Goal: Task Accomplishment & Management: Complete application form

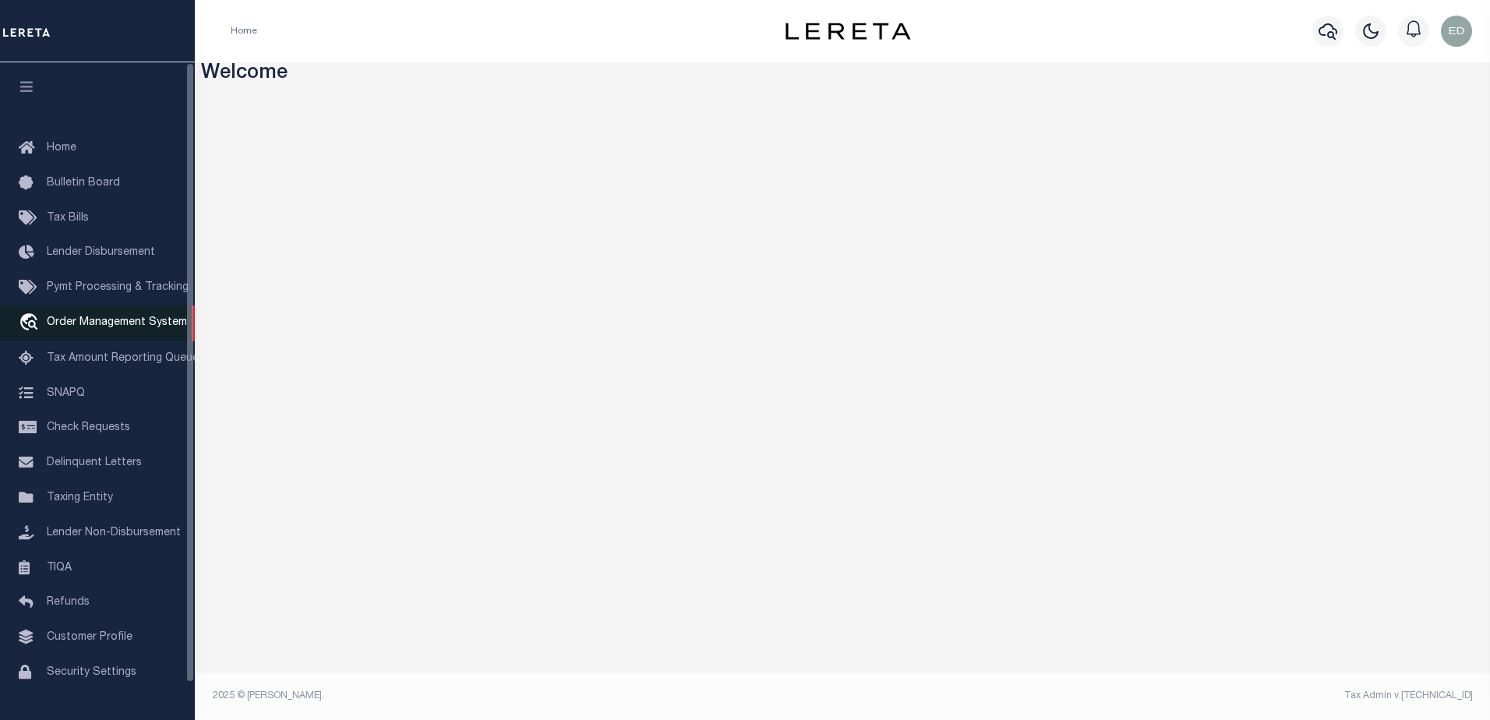
click at [89, 326] on span "Order Management System" at bounding box center [117, 322] width 140 height 11
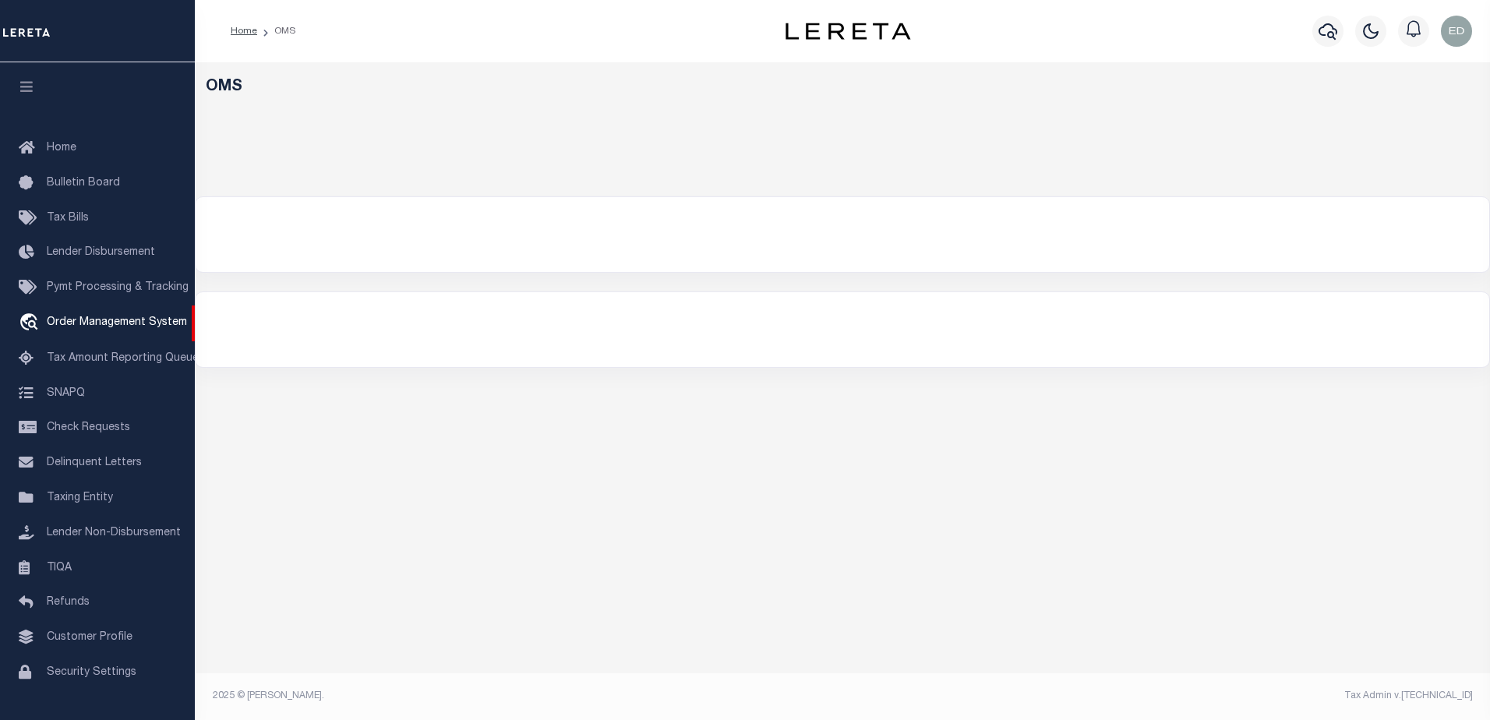
select select "200"
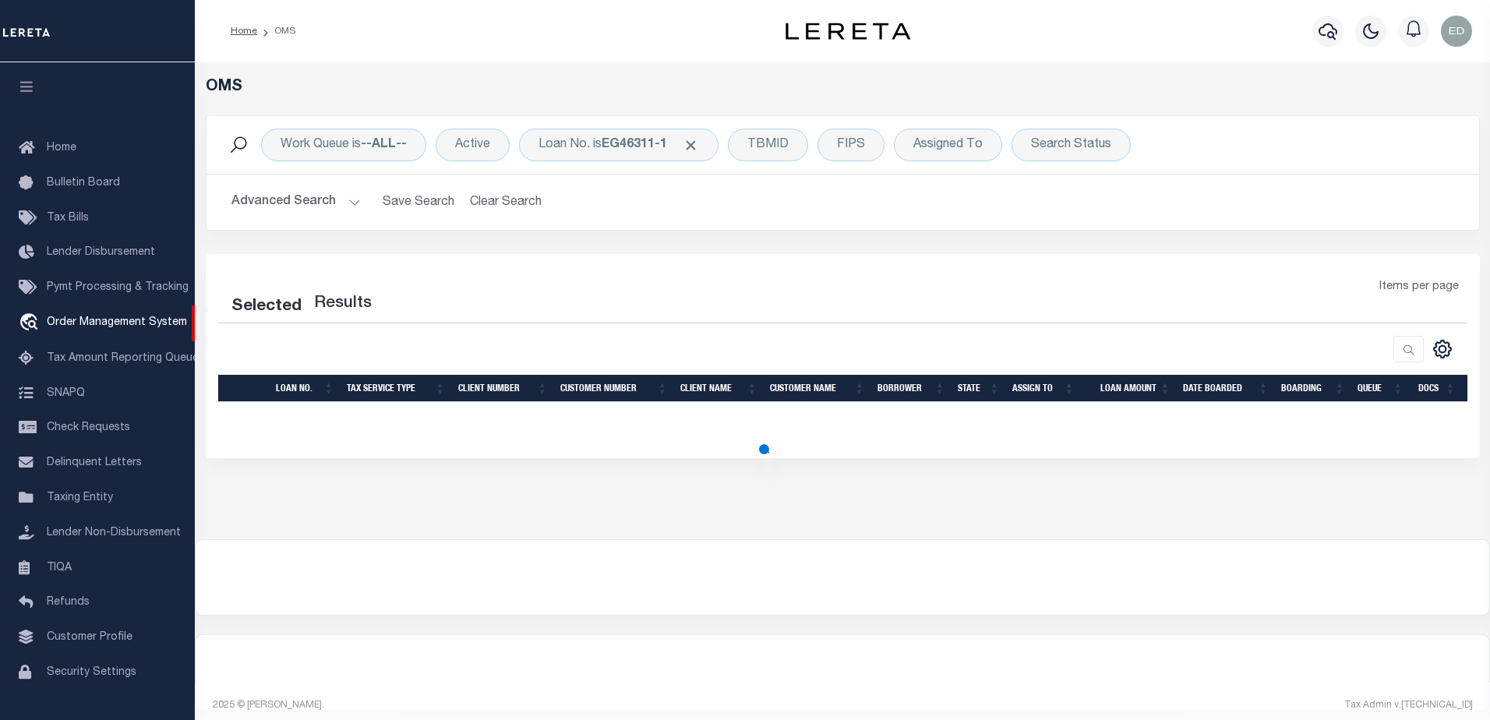
select select "200"
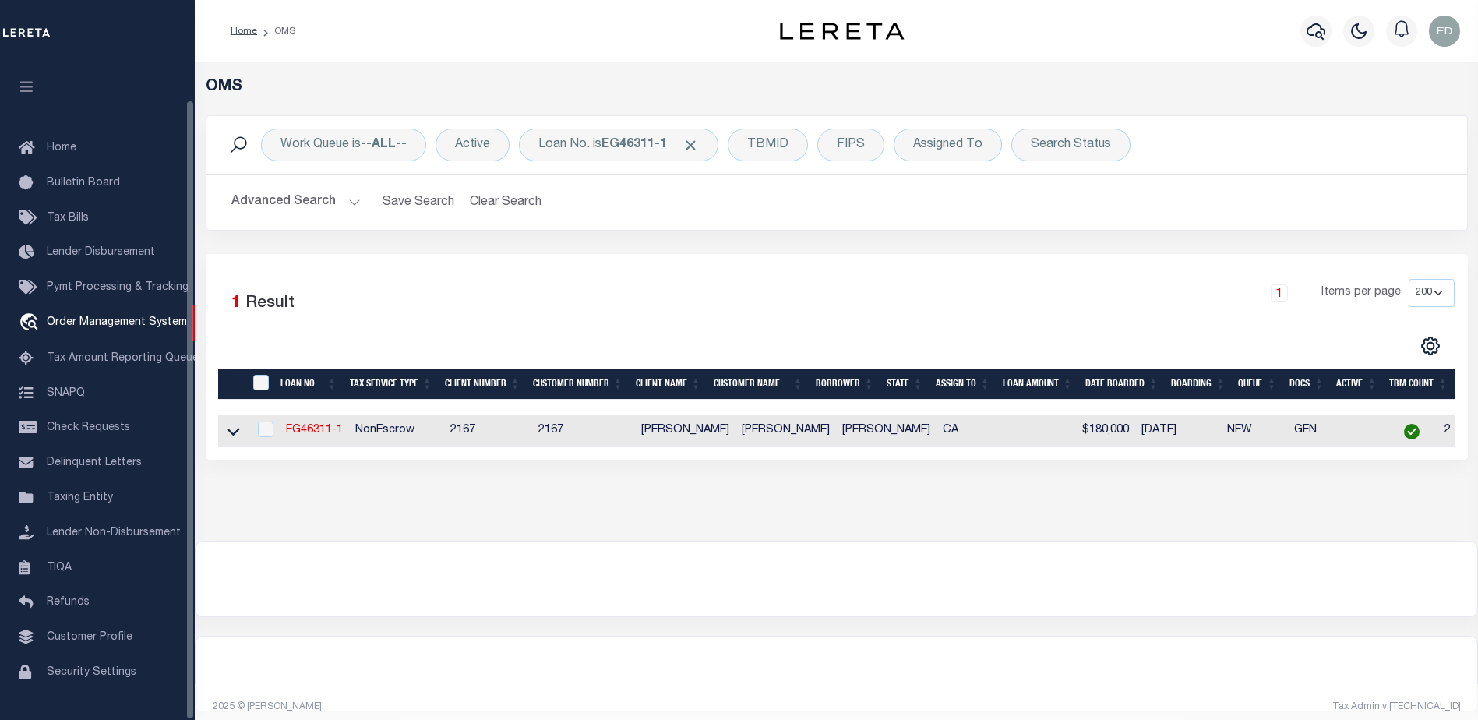
scroll to position [39, 0]
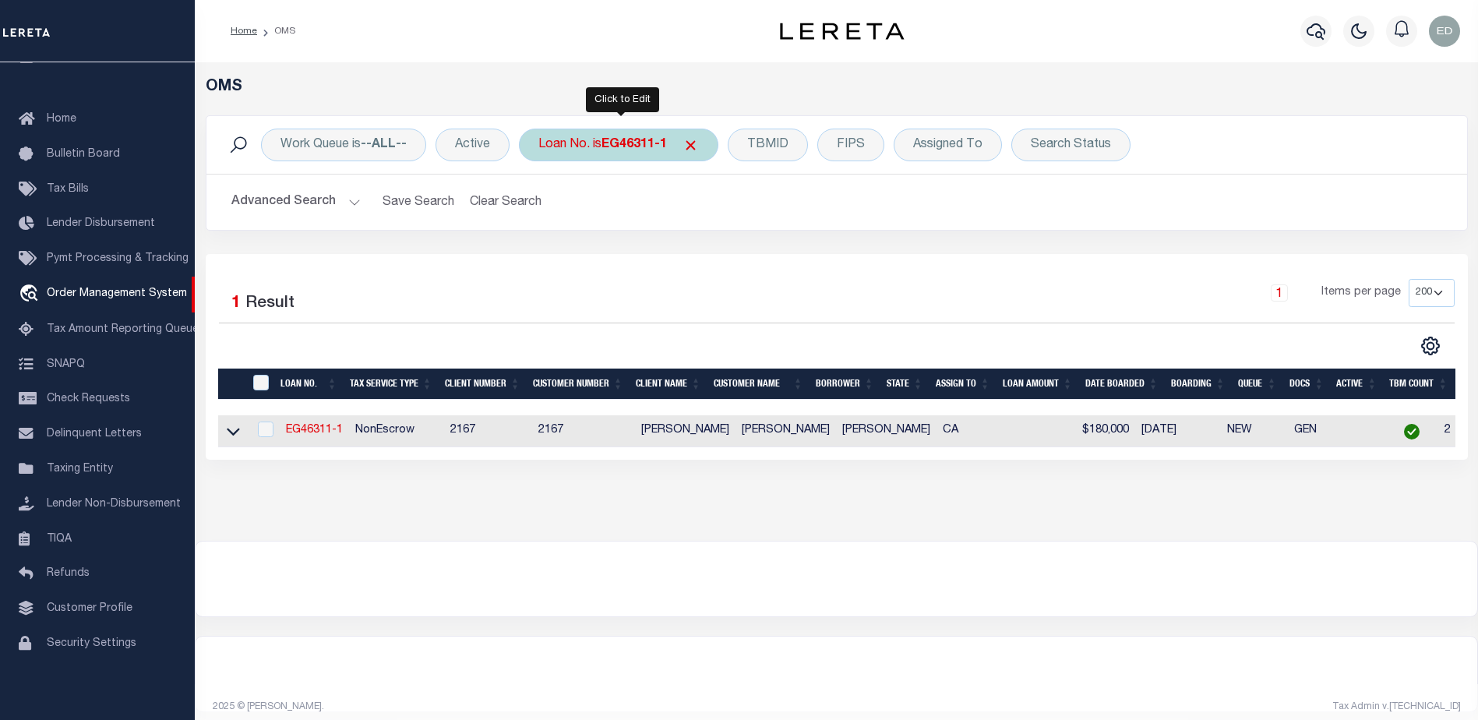
click at [622, 147] on b "EG46311-1" at bounding box center [633, 145] width 65 height 12
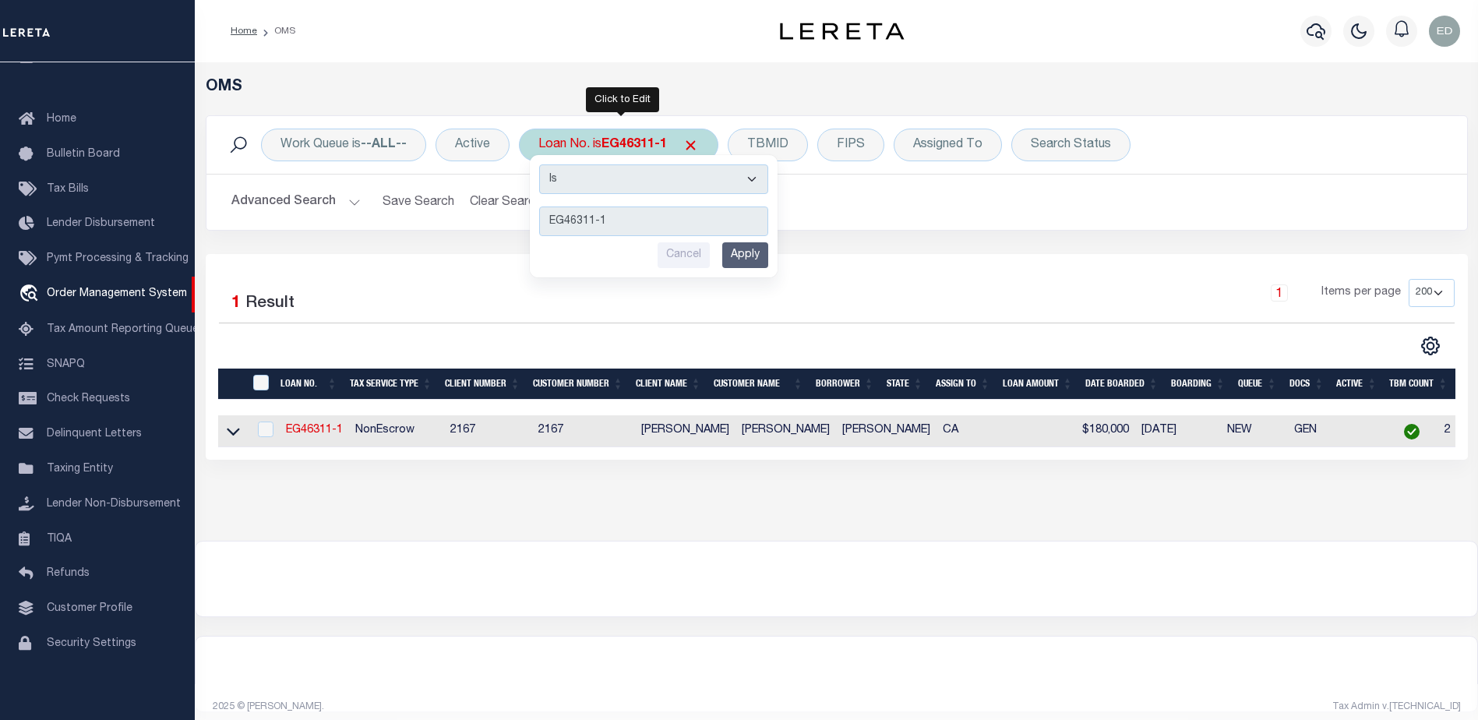
type input "2000026431"
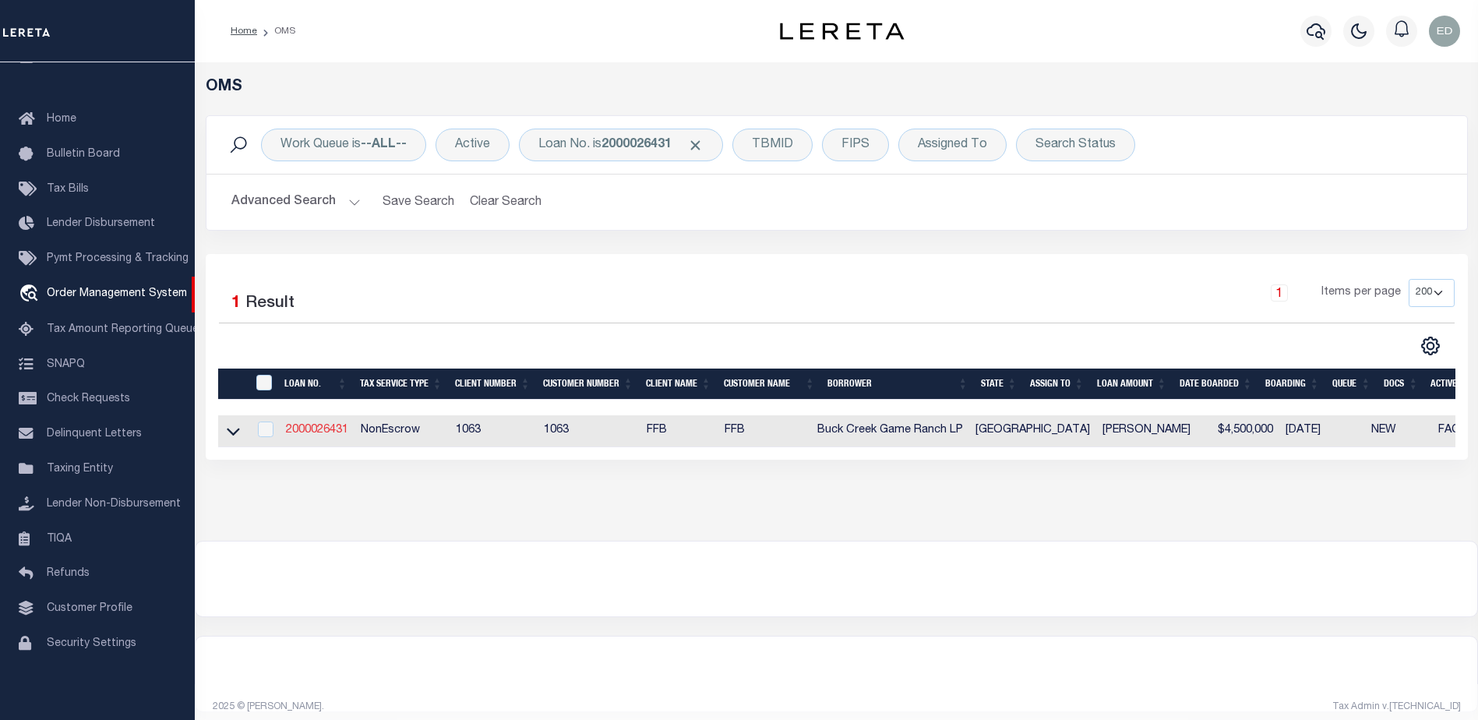
click at [323, 436] on link "2000026431" at bounding box center [317, 430] width 62 height 11
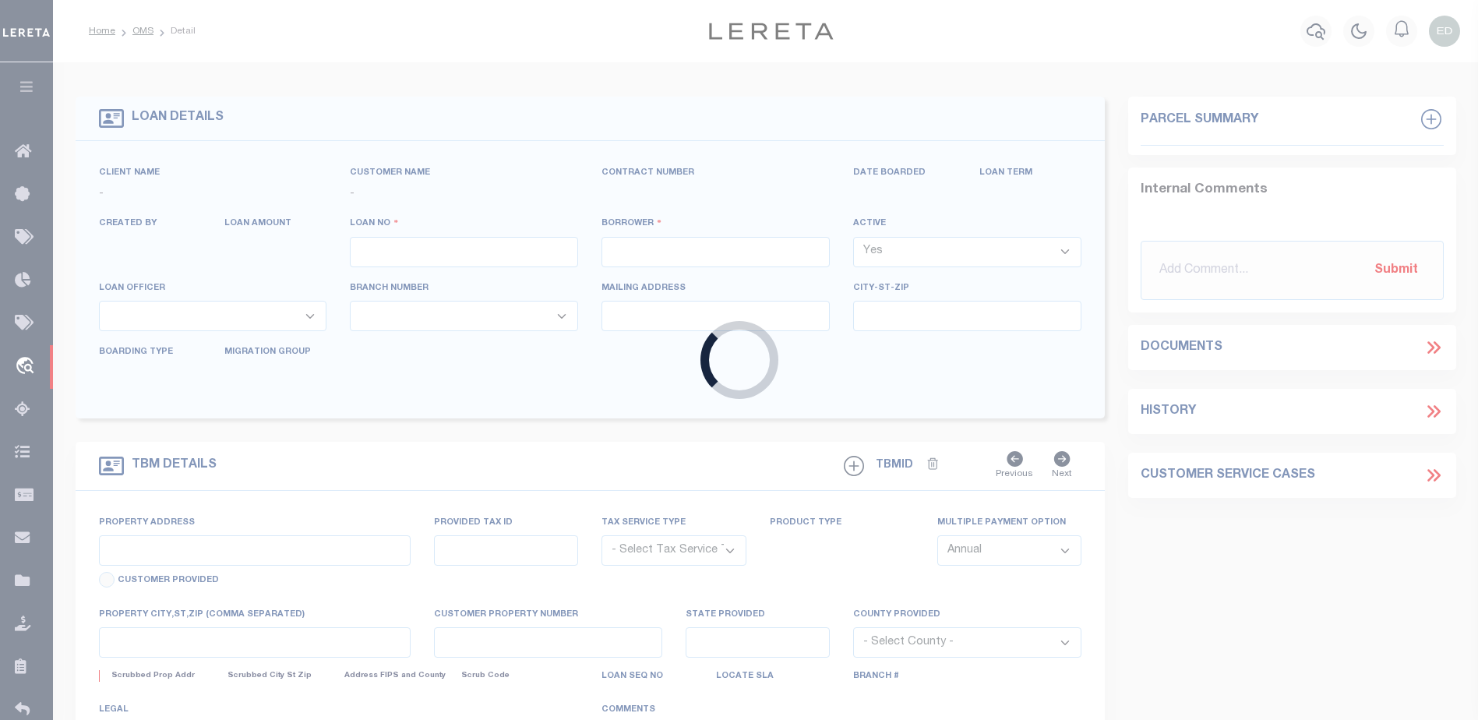
type input "2000026431"
type input "Buck Creek Game Ranch LP"
select select
select select "400"
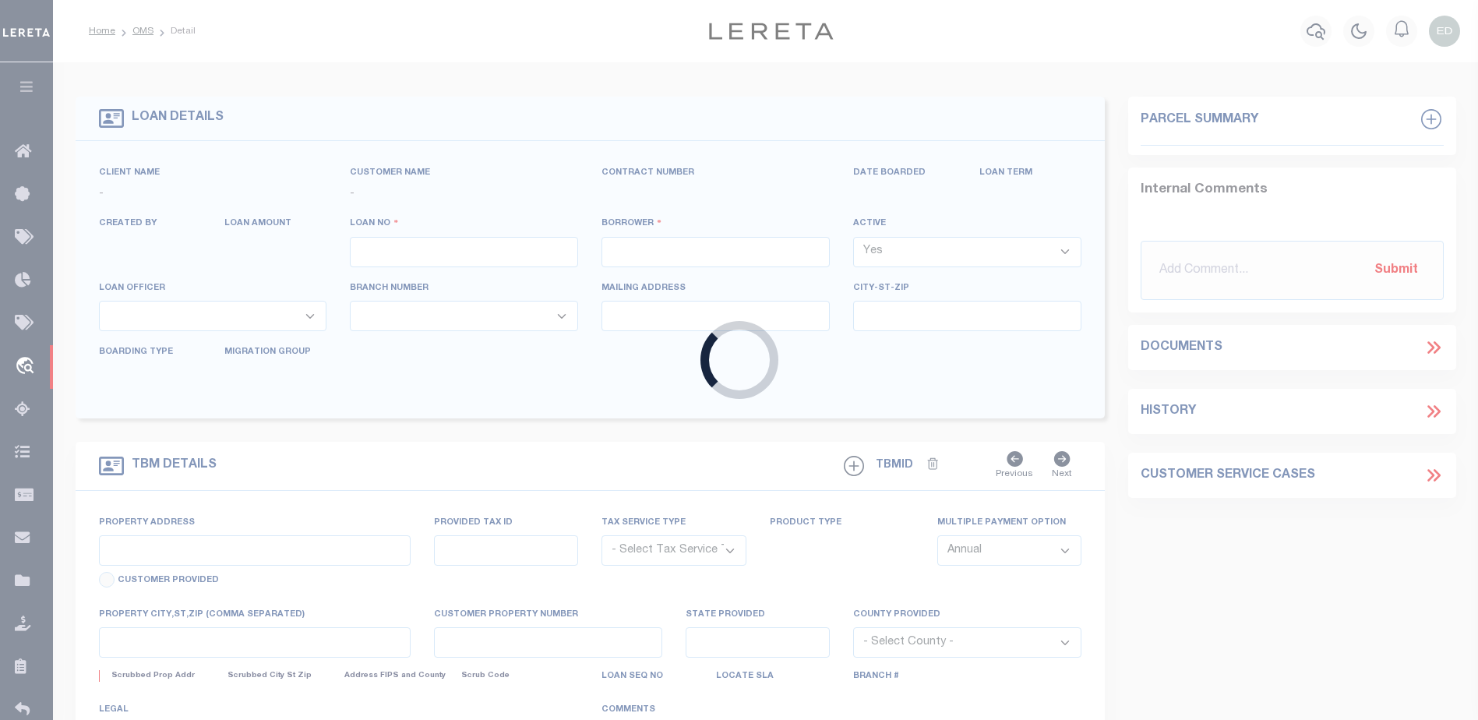
select select "NonEscrow"
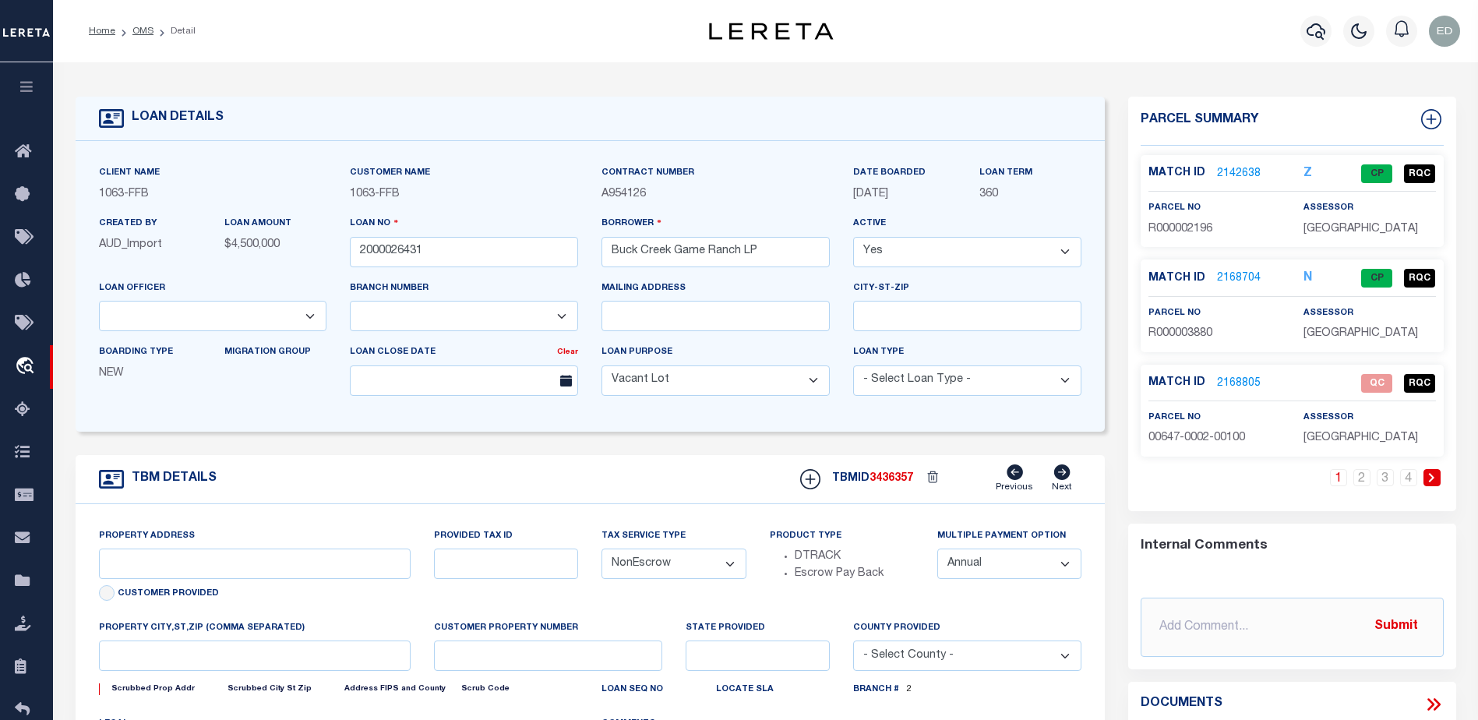
select select "490"
click at [1245, 382] on link "2168805" at bounding box center [1239, 384] width 44 height 16
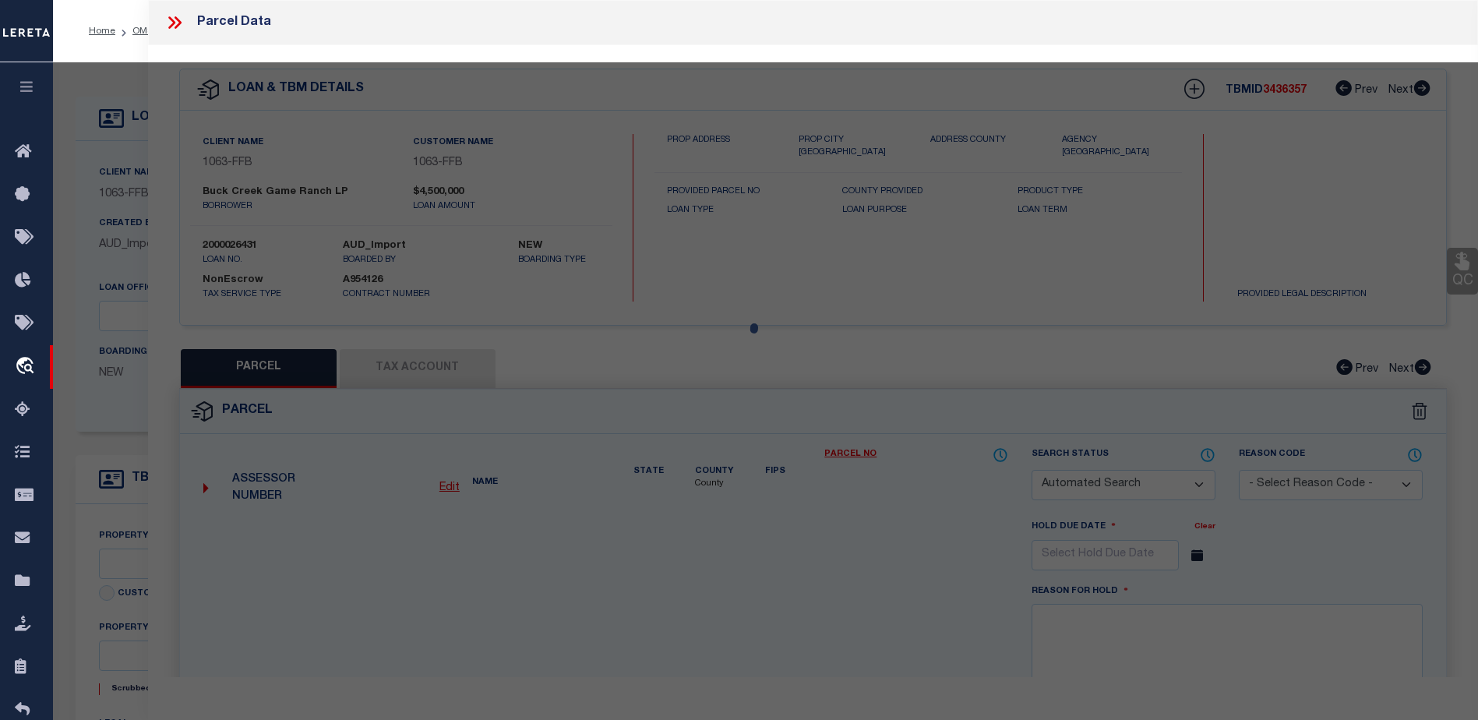
type input "1661 PR 1973"
select select
type input "Lawn [GEOGRAPHIC_DATA] 79530"
type input "[GEOGRAPHIC_DATA]"
checkbox input "false"
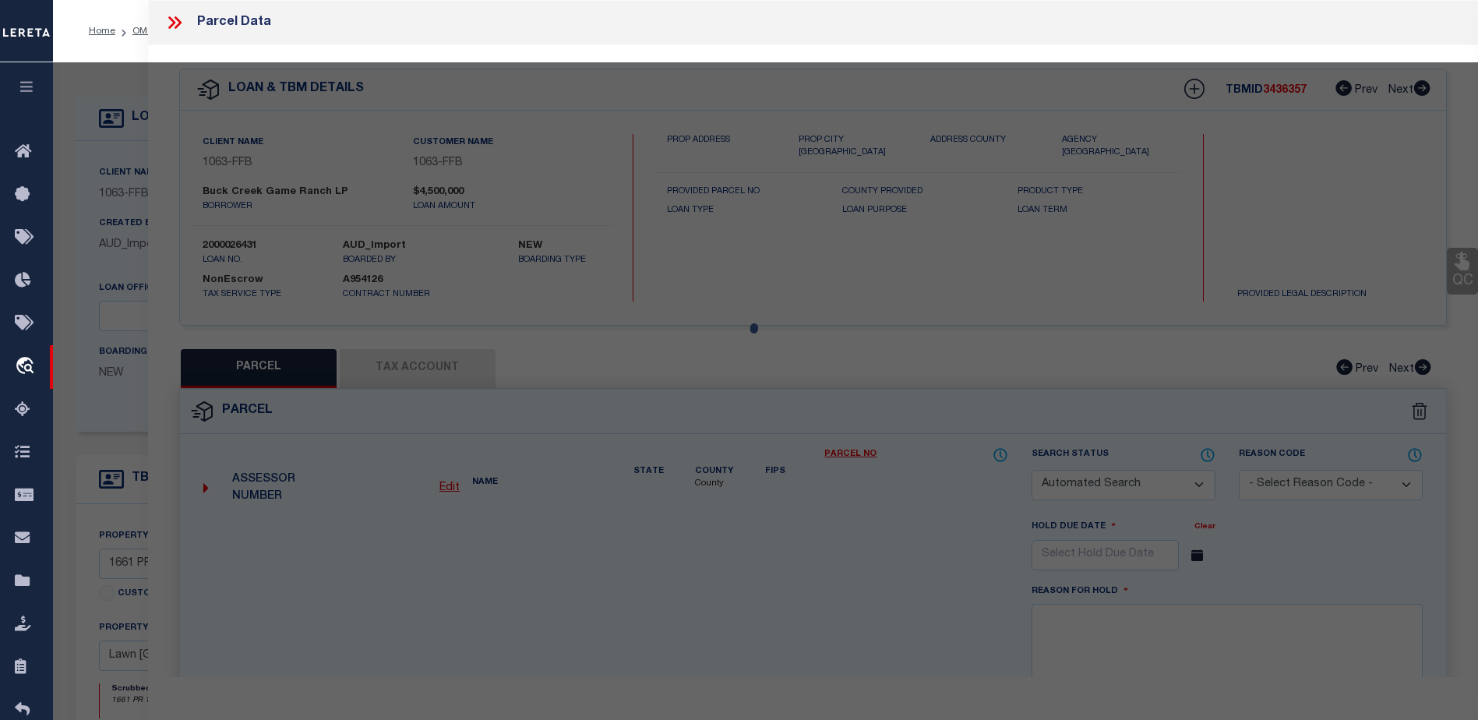
checkbox input "false"
select select "QC"
type input "[PERSON_NAME] ASSETS LTD A TX PARTNE"
type input "00647.0002.00100"
type textarea "E [PERSON_NAME][GEOGRAPHIC_DATA]: 647, SU: 2"
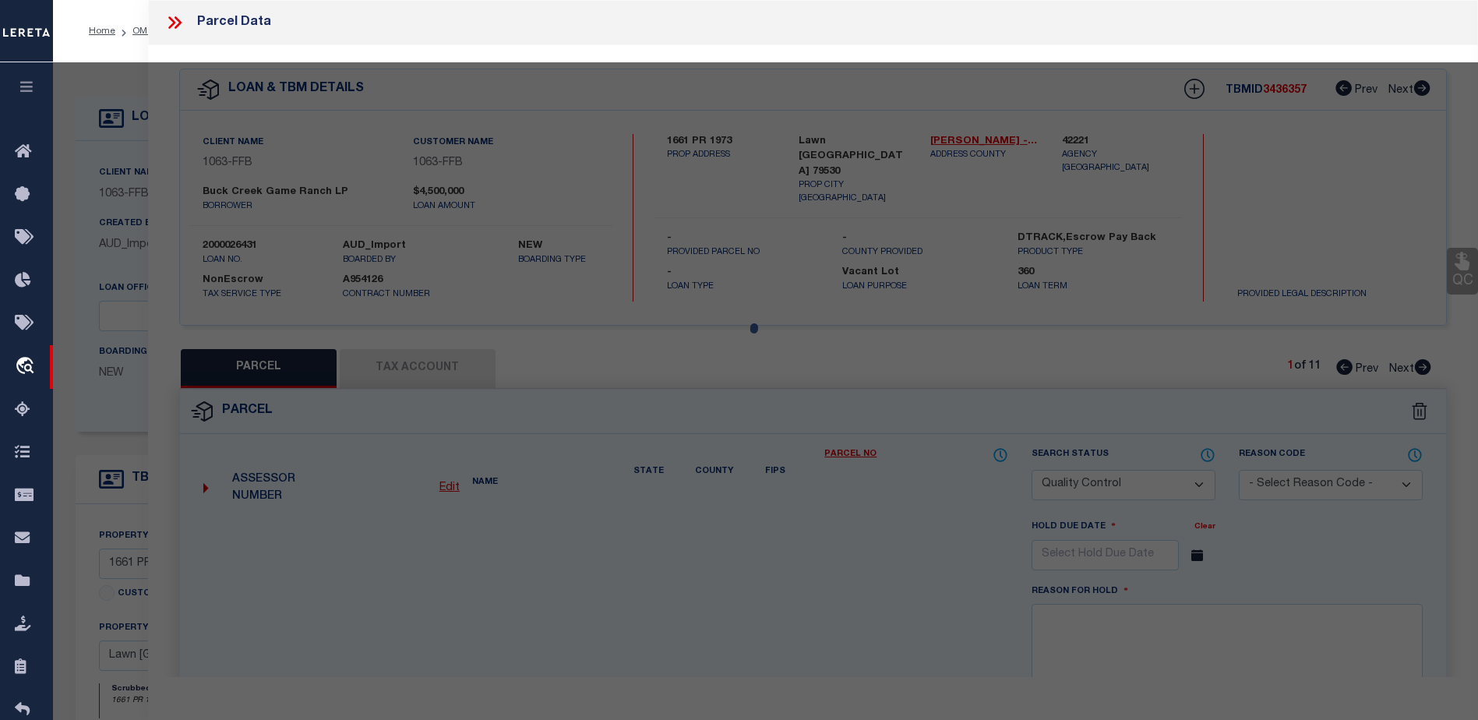
type textarea "duplicate payee"
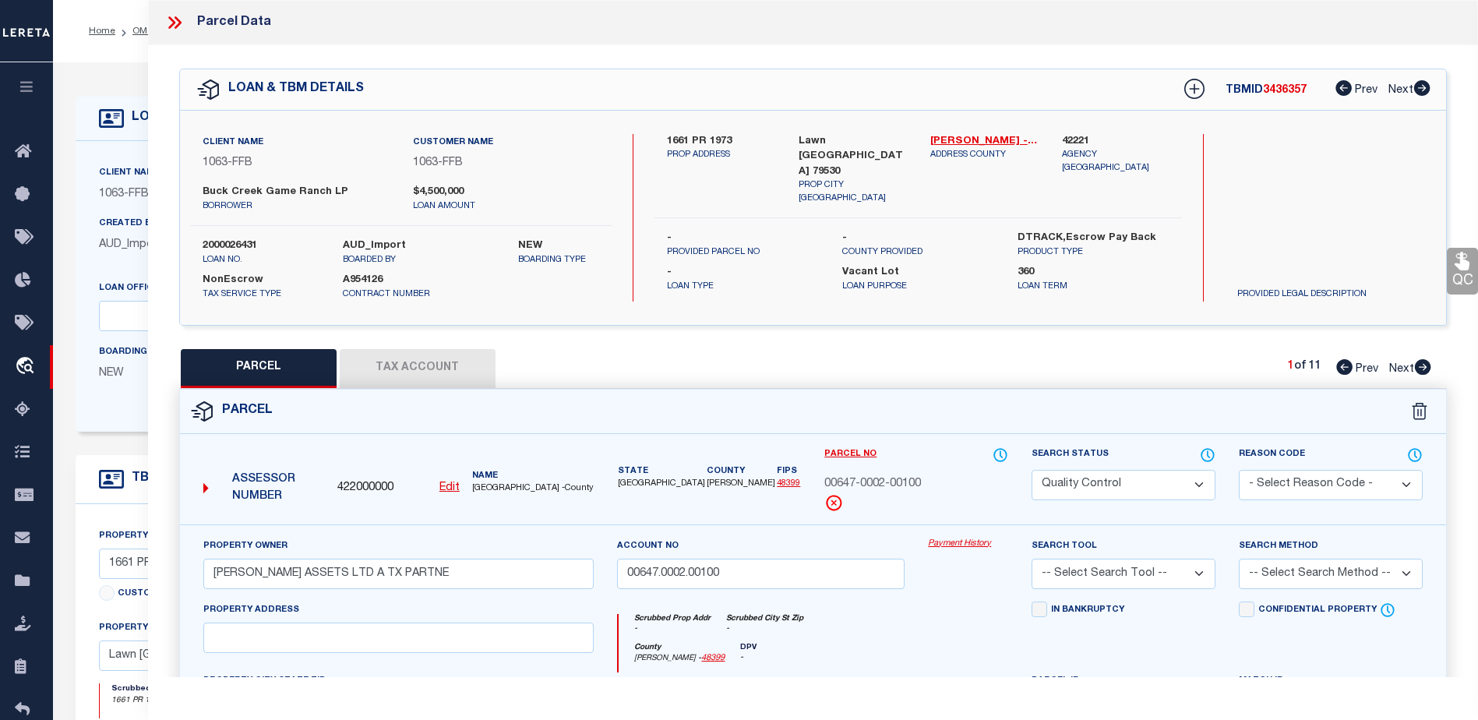
select select "773"
click at [932, 644] on div "County Runnels - 48399 DPV -" at bounding box center [814, 658] width 390 height 30
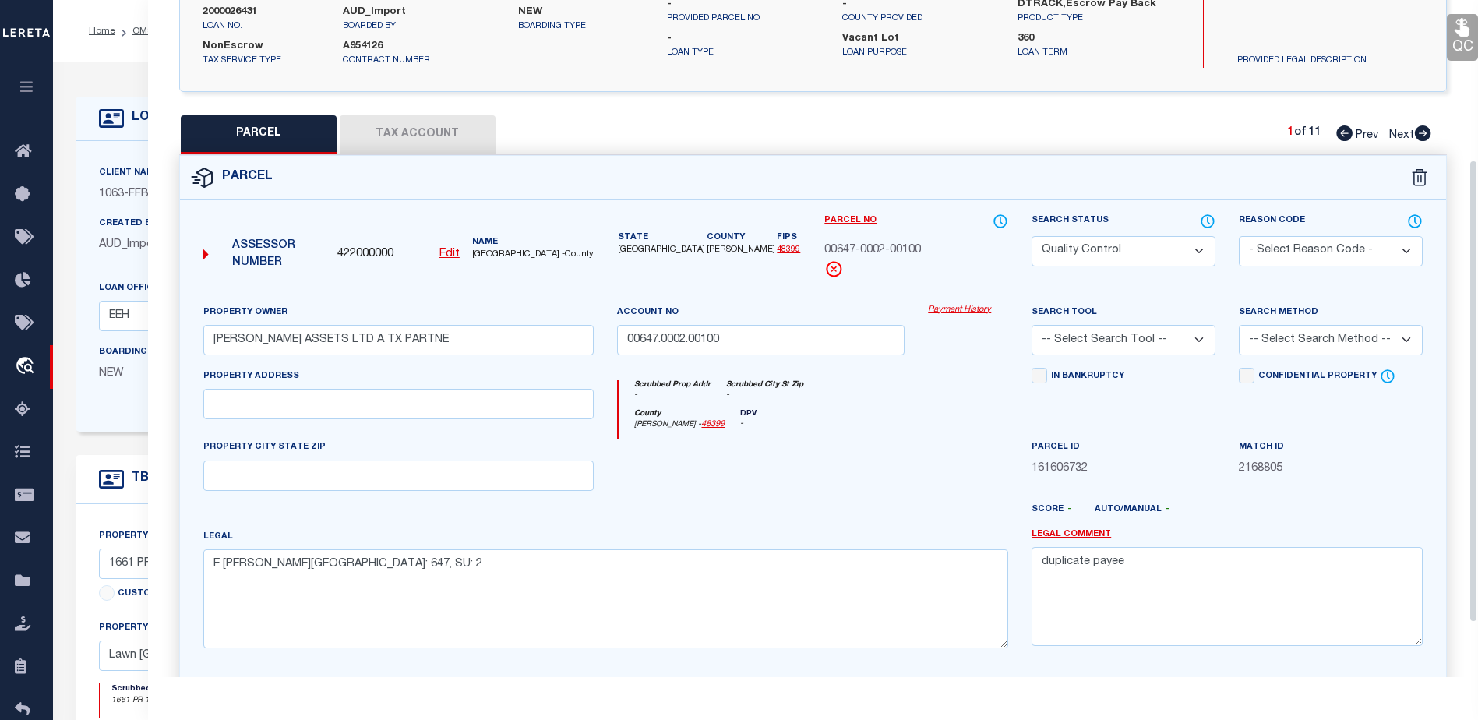
click at [1109, 246] on select "Automated Search Bad Parcel Complete Duplicate Parcel High Dollar Reporting In …" at bounding box center [1124, 251] width 184 height 30
select select "SL"
click at [1032, 236] on select "Automated Search Bad Parcel Complete Duplicate Parcel High Dollar Reporting In …" at bounding box center [1124, 251] width 184 height 30
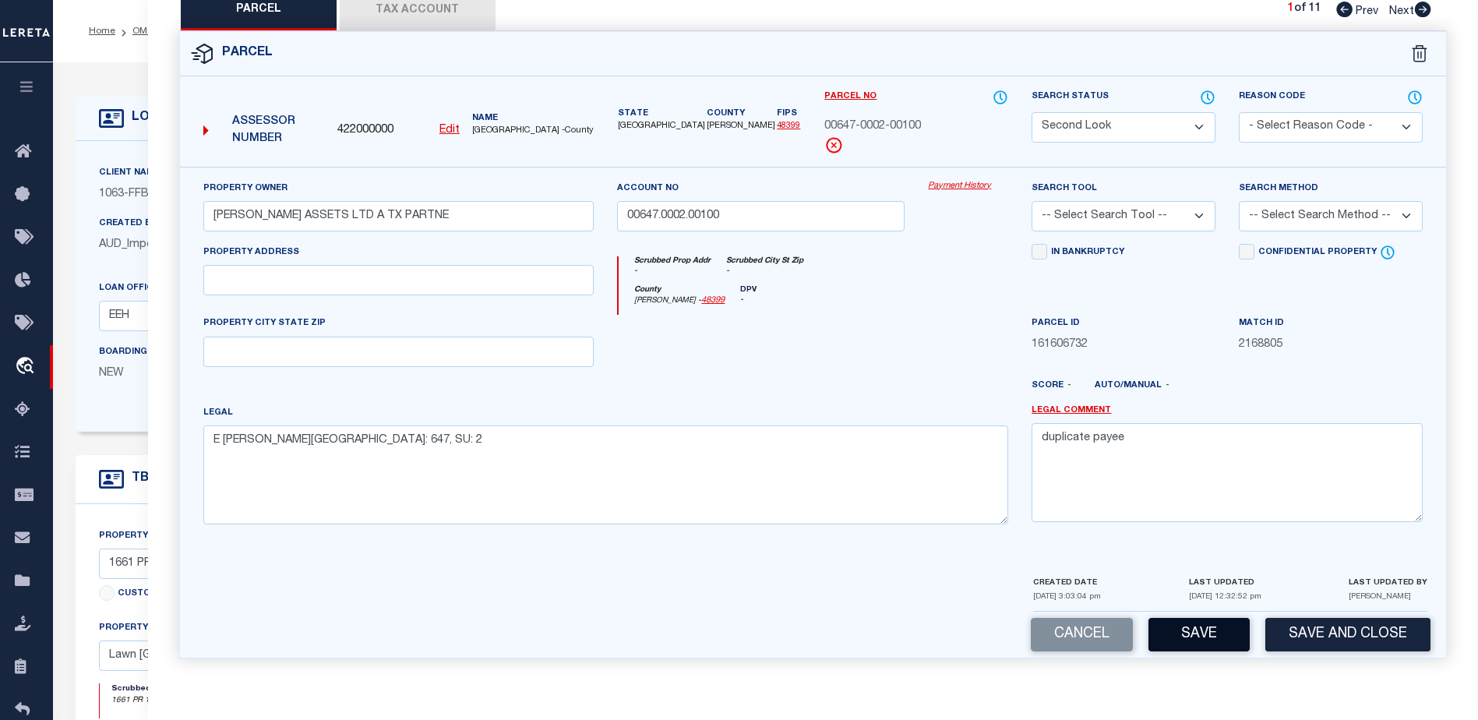
click at [1214, 638] on button "Save" at bounding box center [1198, 635] width 101 height 34
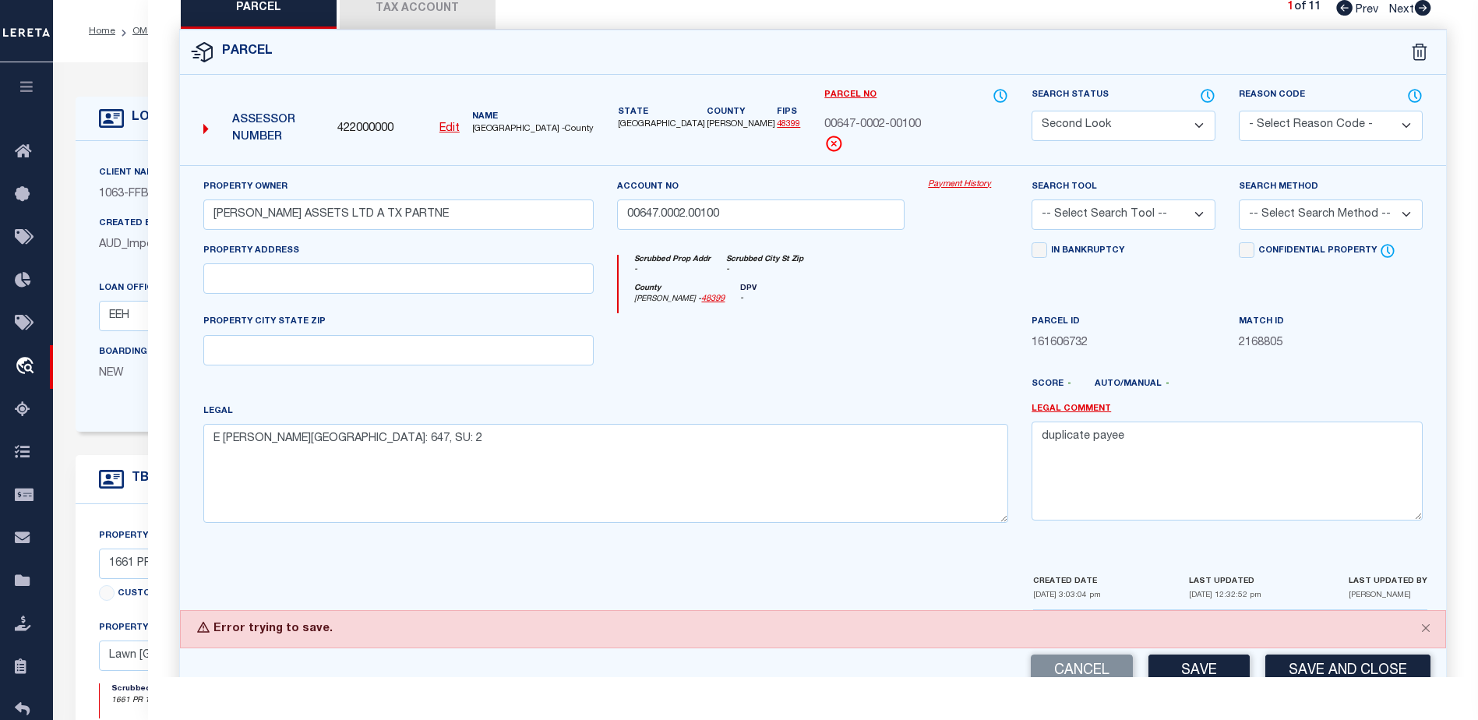
click at [1311, 663] on button "Save and Close" at bounding box center [1347, 671] width 165 height 34
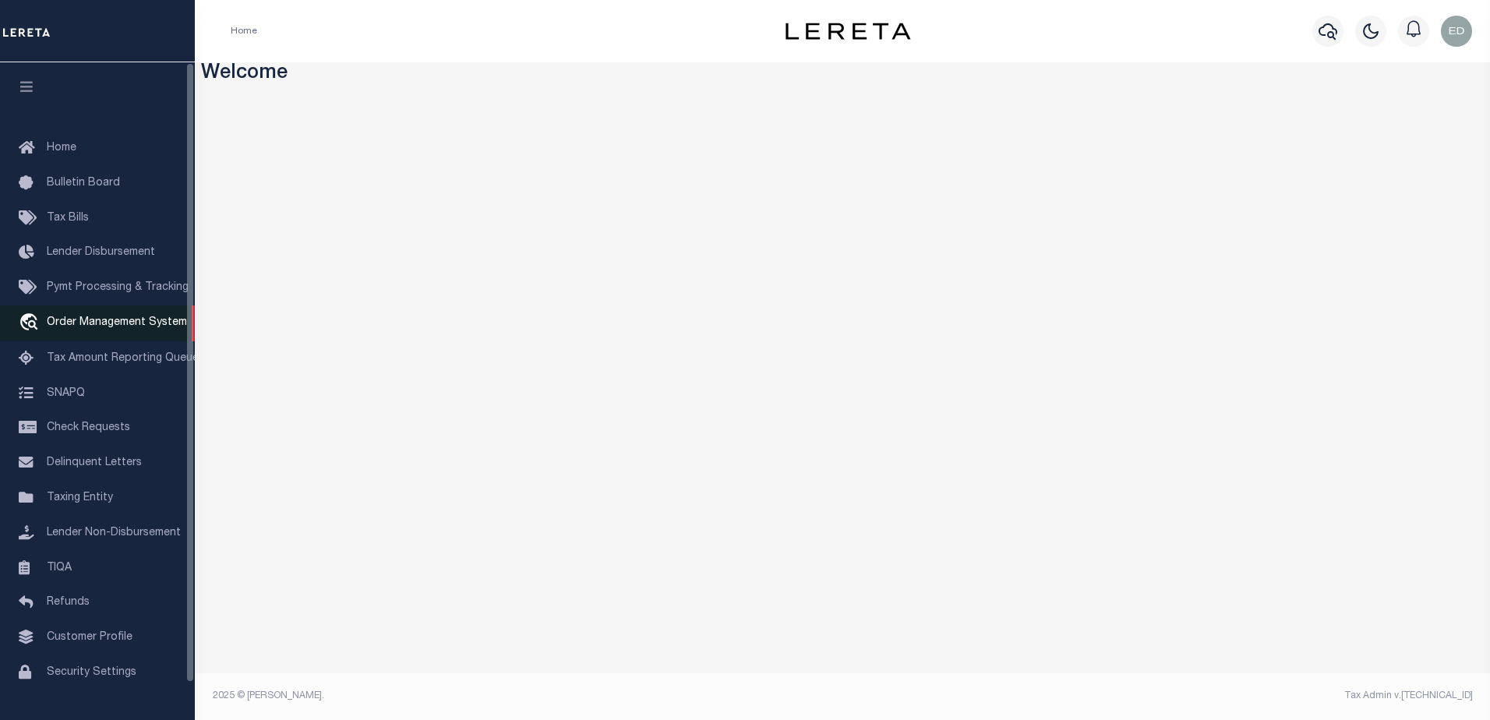
click at [112, 324] on span "Order Management System" at bounding box center [117, 322] width 140 height 11
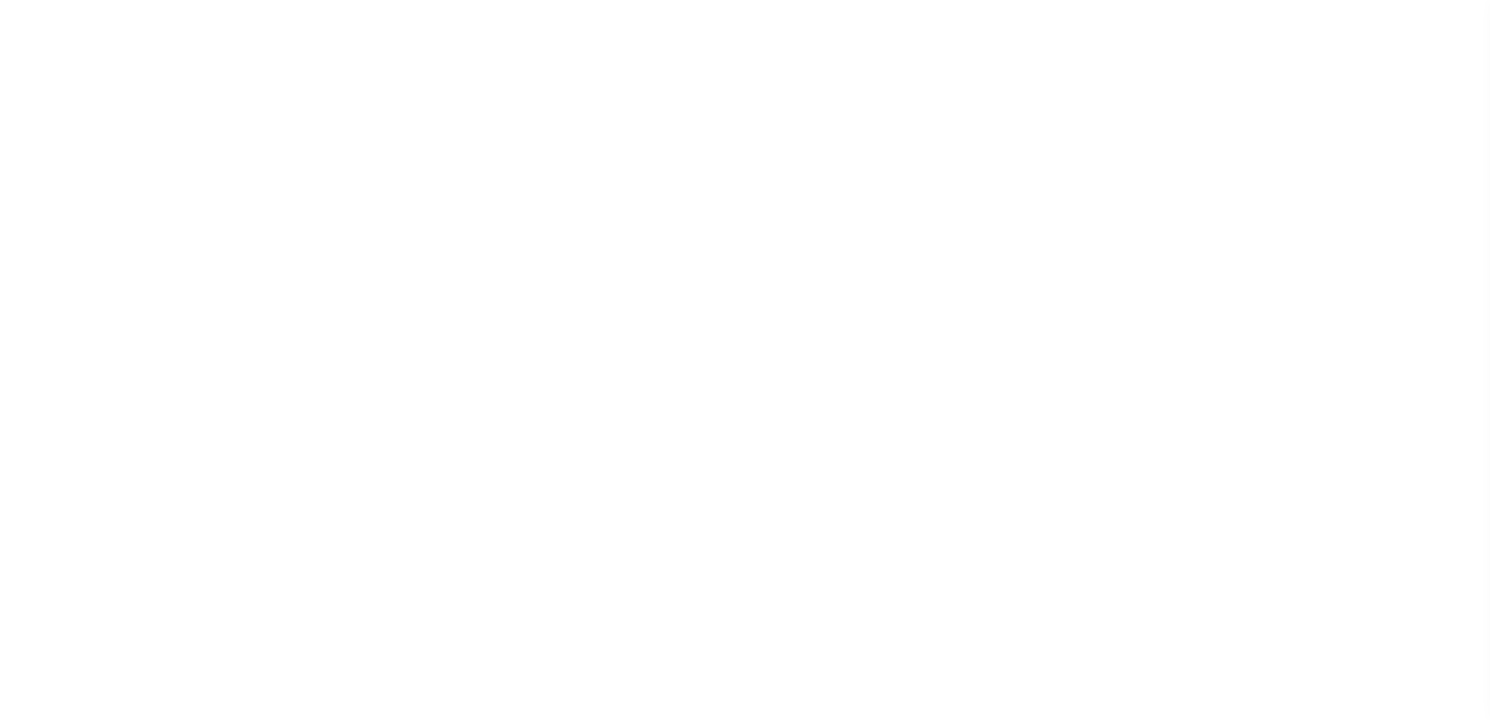
select select "200"
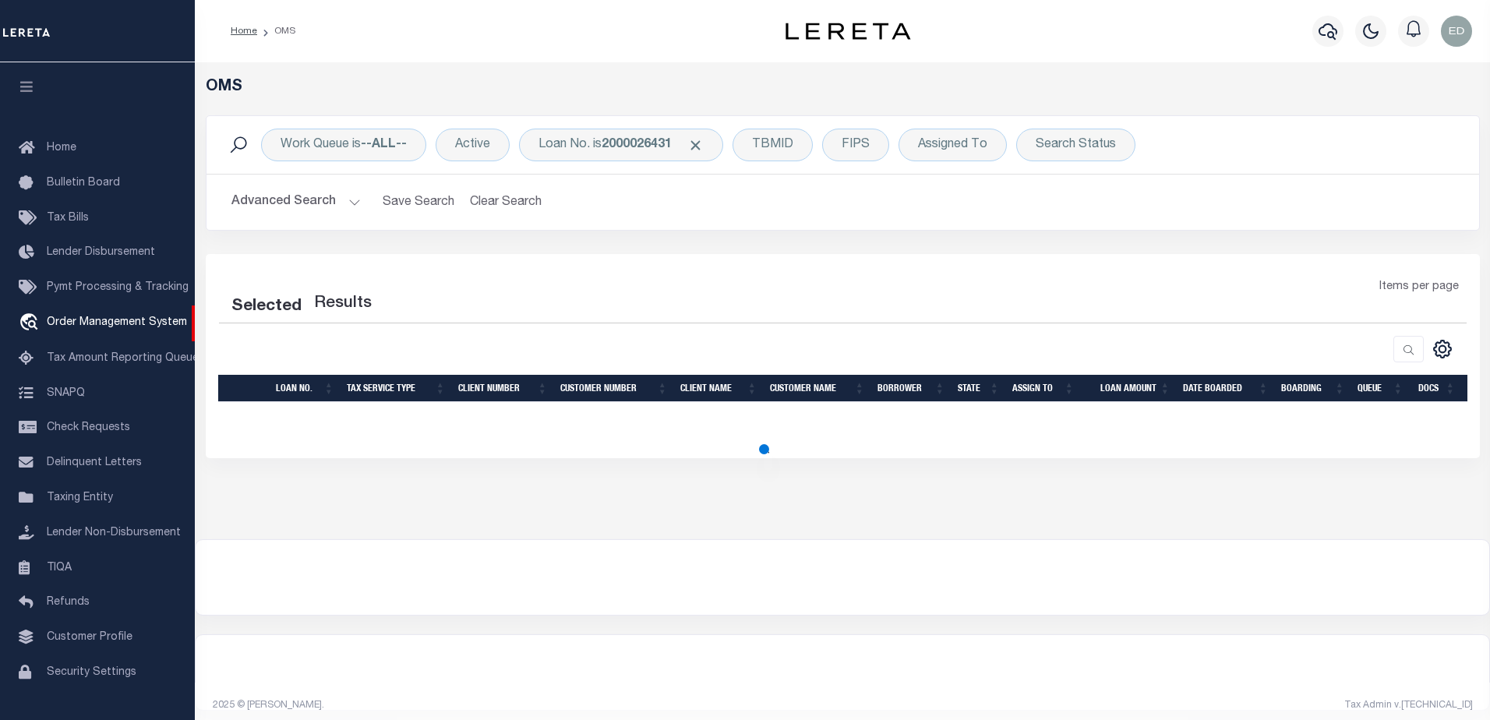
select select "200"
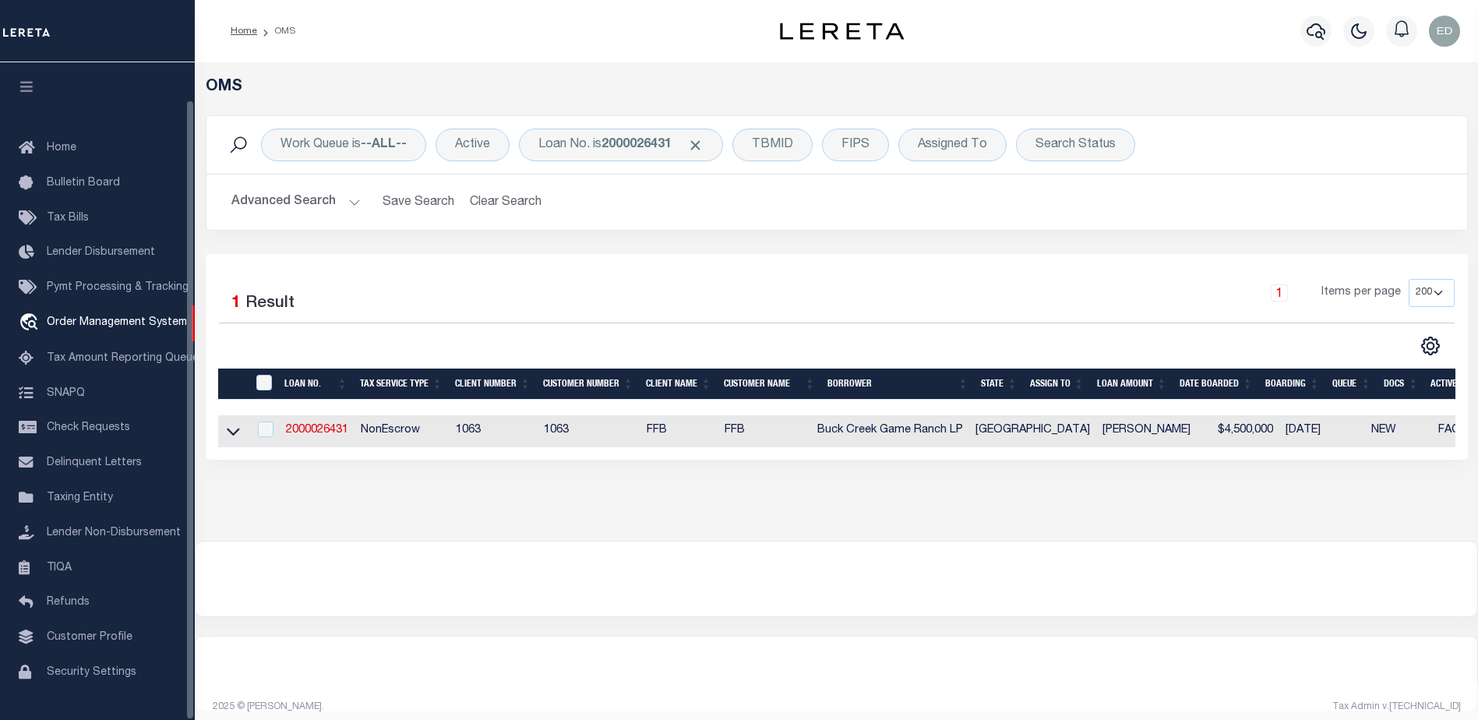
scroll to position [39, 0]
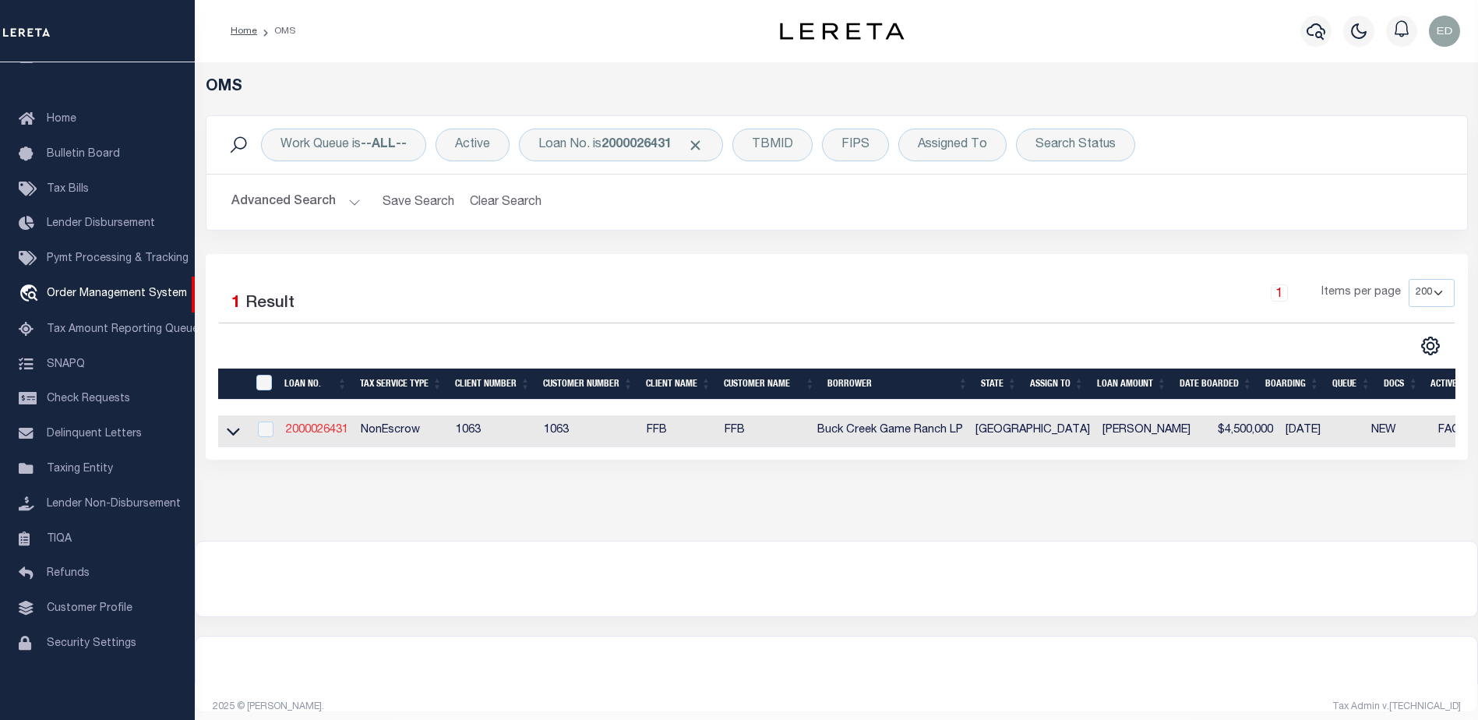
click at [331, 429] on link "2000026431" at bounding box center [317, 430] width 62 height 11
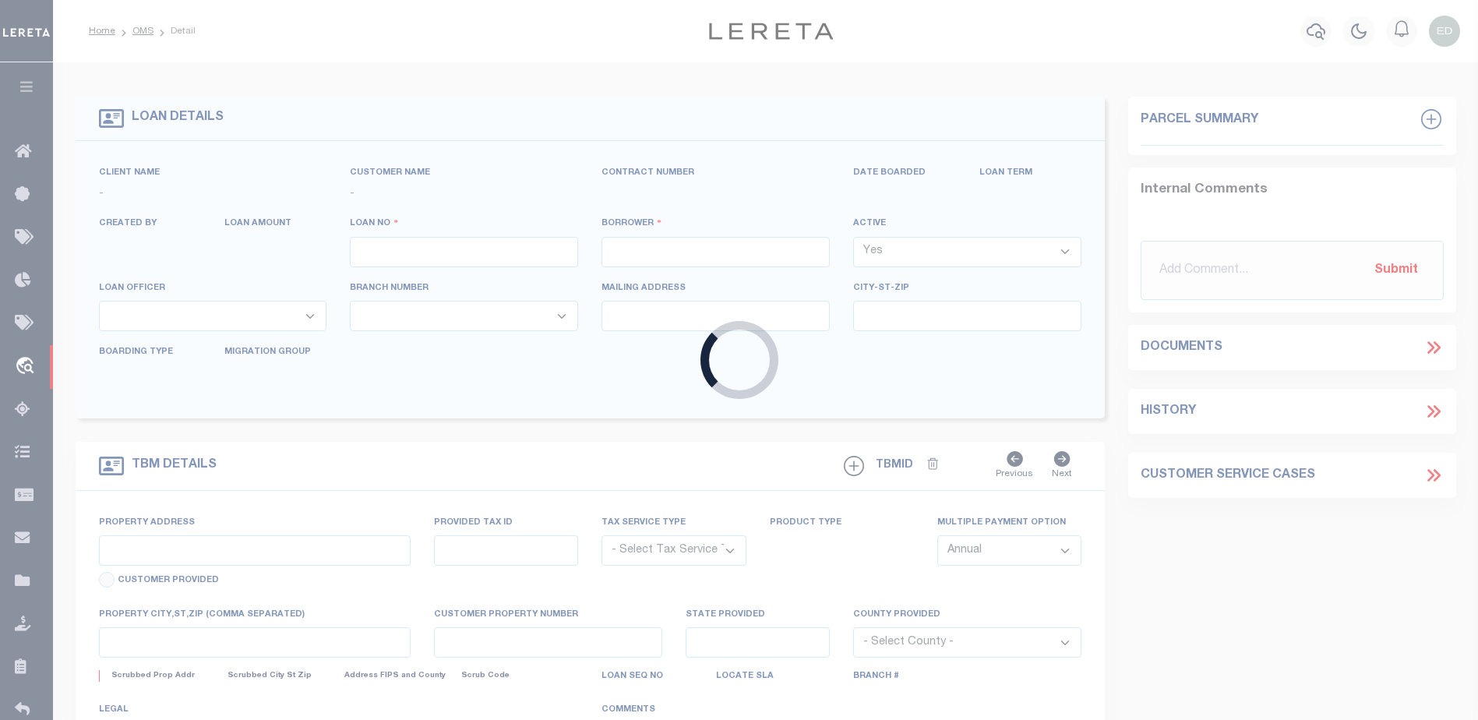
type input "2000026431"
type input "Buck Creek Game Ranch LP"
select select
select select "400"
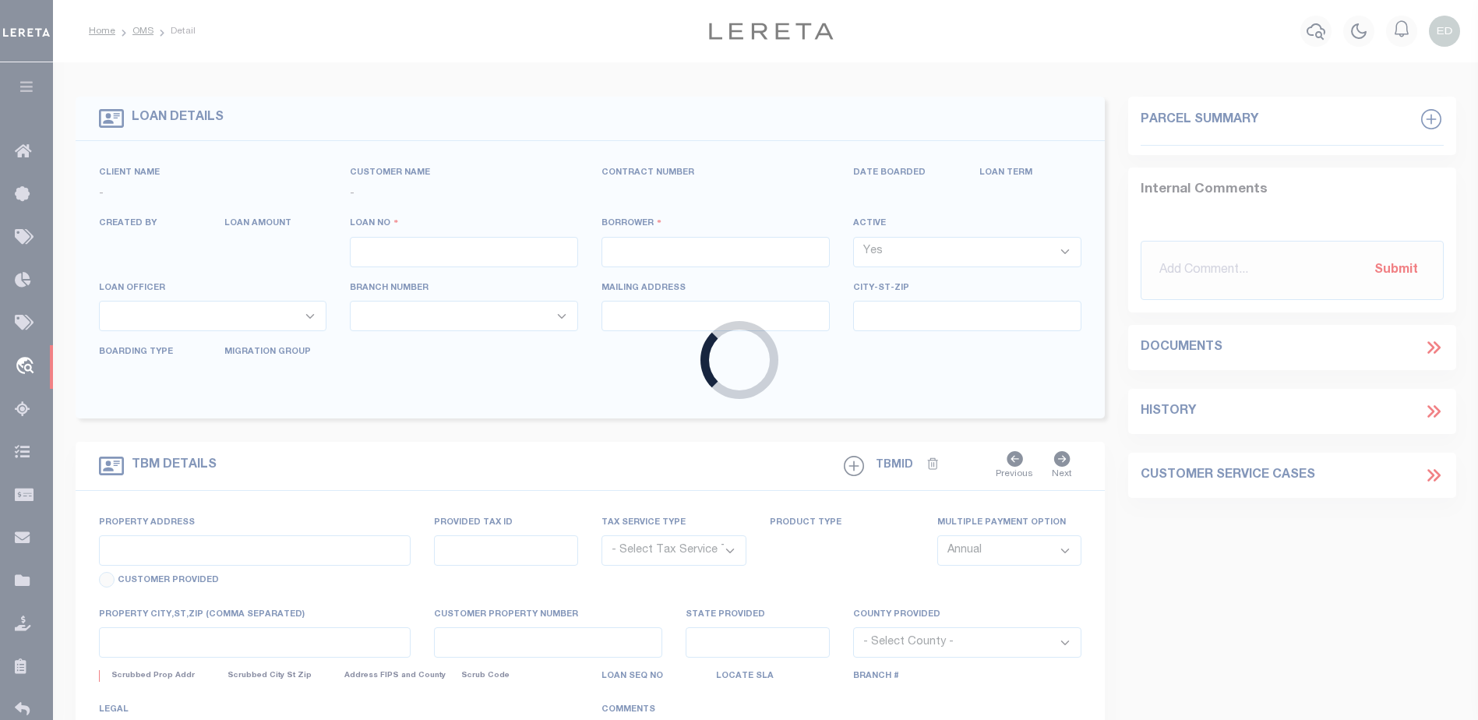
select select "NonEscrow"
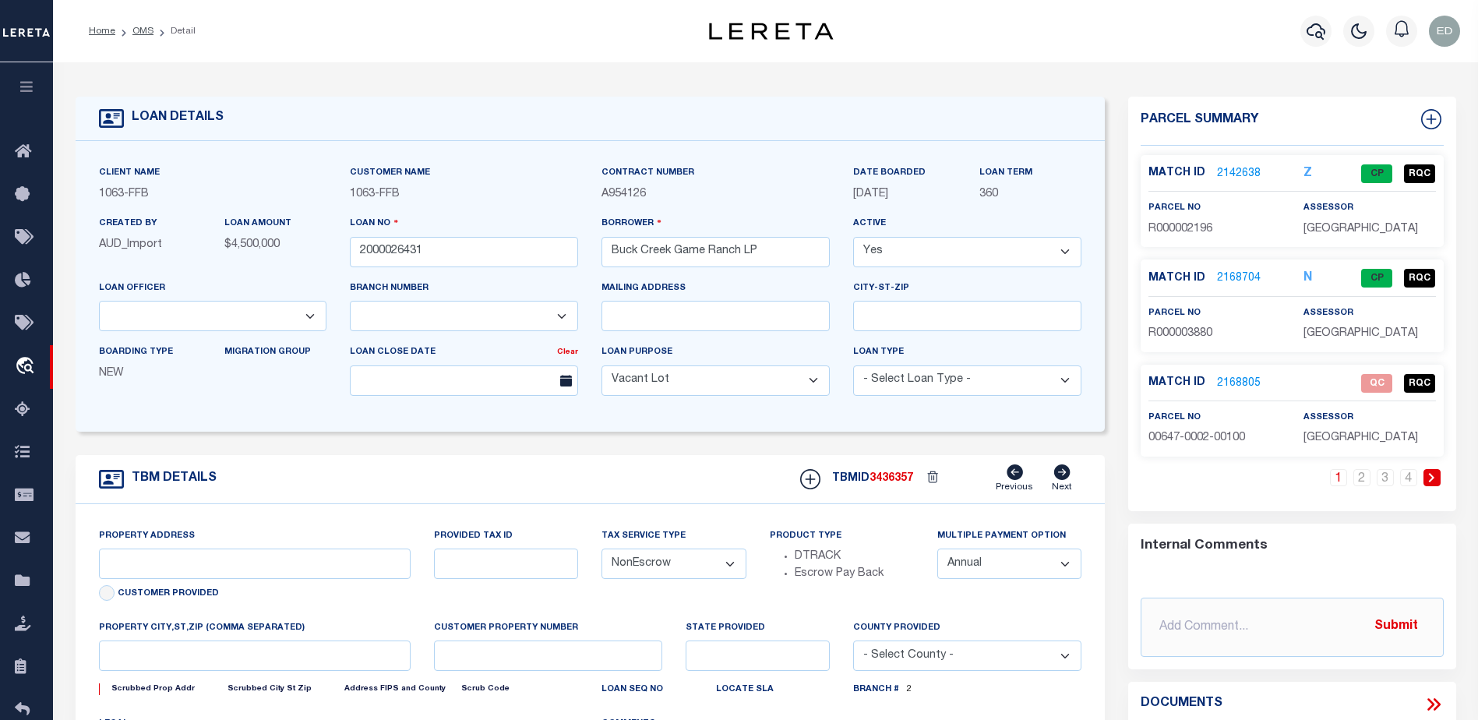
type input "1661 PR 1973"
select select
type input "Lawn [GEOGRAPHIC_DATA] 79530"
type input "[GEOGRAPHIC_DATA]"
select select "490"
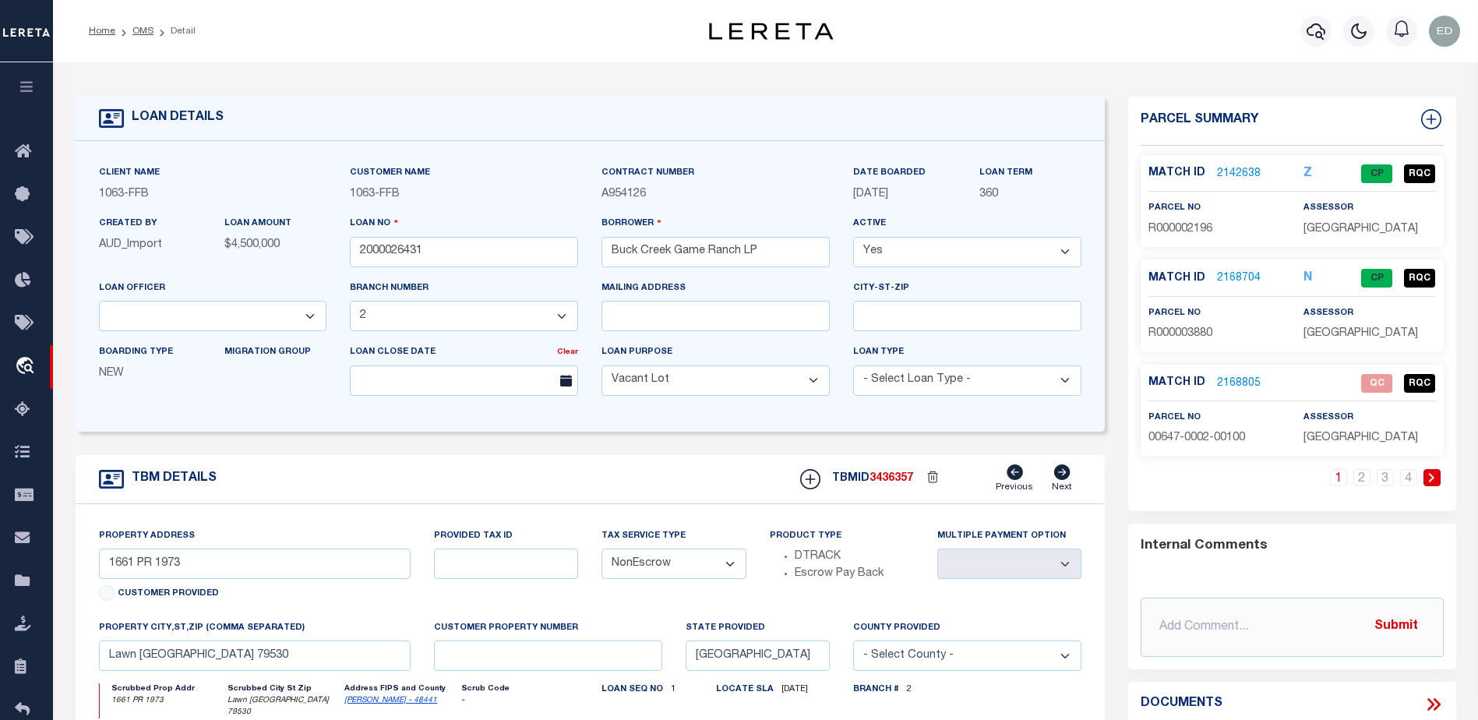
click at [1242, 383] on link "2168805" at bounding box center [1239, 384] width 44 height 16
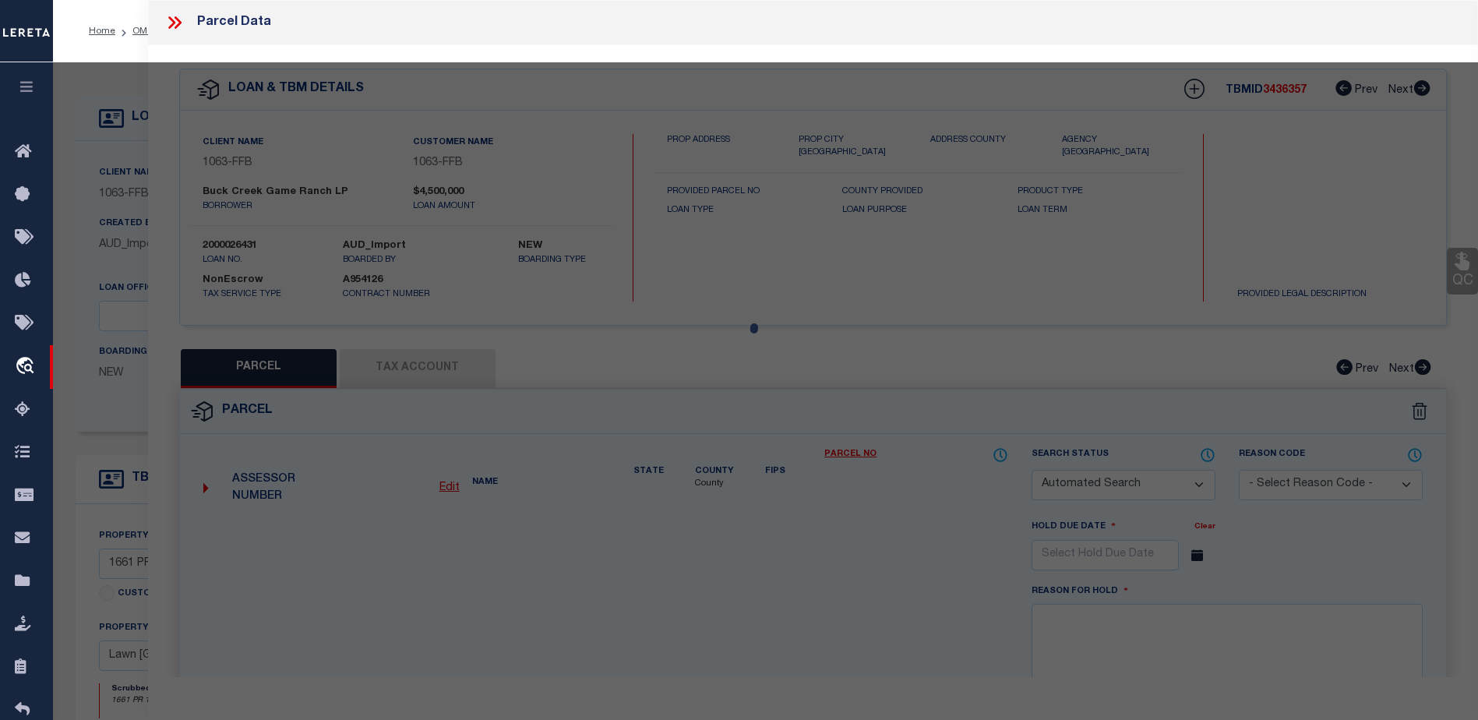
checkbox input "false"
select select "QC"
type input "[PERSON_NAME] ASSETS LTD A TX PARTNE"
type input "00647.0002.00100"
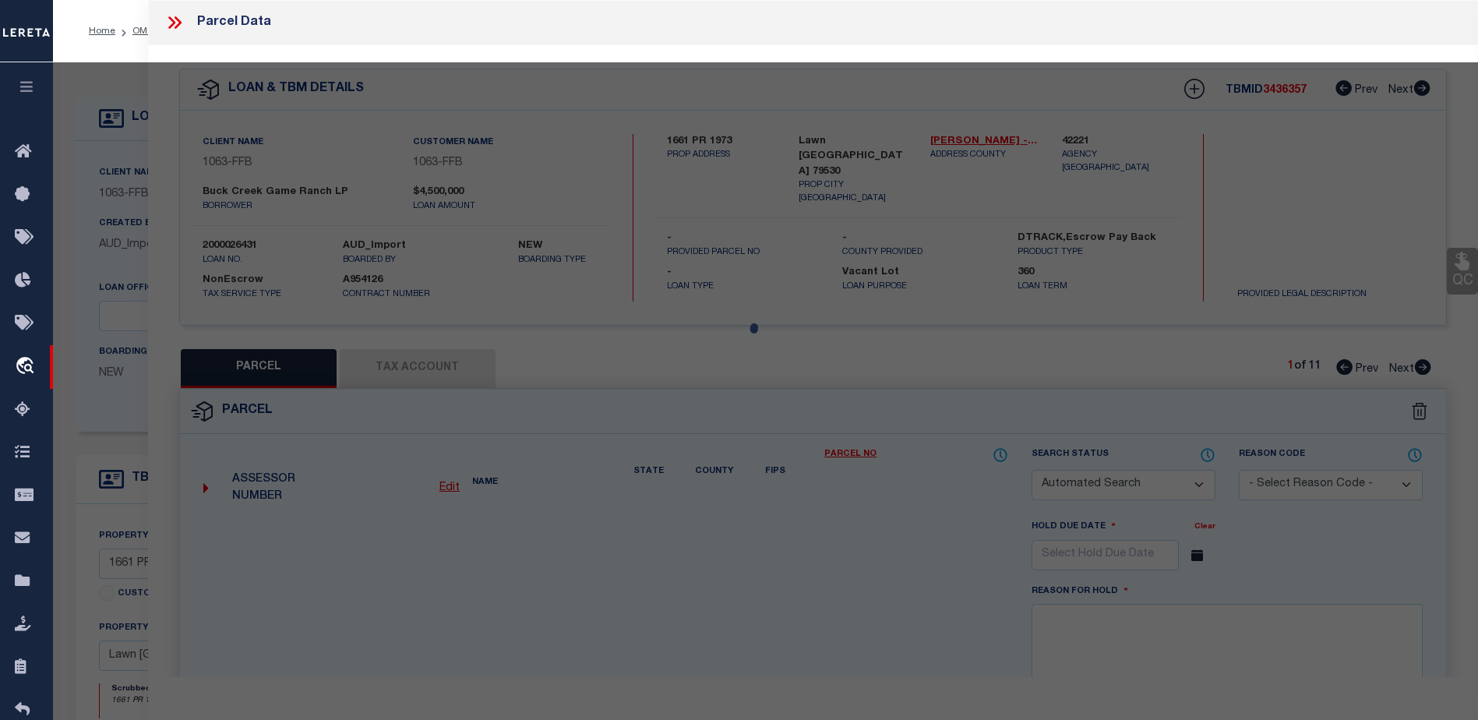
type textarea "E [PERSON_NAME][GEOGRAPHIC_DATA]: 647, SU: 2"
type textarea "duplicate payee"
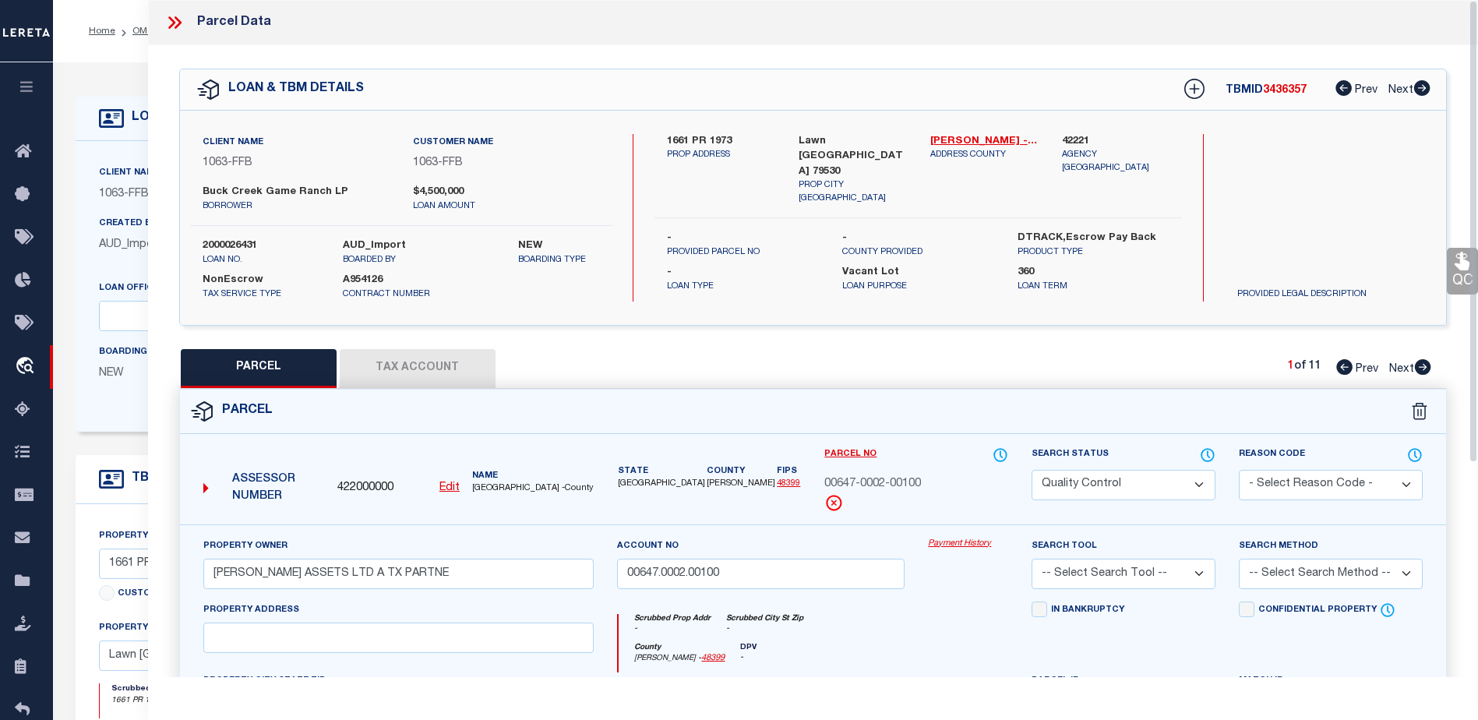
click at [1127, 489] on select "Automated Search Bad Parcel Complete Duplicate Parcel High Dollar Reporting In …" at bounding box center [1124, 485] width 184 height 30
select select "SL"
click at [1032, 470] on select "Automated Search Bad Parcel Complete Duplicate Parcel High Dollar Reporting In …" at bounding box center [1124, 485] width 184 height 30
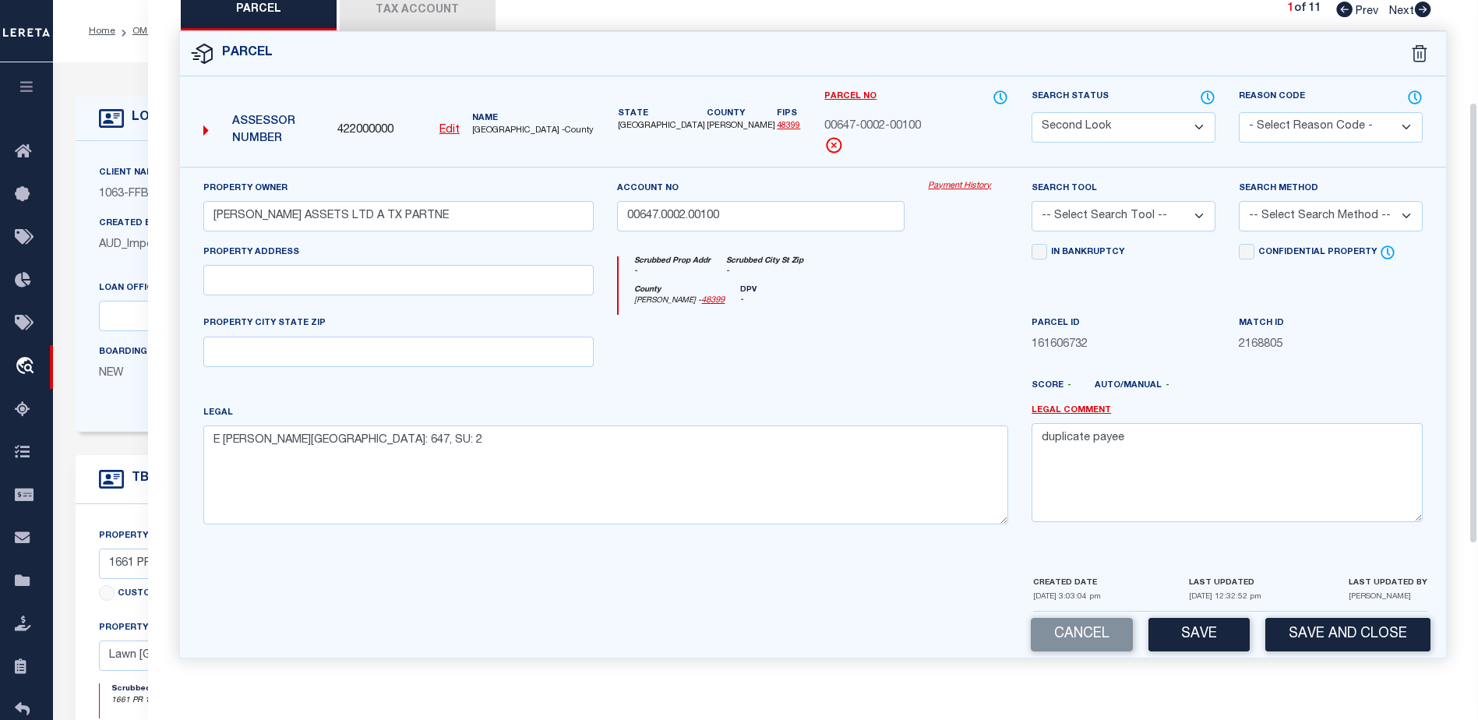
scroll to position [78, 0]
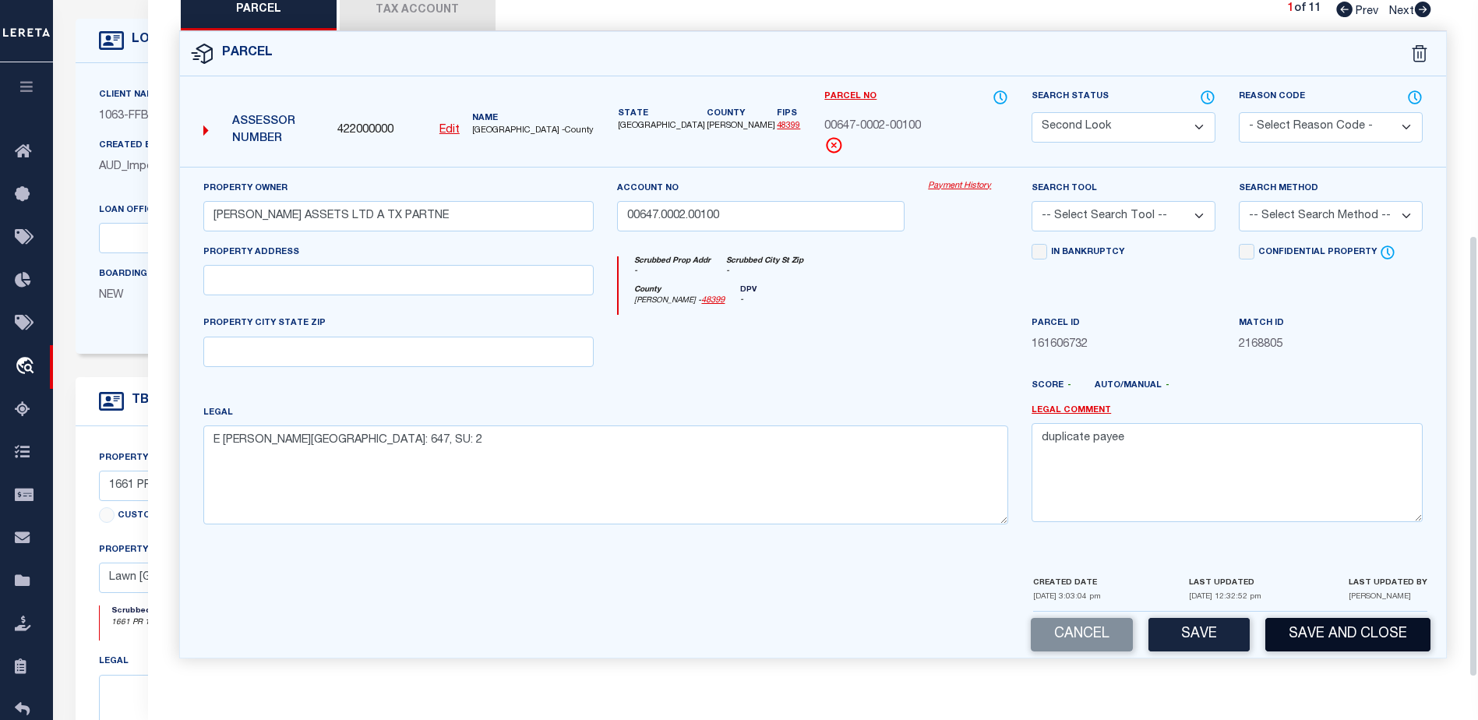
select select "773"
click at [1300, 629] on button "Save and Close" at bounding box center [1347, 635] width 165 height 34
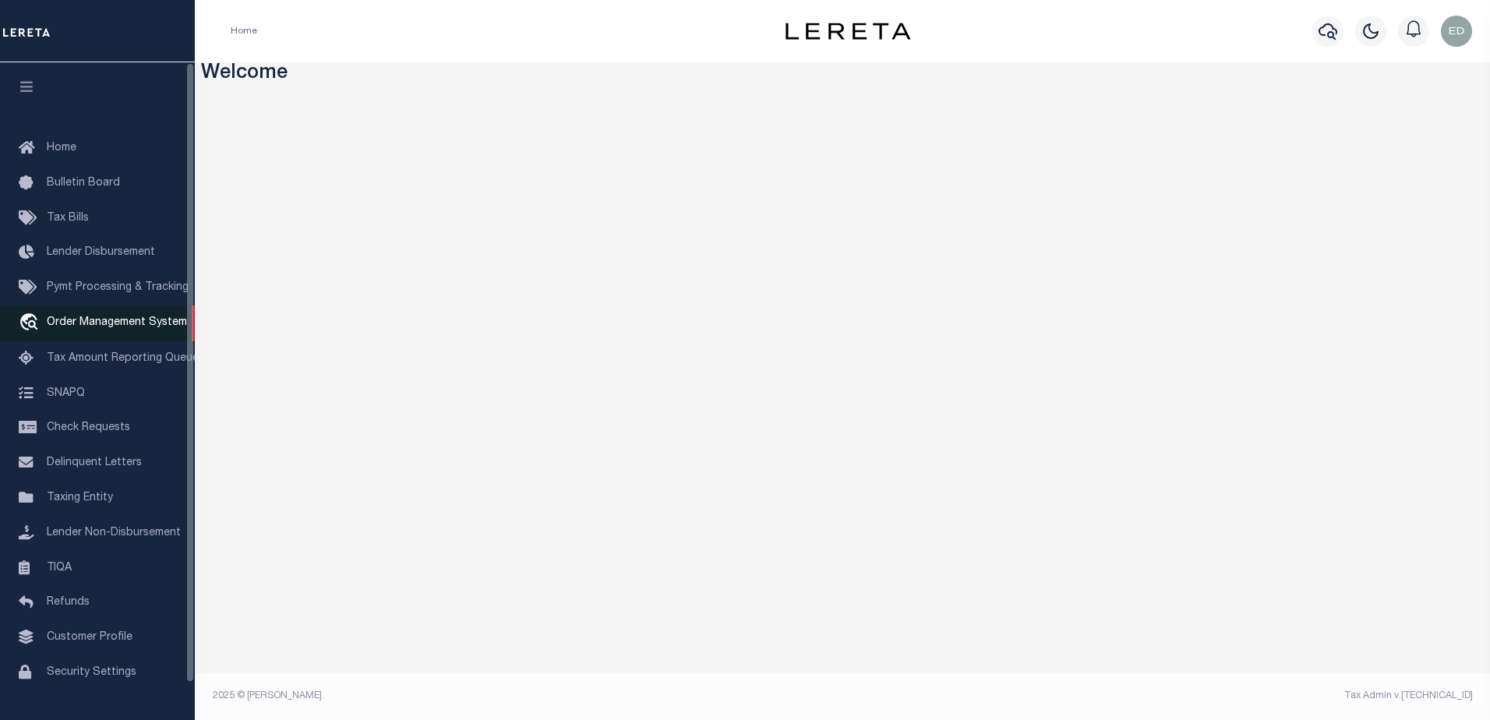
click at [102, 328] on span "Order Management System" at bounding box center [117, 322] width 140 height 11
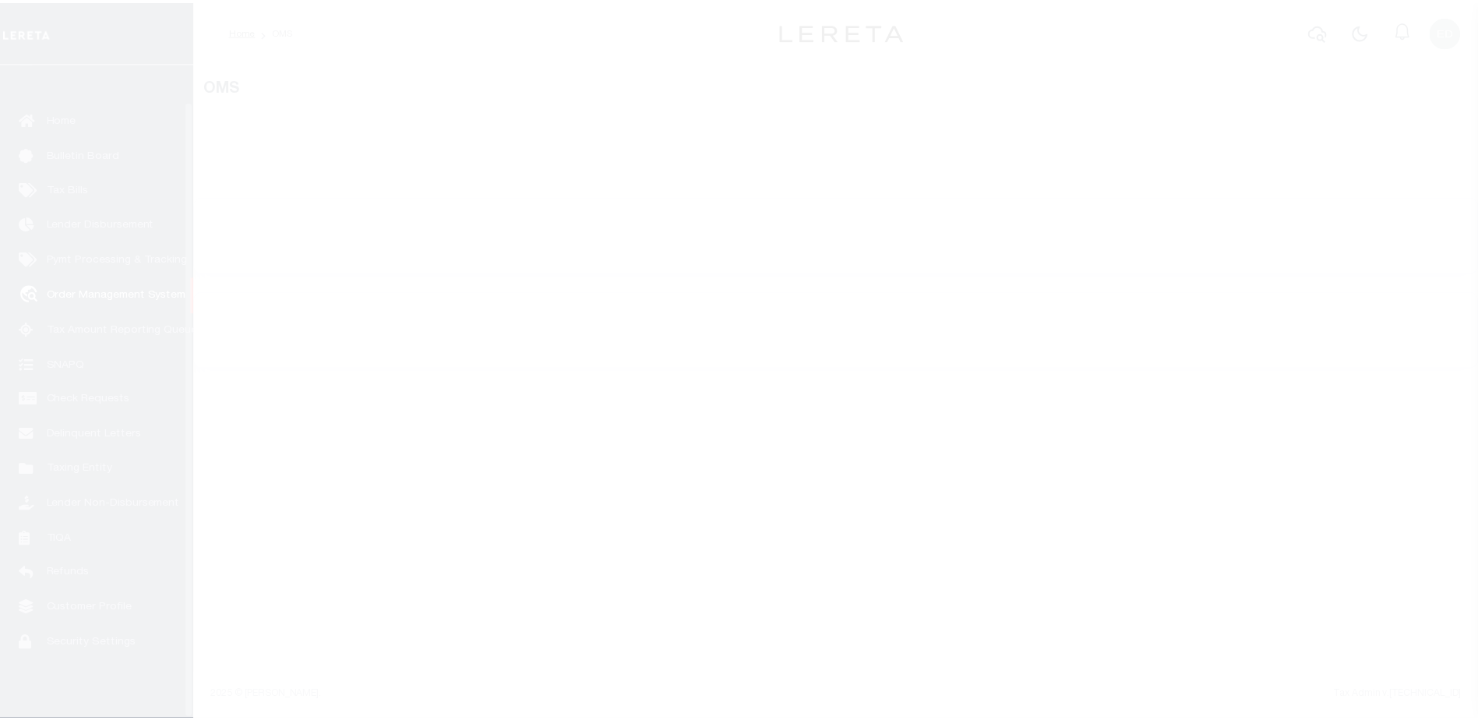
scroll to position [39, 0]
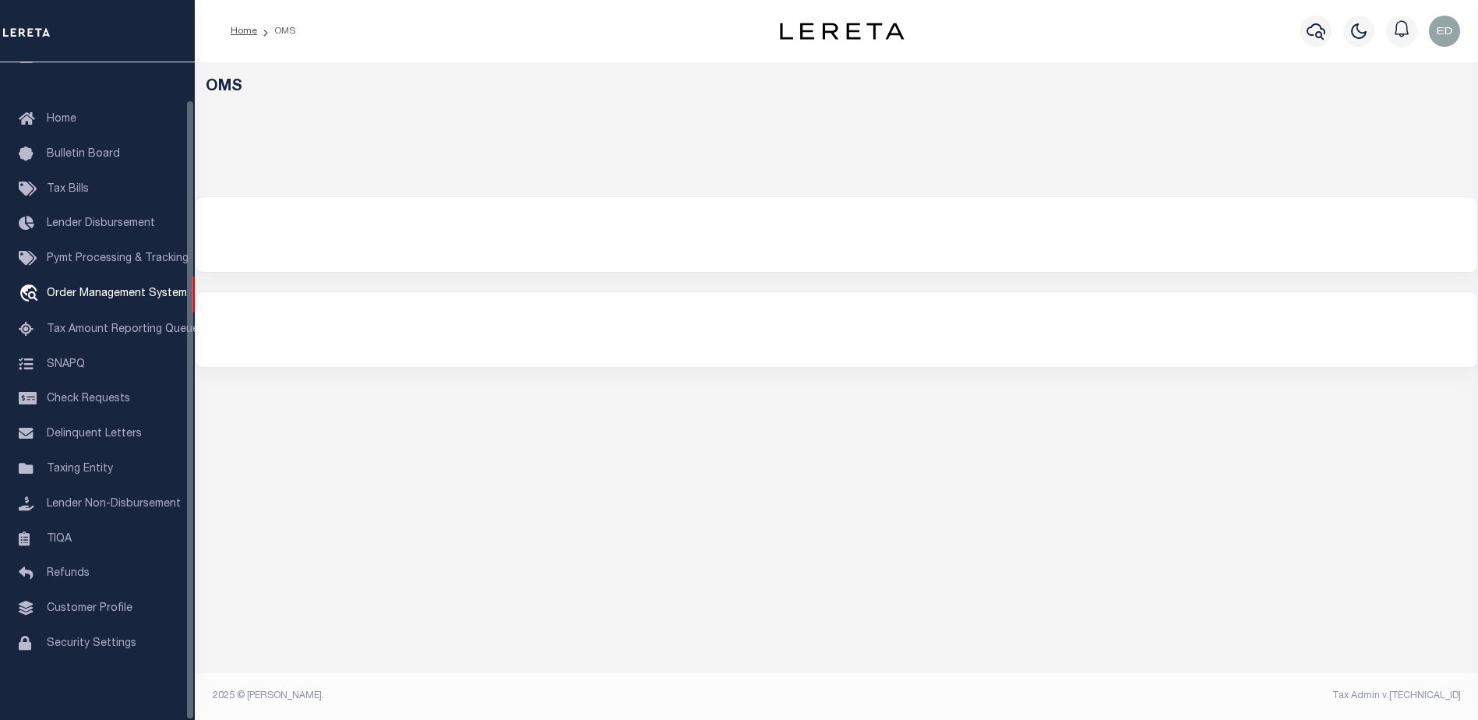
select select "200"
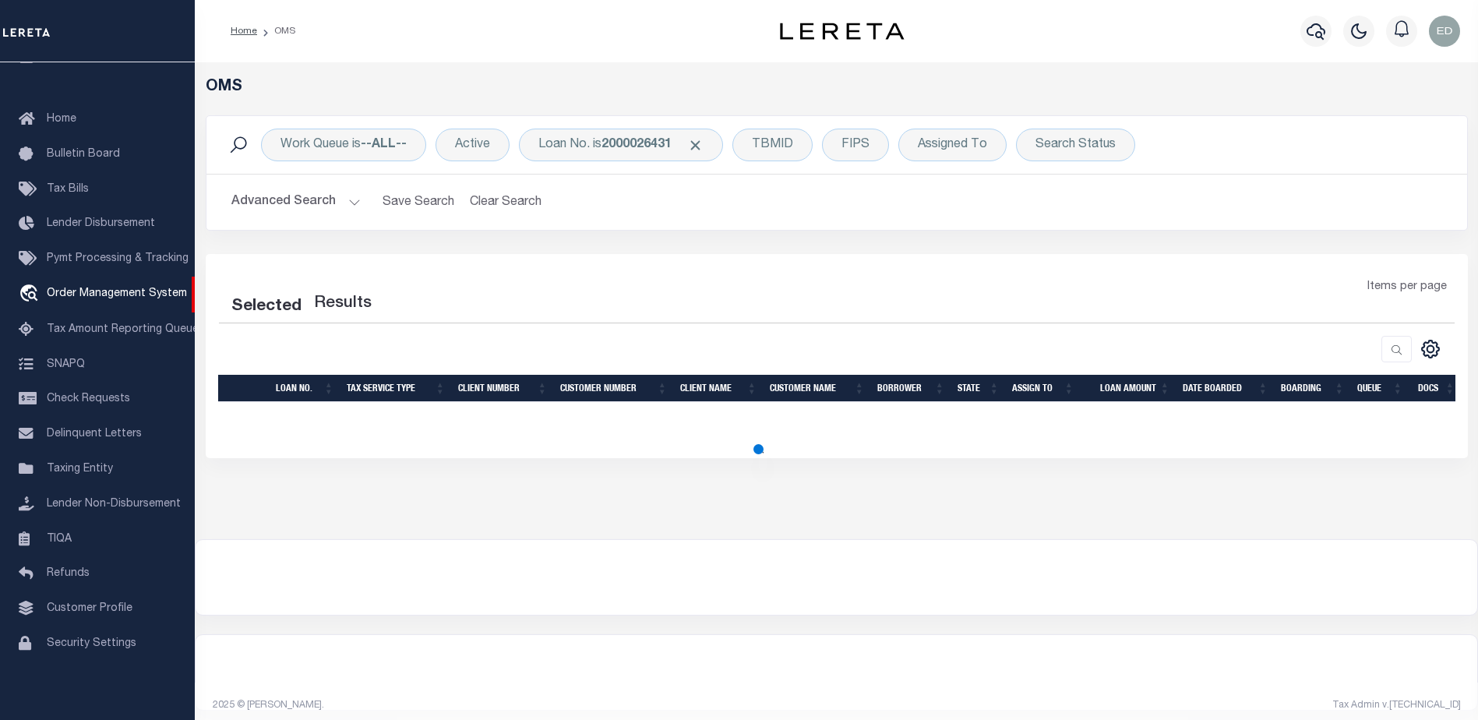
select select "200"
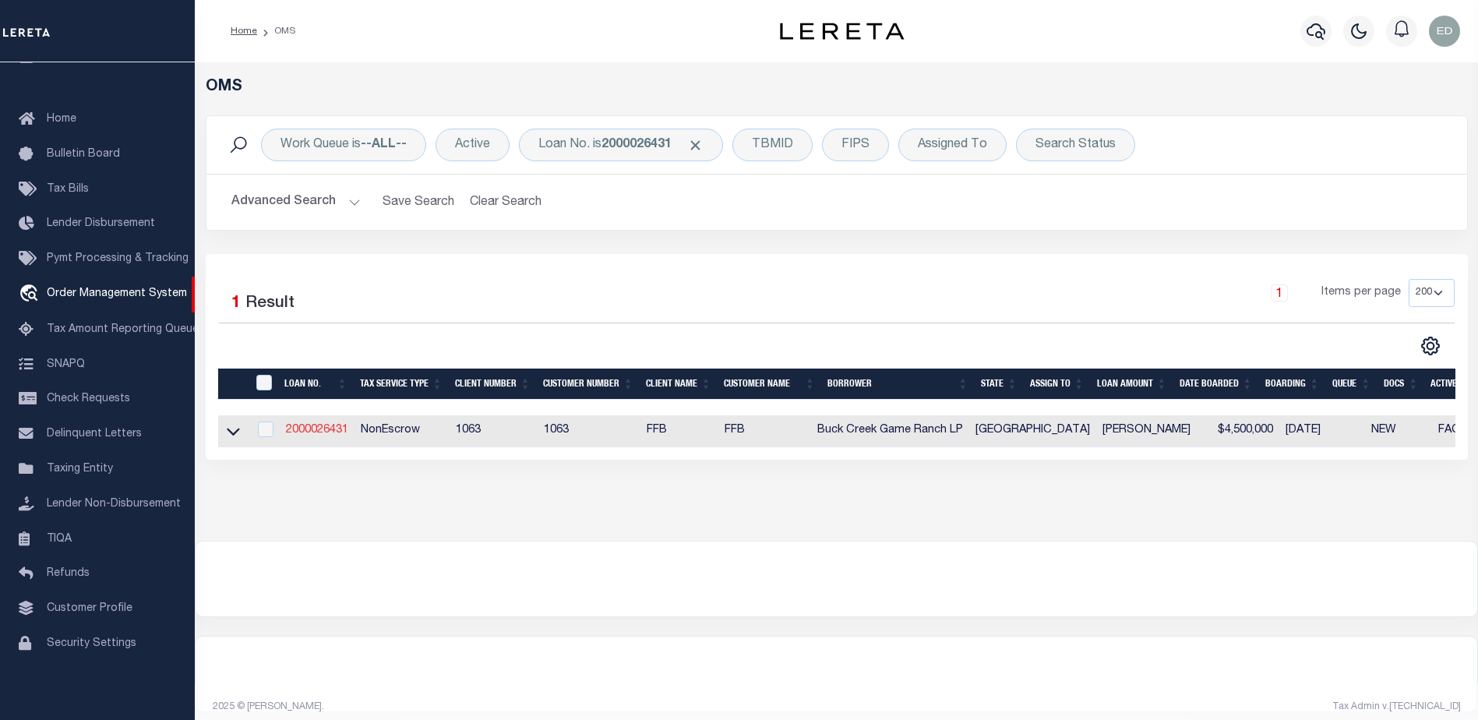
click at [324, 427] on link "2000026431" at bounding box center [317, 430] width 62 height 11
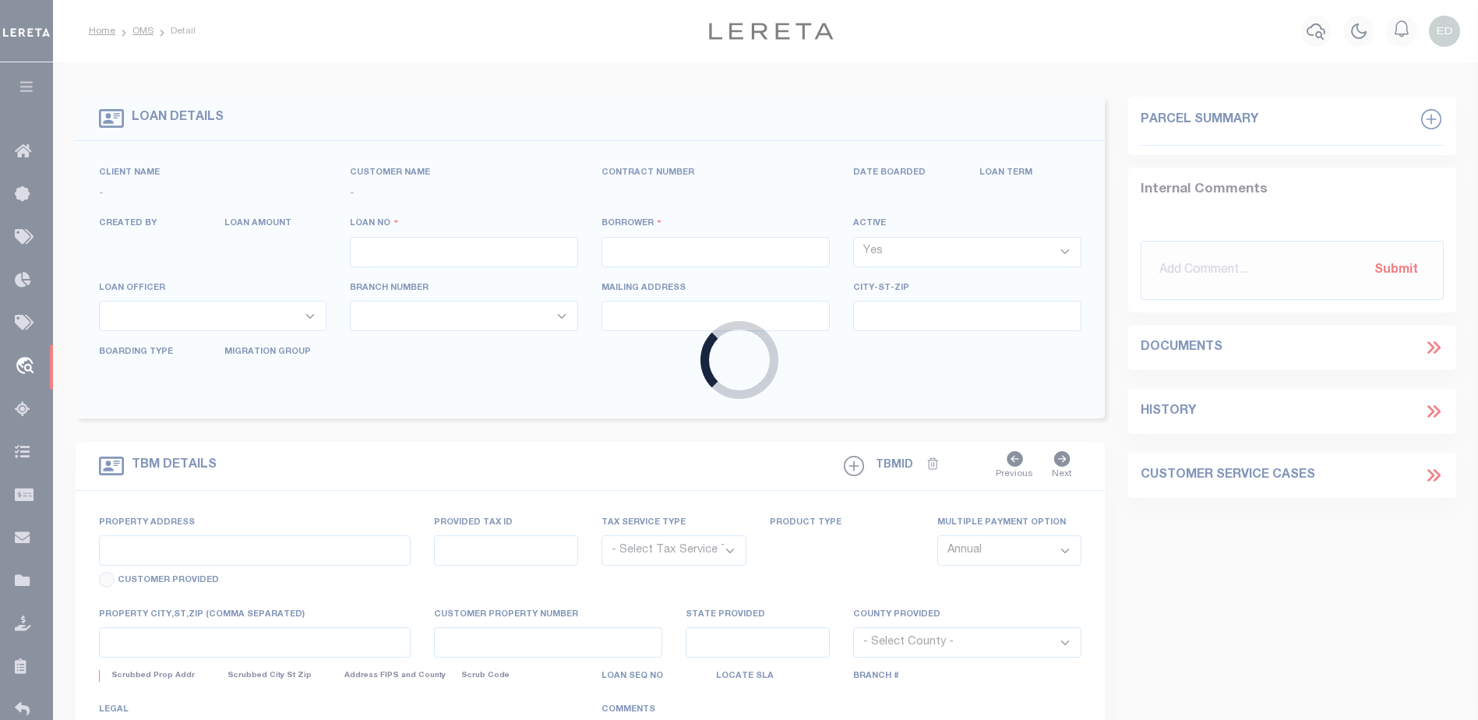
type input "2000026431"
type input "Buck Creek Game Ranch LP"
select select
select select "400"
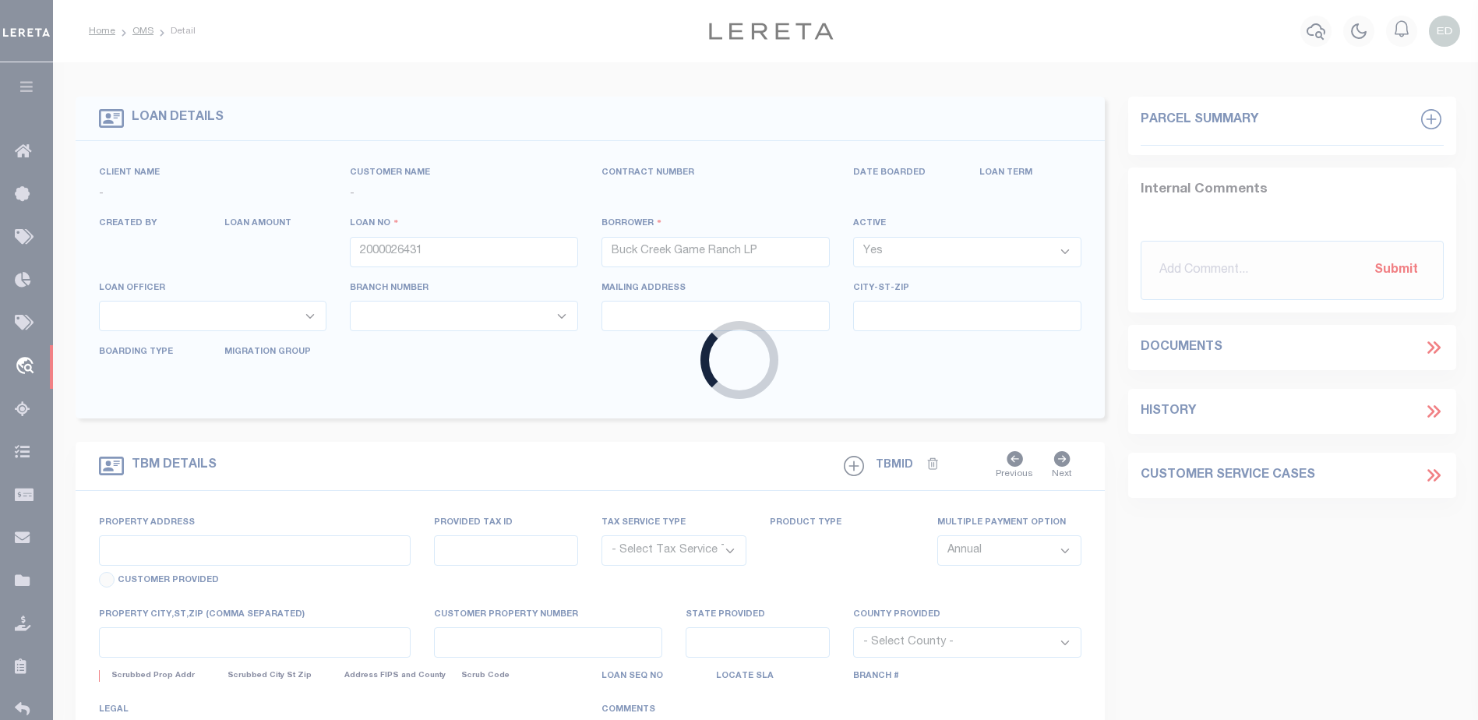
select select "NonEscrow"
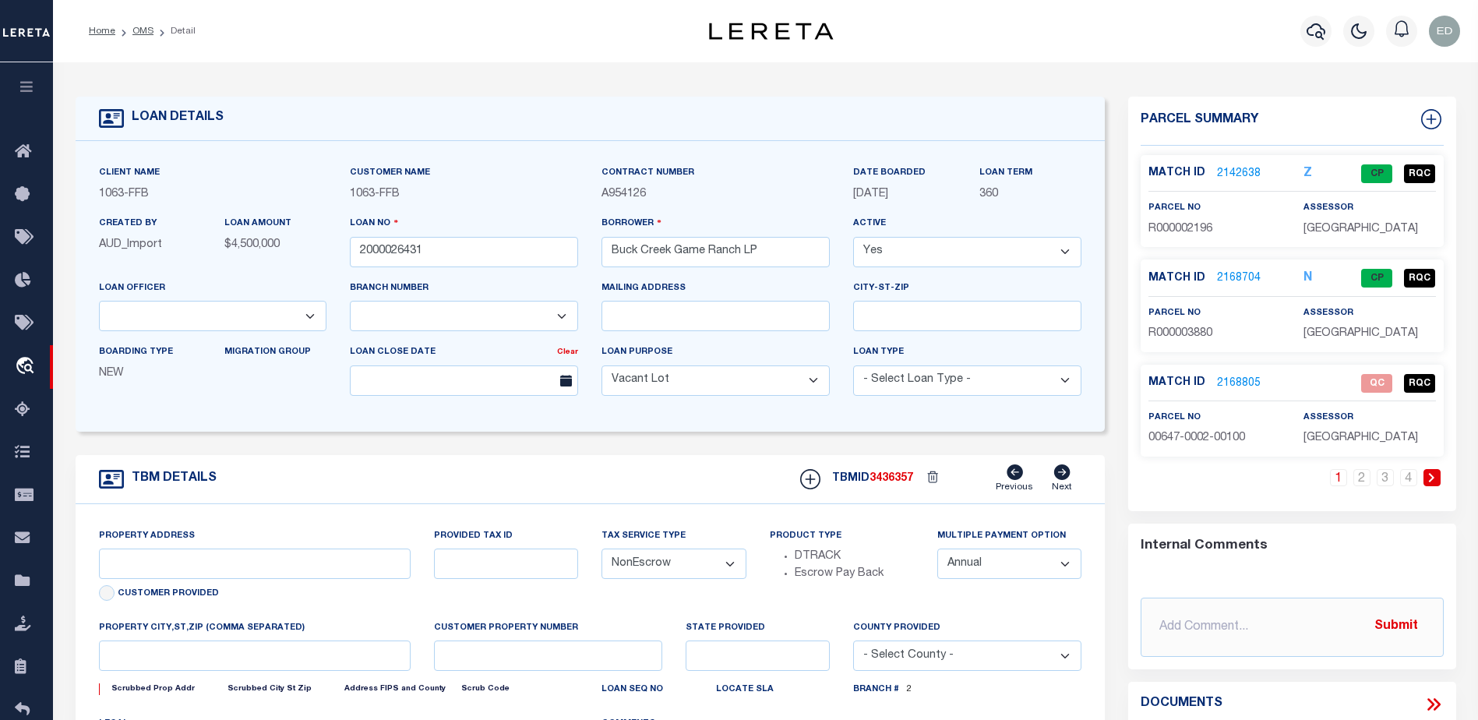
click at [1237, 383] on link "2168805" at bounding box center [1239, 384] width 44 height 16
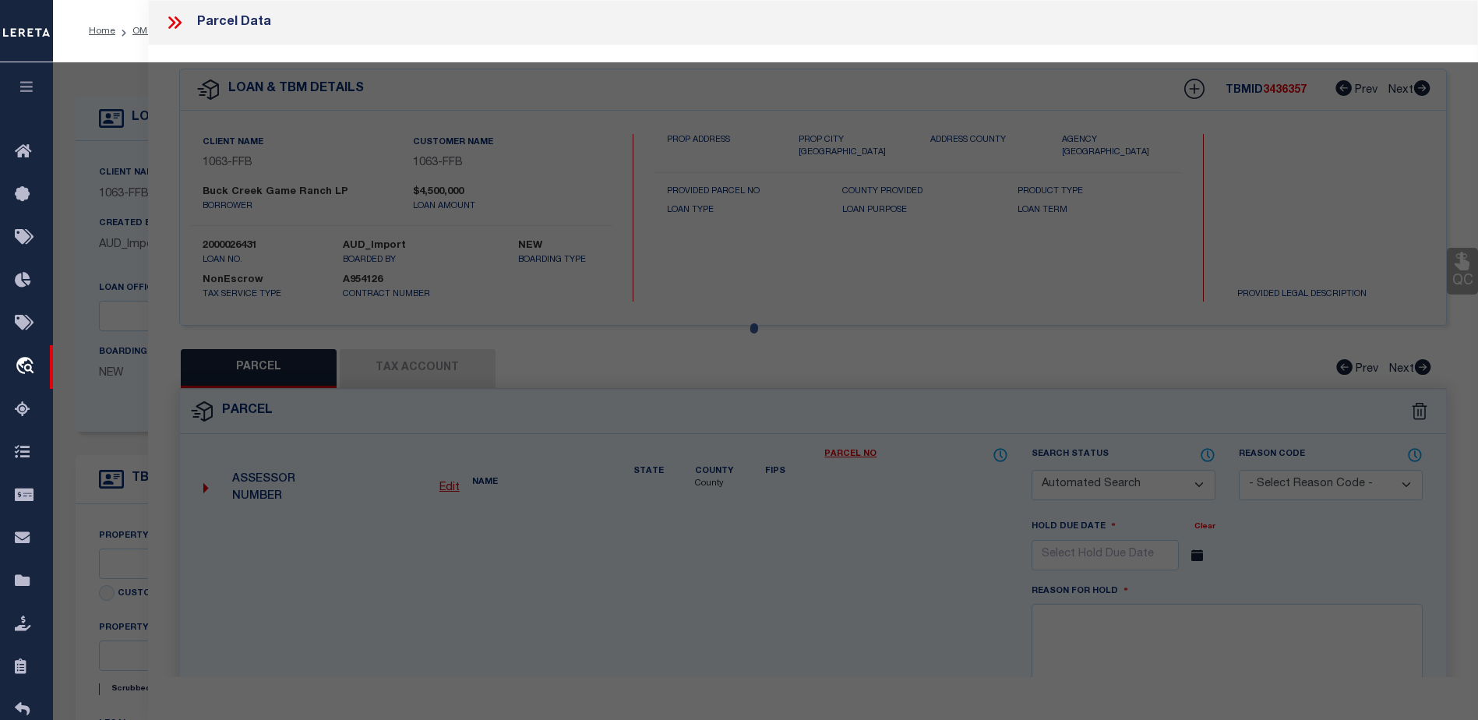
select select "490"
type input "1661 PR 1973"
select select
type input "Lawn [GEOGRAPHIC_DATA] 79530"
type input "[GEOGRAPHIC_DATA]"
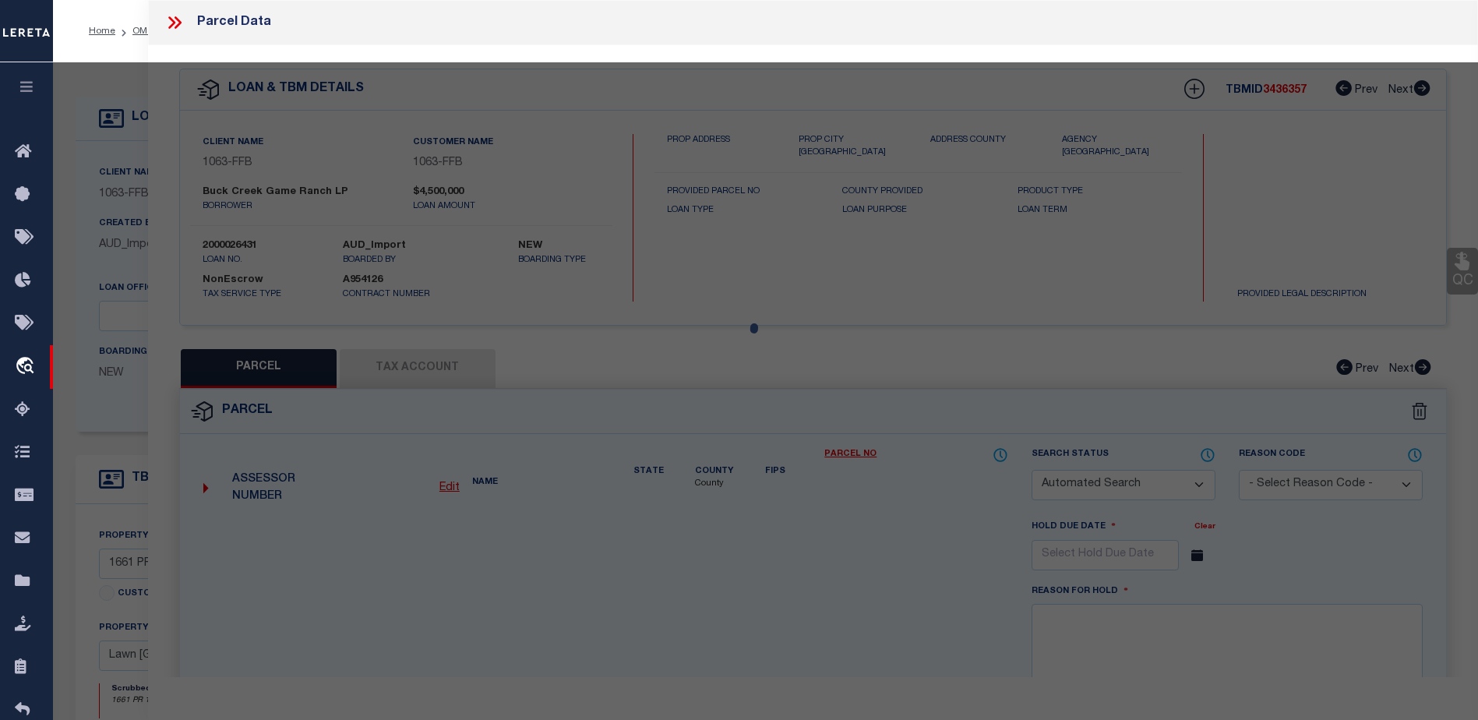
checkbox input "false"
select select "QC"
type input "[PERSON_NAME] ASSETS LTD A TX PARTNE"
type input "00647.0002.00100"
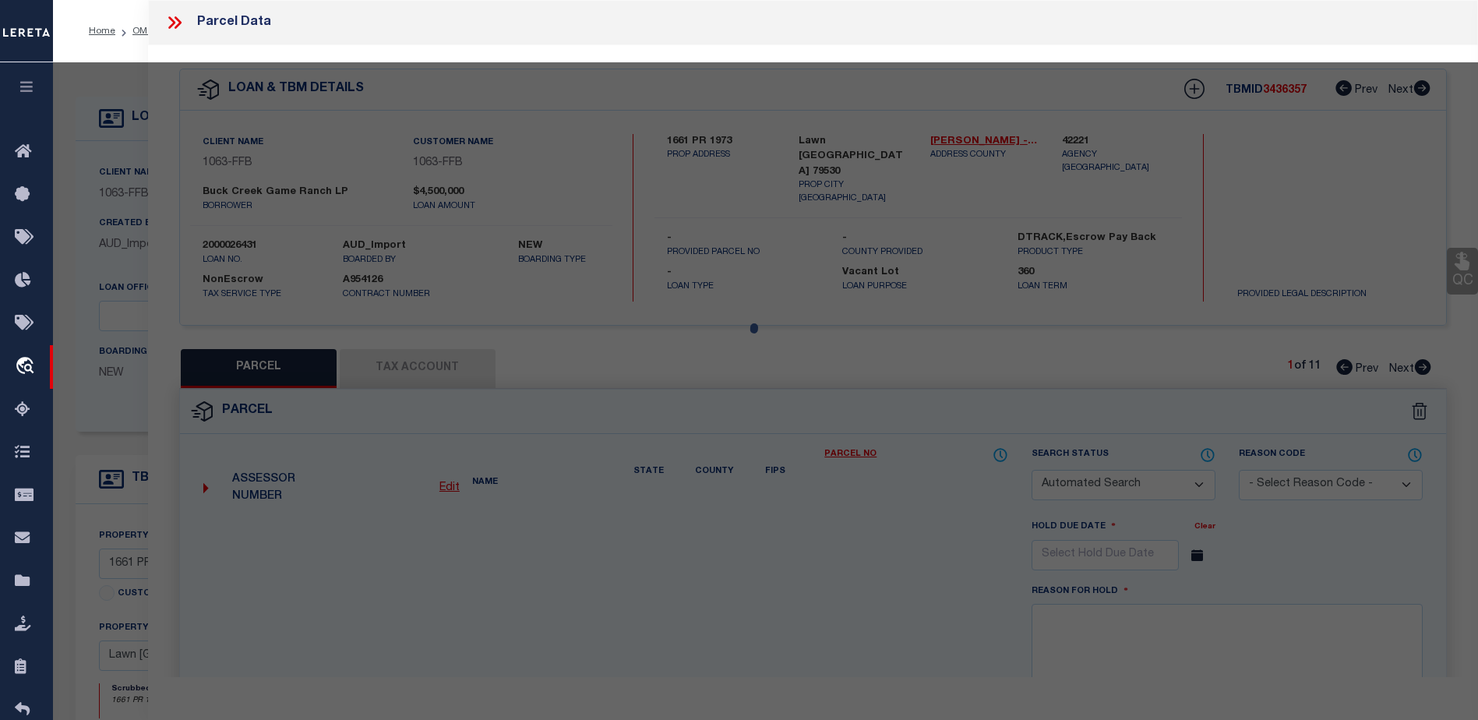
type textarea "E [PERSON_NAME][GEOGRAPHIC_DATA]: 647, SU: 2"
type textarea "duplicate payee"
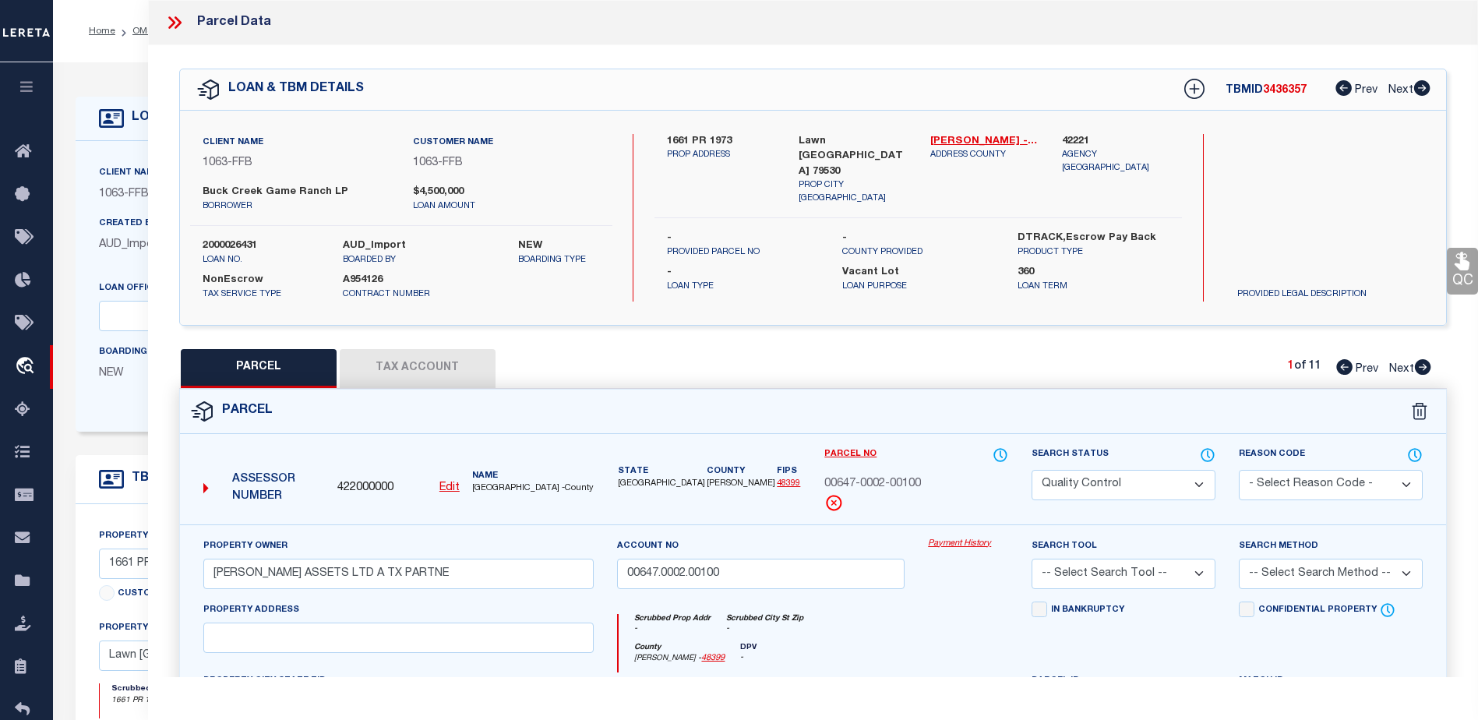
select select "773"
click at [1113, 478] on select "Automated Search Bad Parcel Complete Duplicate Parcel High Dollar Reporting In …" at bounding box center [1124, 485] width 184 height 30
select select "SL"
click at [1032, 470] on select "Automated Search Bad Parcel Complete Duplicate Parcel High Dollar Reporting In …" at bounding box center [1124, 485] width 184 height 30
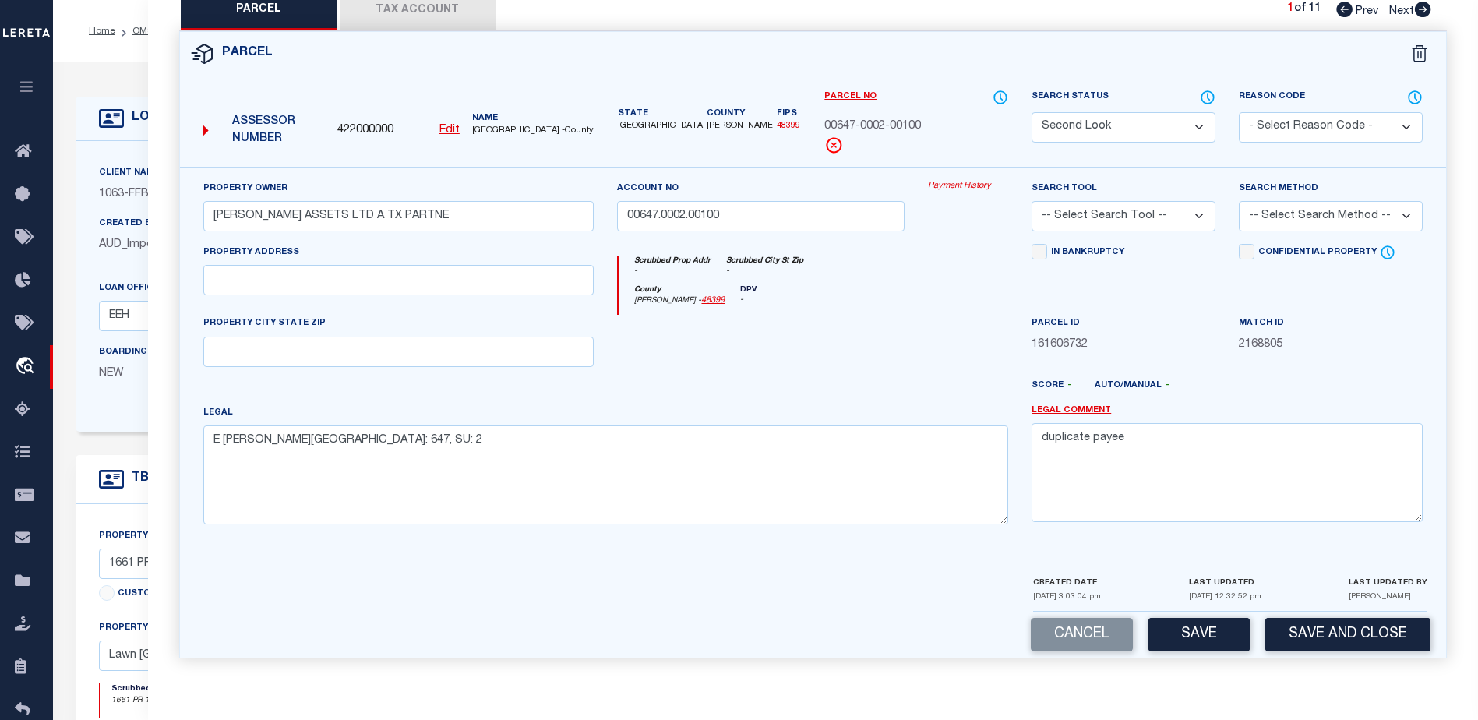
scroll to position [78, 0]
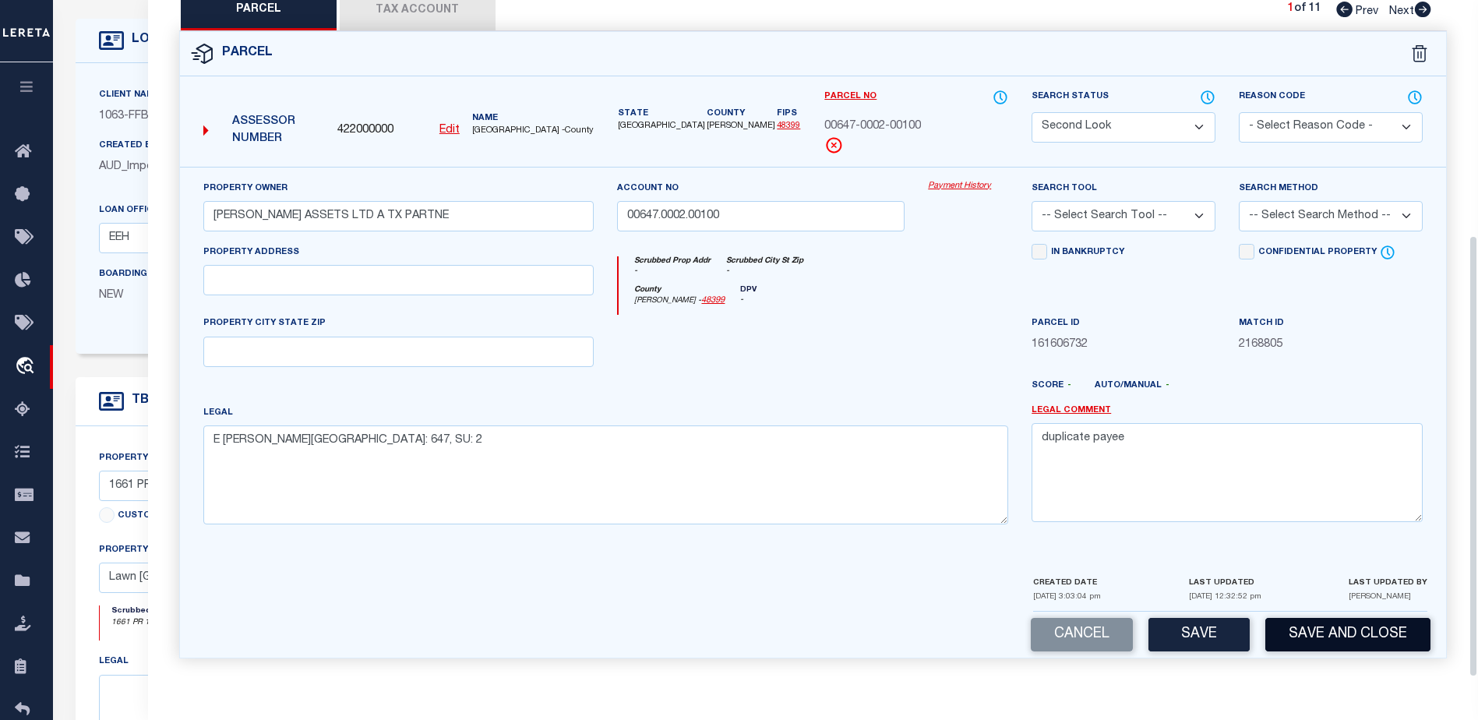
click at [1319, 640] on button "Save and Close" at bounding box center [1347, 635] width 165 height 34
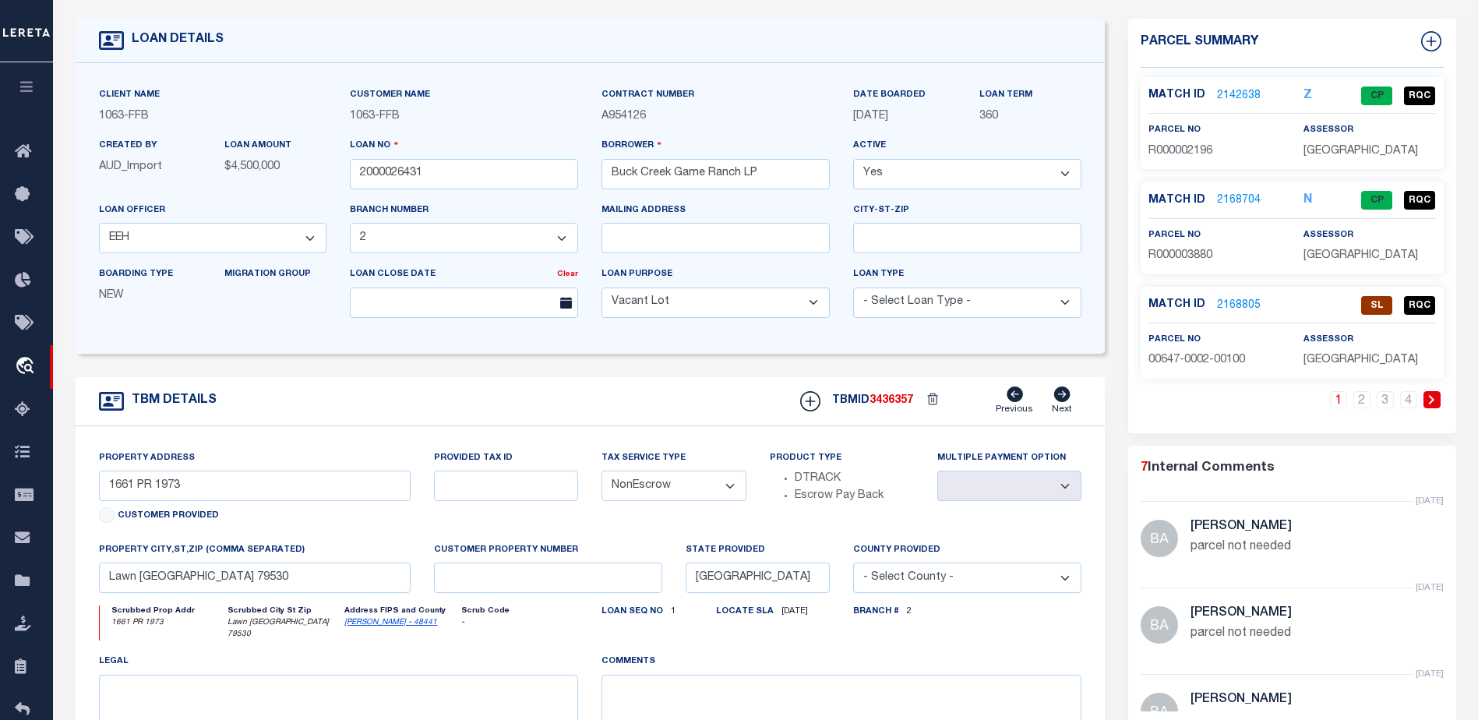
select select "490"
click at [1219, 304] on link "2168805" at bounding box center [1239, 306] width 44 height 16
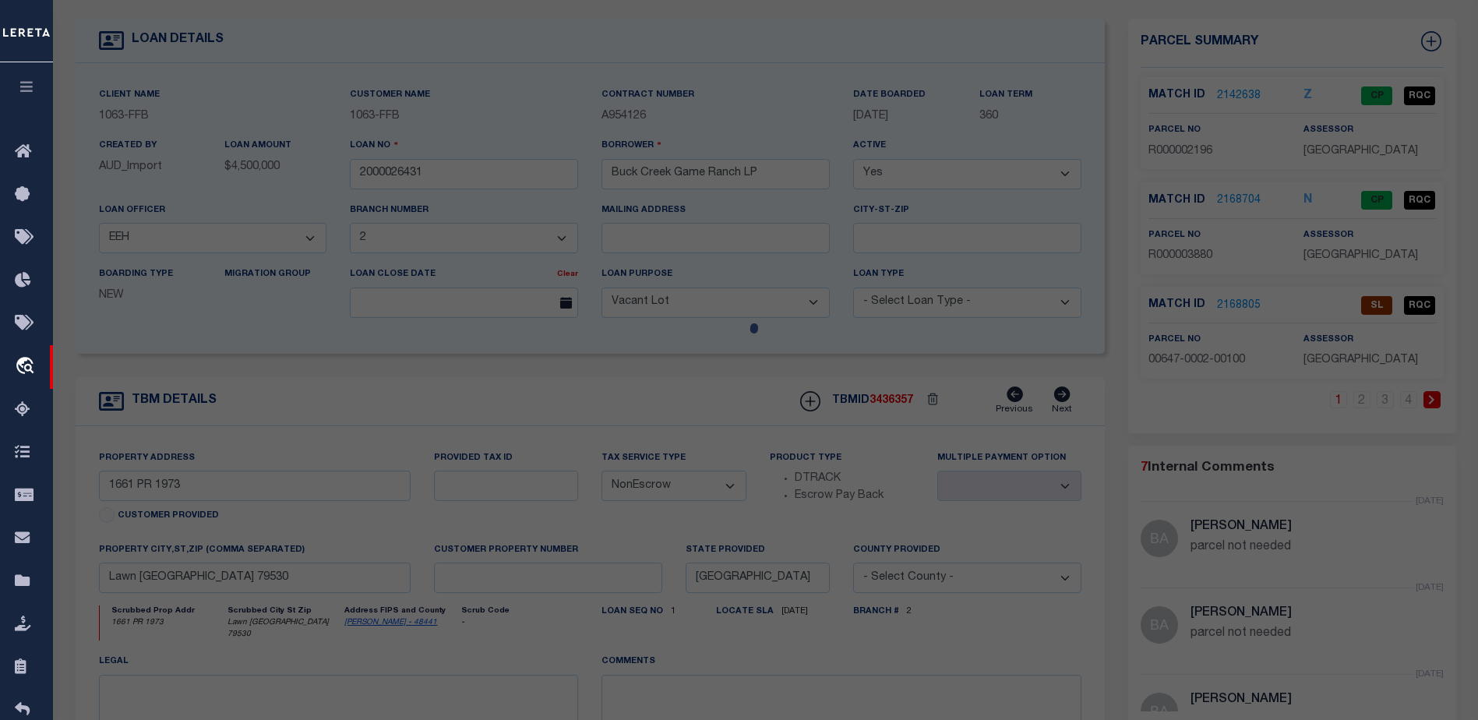
scroll to position [313, 0]
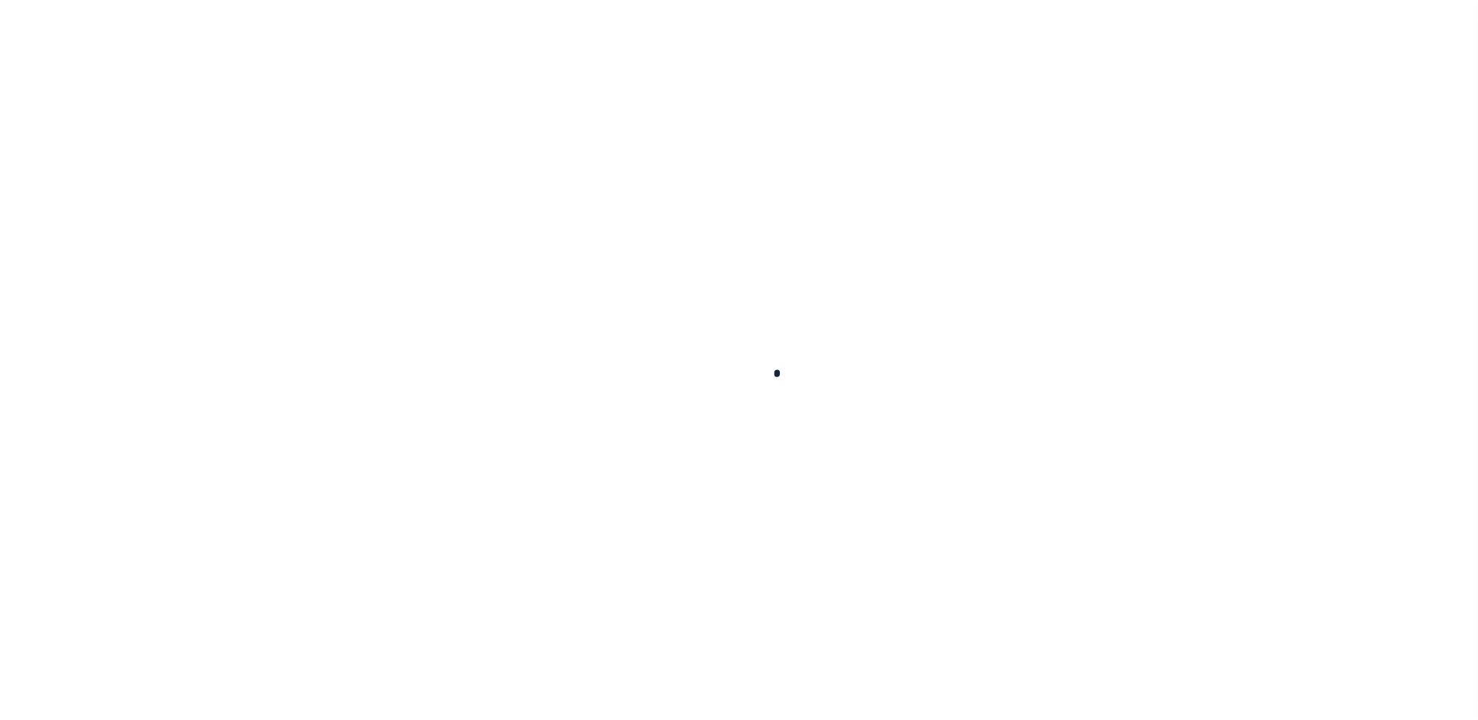
scroll to position [39, 0]
type input "2000026431"
type input "Buck Creek Game Ranch LP"
select select
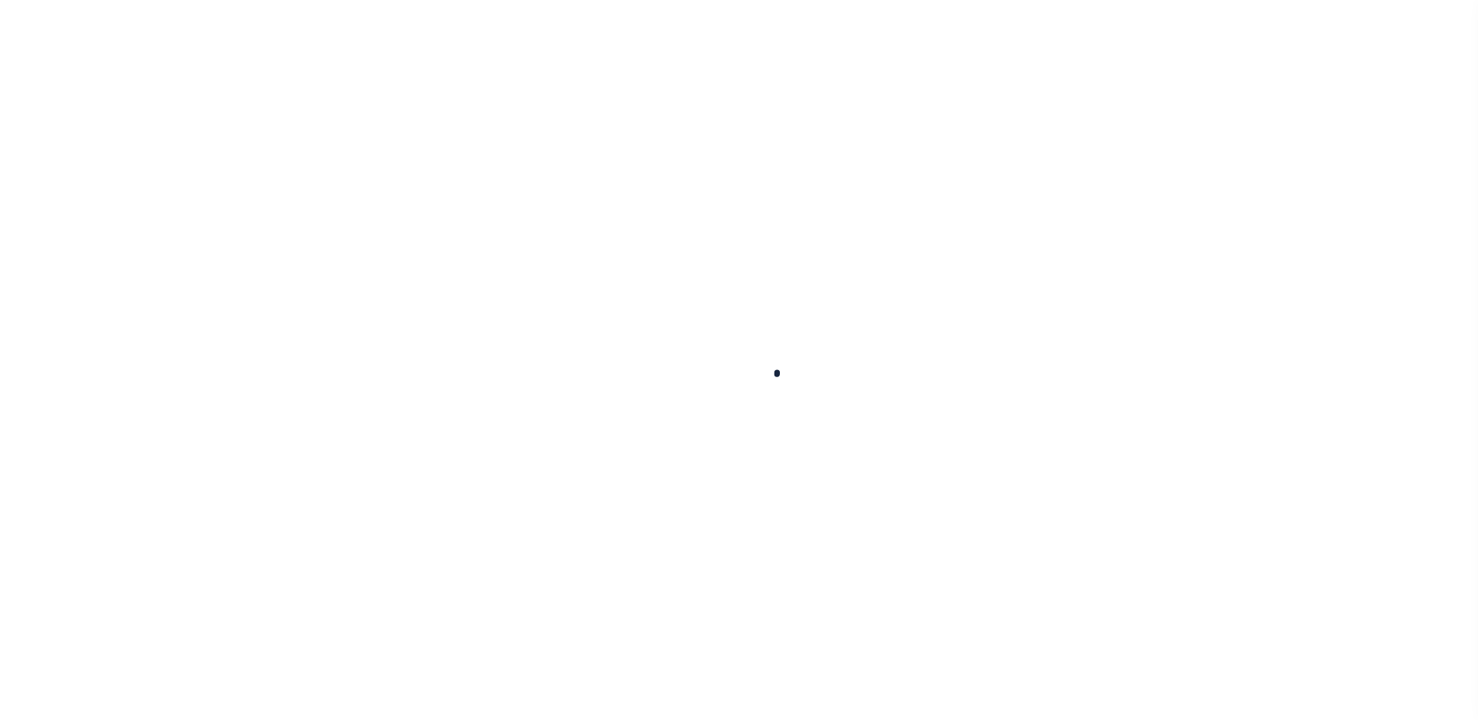
select select "400"
select select "NonEscrow"
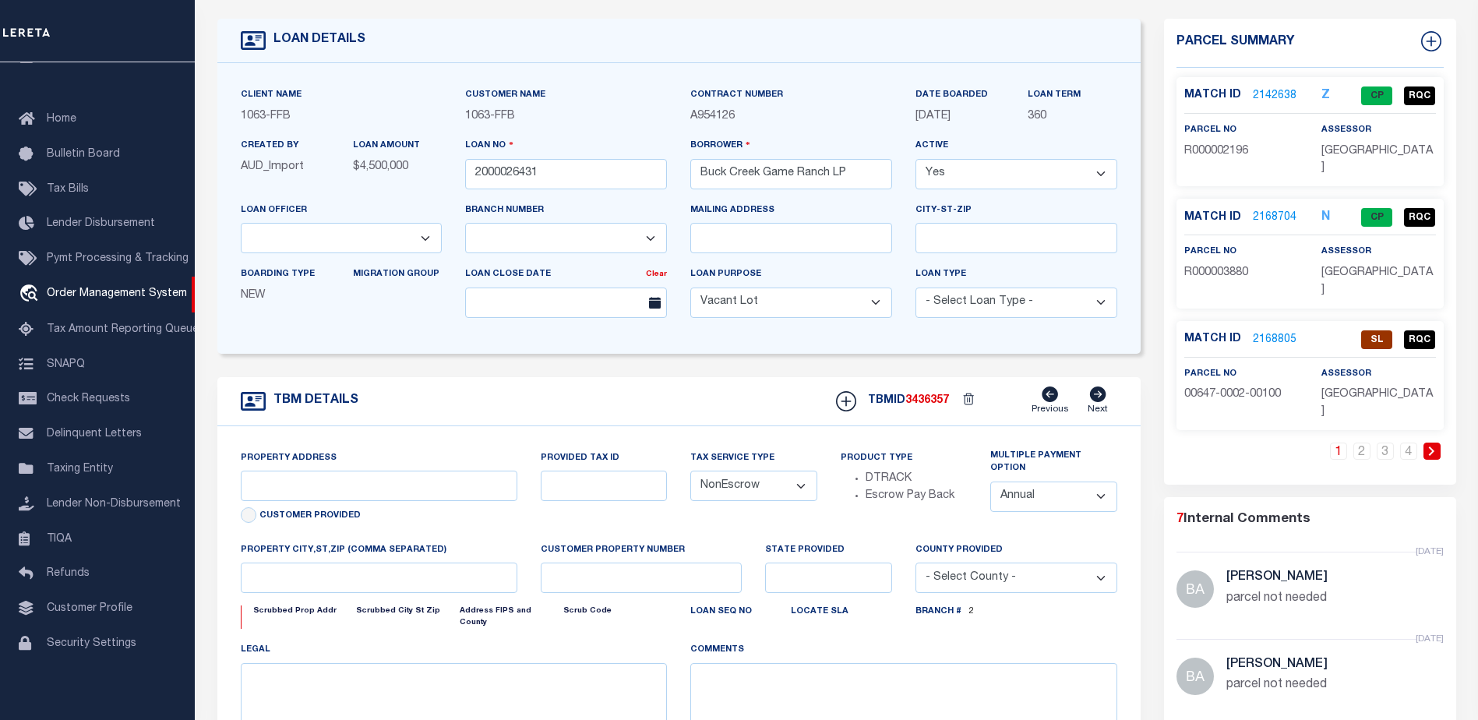
type input "1661 PR 1973"
select select
type input "Lawn [GEOGRAPHIC_DATA] 79530"
type input "[GEOGRAPHIC_DATA]"
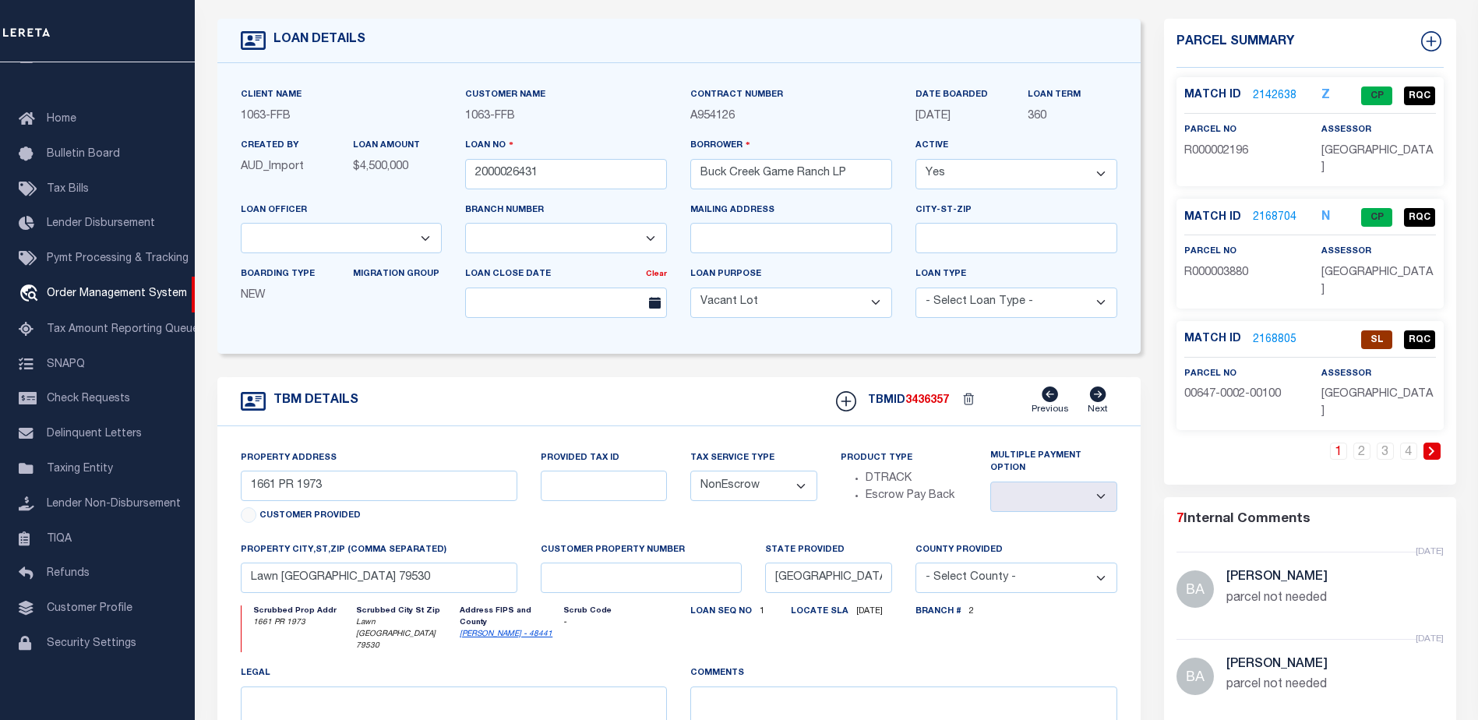
click at [1272, 332] on link "2168805" at bounding box center [1275, 340] width 44 height 16
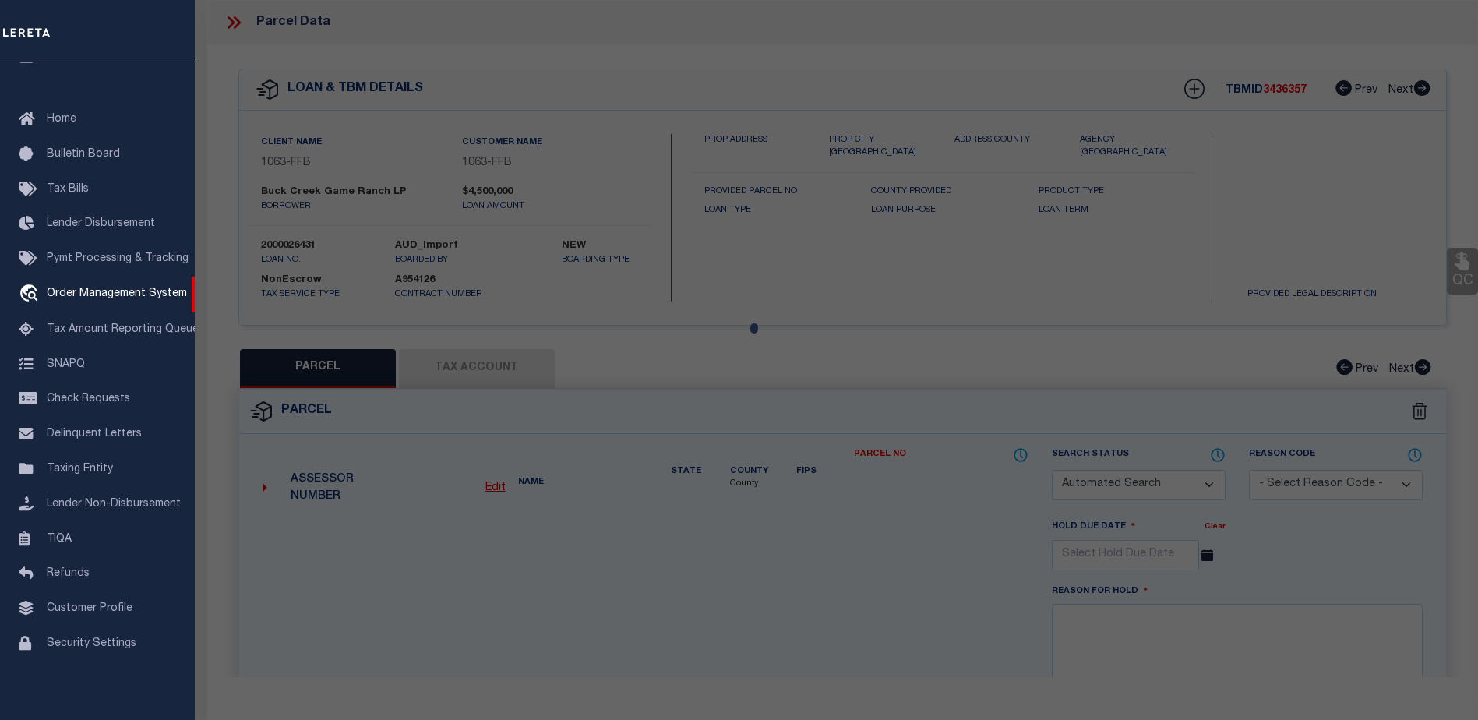
checkbox input "false"
select select "SL"
type input "[PERSON_NAME] ASSETS LTD A TX PARTNE"
type input "00647.0002.00100"
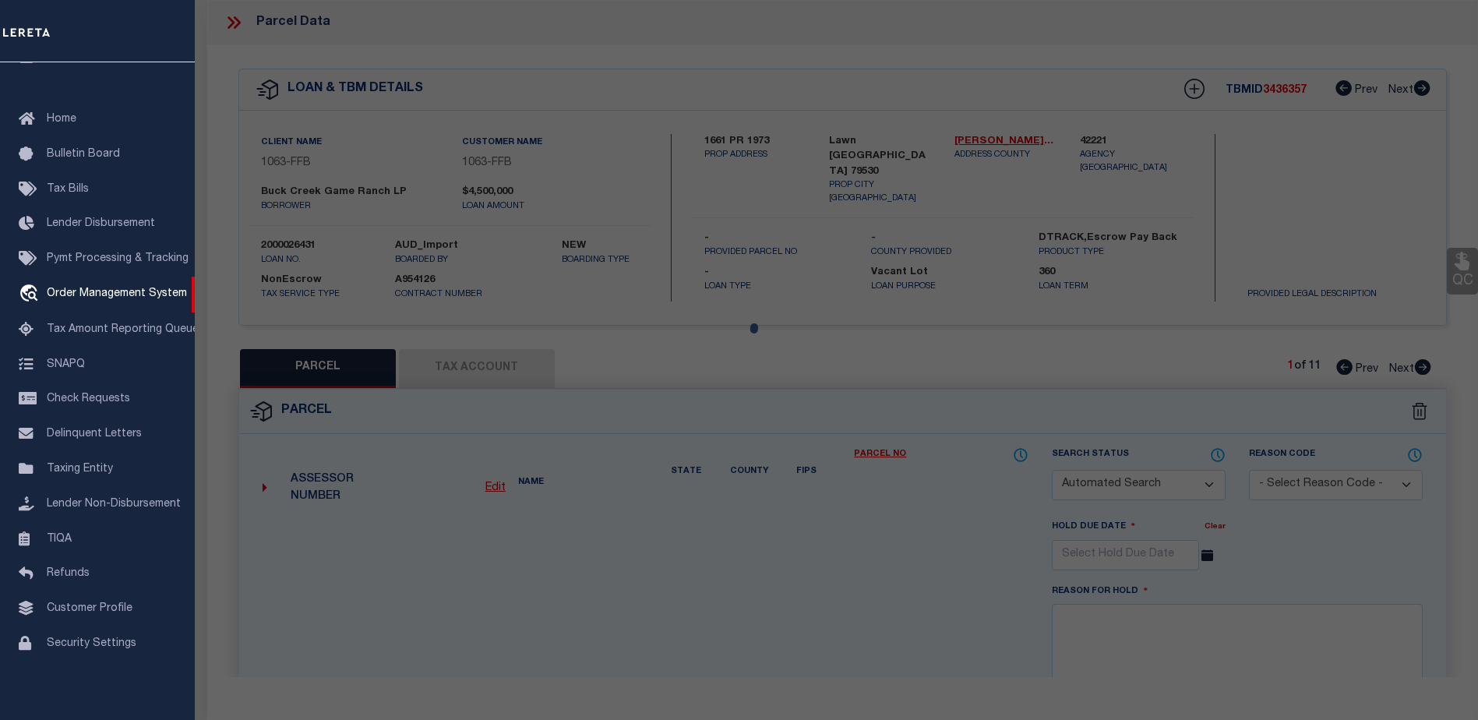
type textarea "E [PERSON_NAME][GEOGRAPHIC_DATA]: 647, SU: 2"
type textarea "duplicate payee"
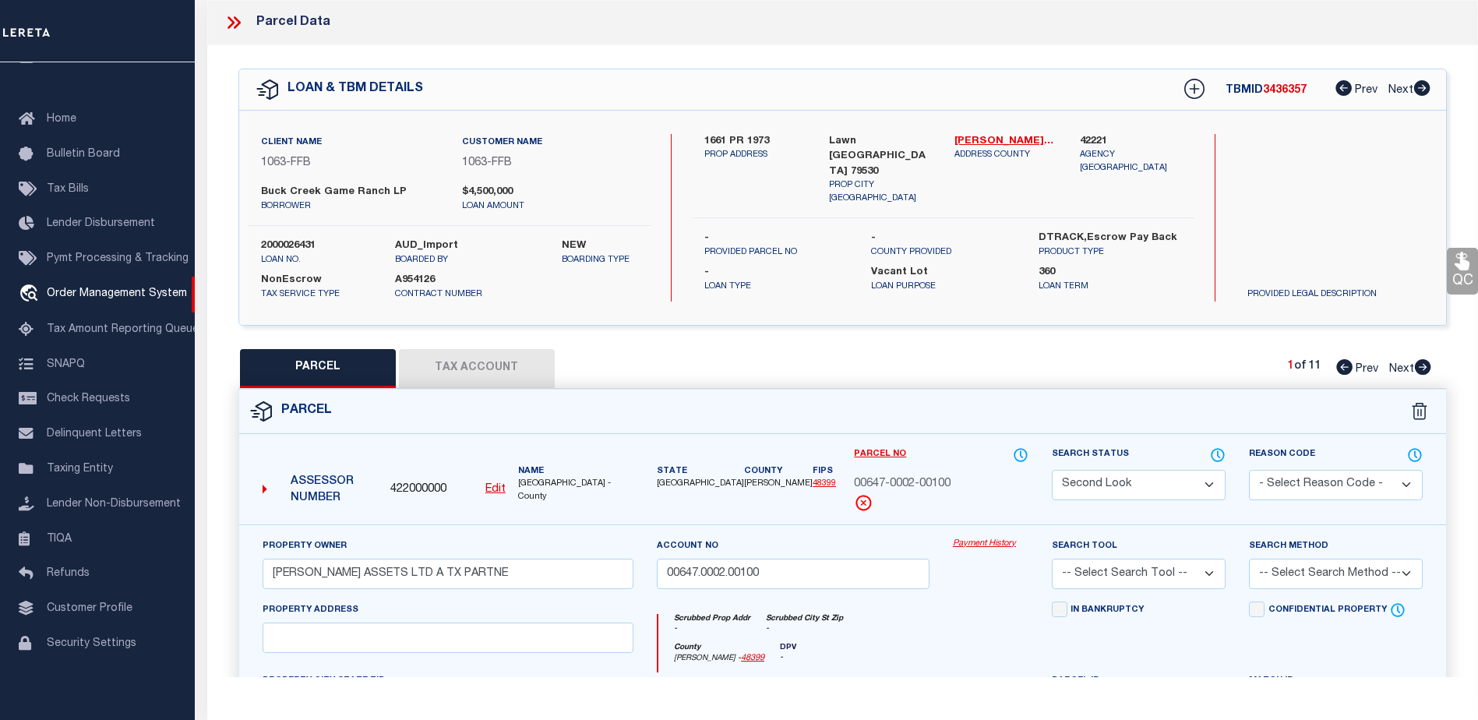
select select "490"
select select "773"
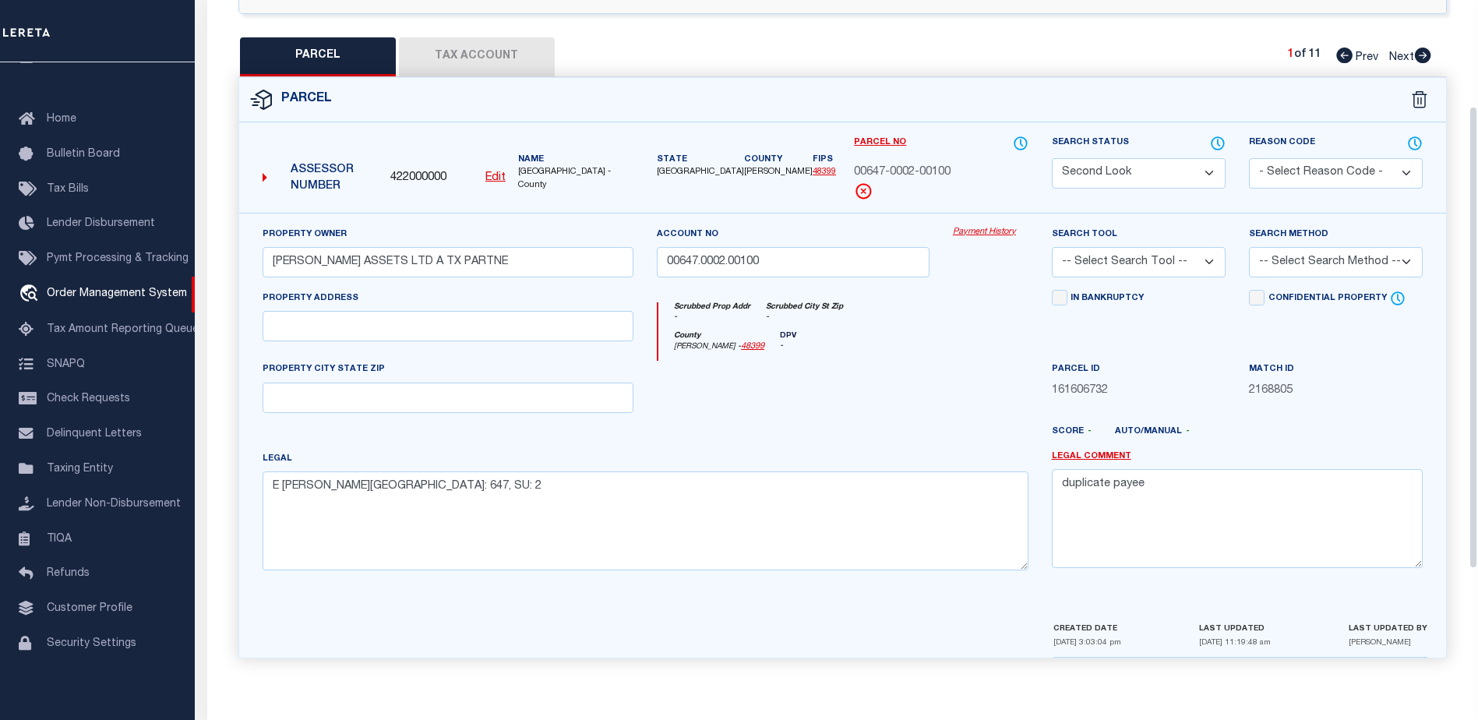
scroll to position [78, 0]
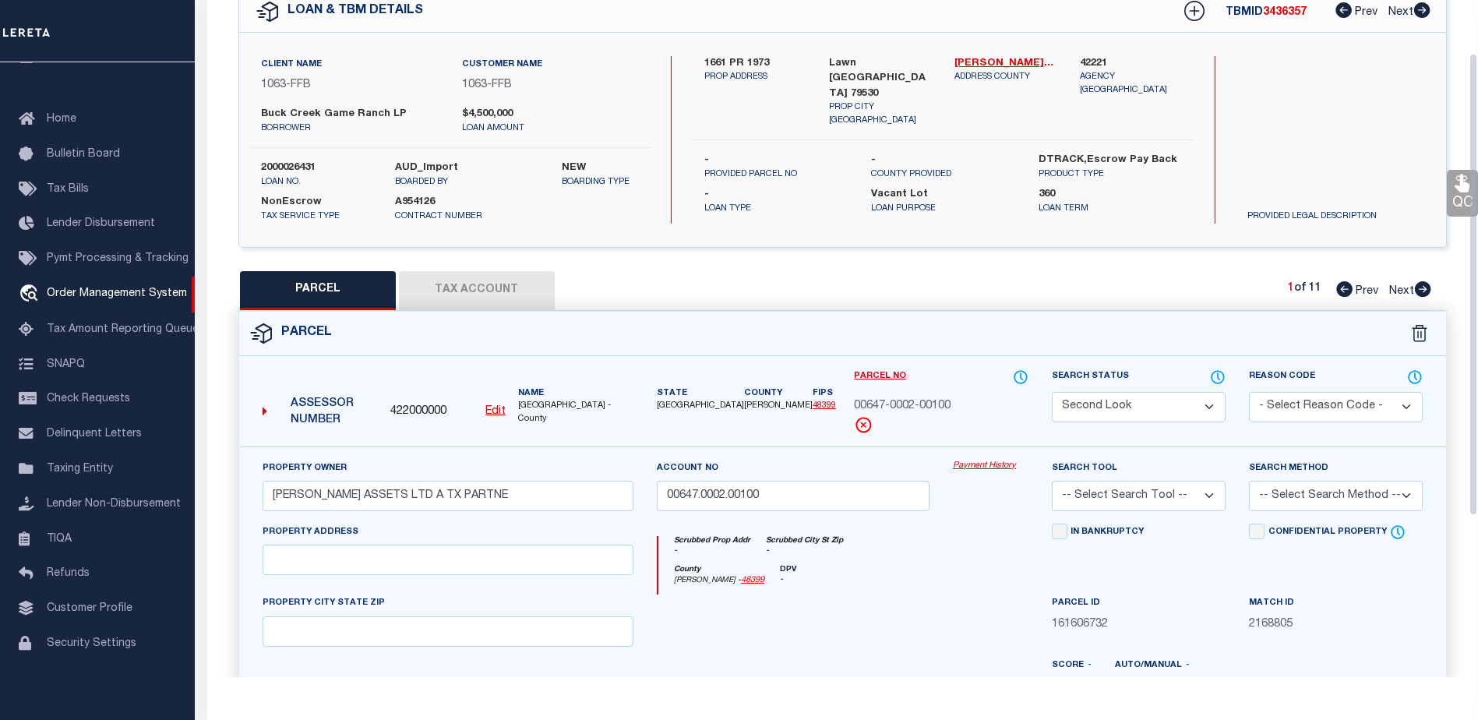
click at [1145, 411] on select "Automated Search Bad Parcel Complete Duplicate Parcel High Dollar Reporting In …" at bounding box center [1139, 407] width 174 height 30
select select "QC"
click at [1052, 392] on select "Automated Search Bad Parcel Complete Duplicate Parcel High Dollar Reporting In …" at bounding box center [1139, 407] width 174 height 30
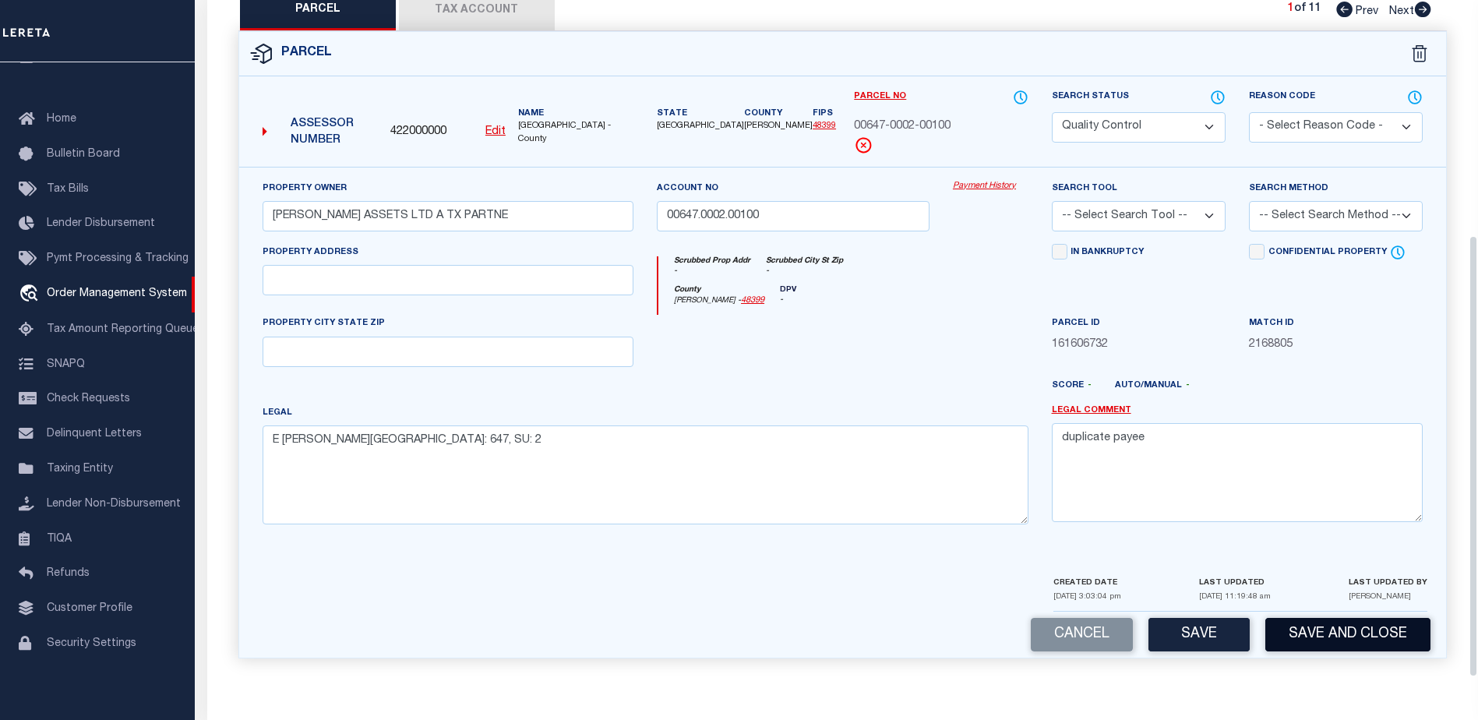
click at [1330, 636] on button "Save and Close" at bounding box center [1347, 635] width 165 height 34
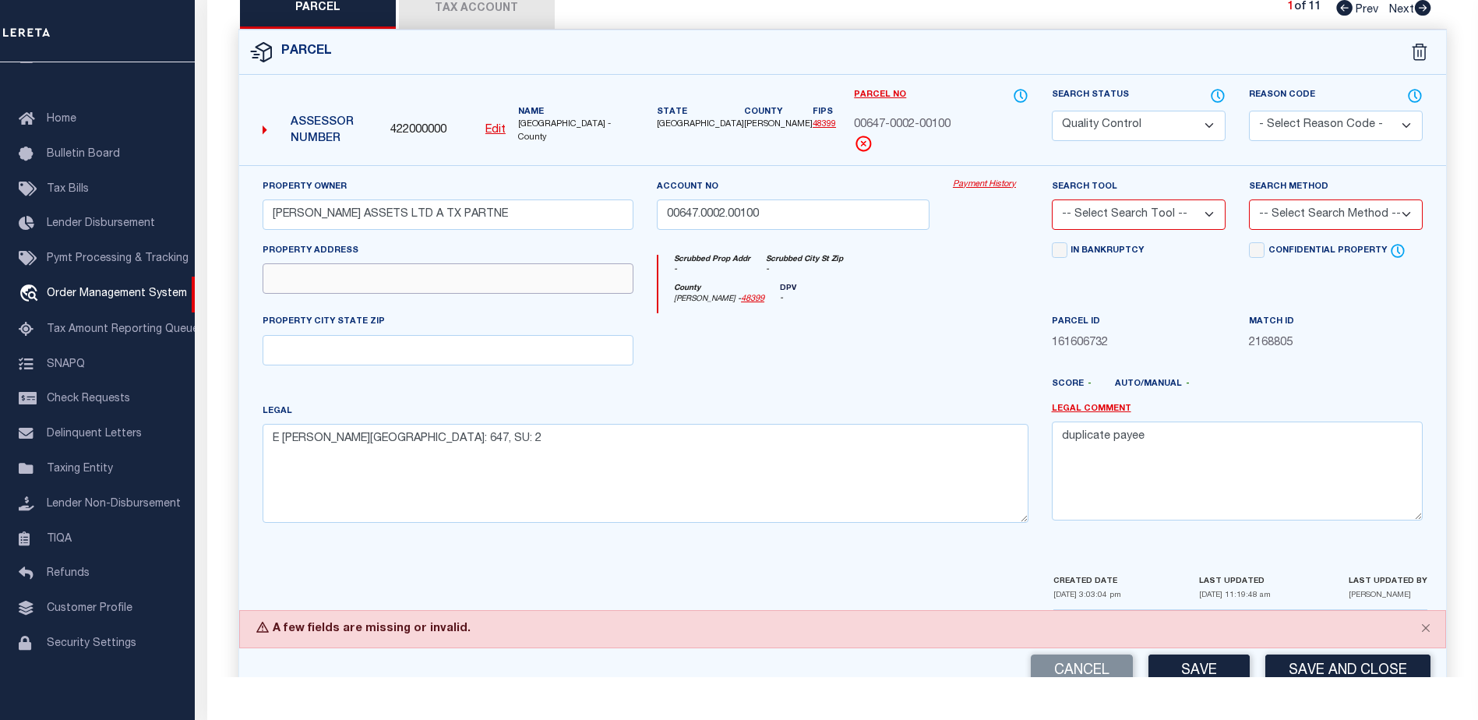
click at [499, 278] on input "text" at bounding box center [448, 278] width 371 height 30
click at [735, 356] on div at bounding box center [793, 345] width 296 height 64
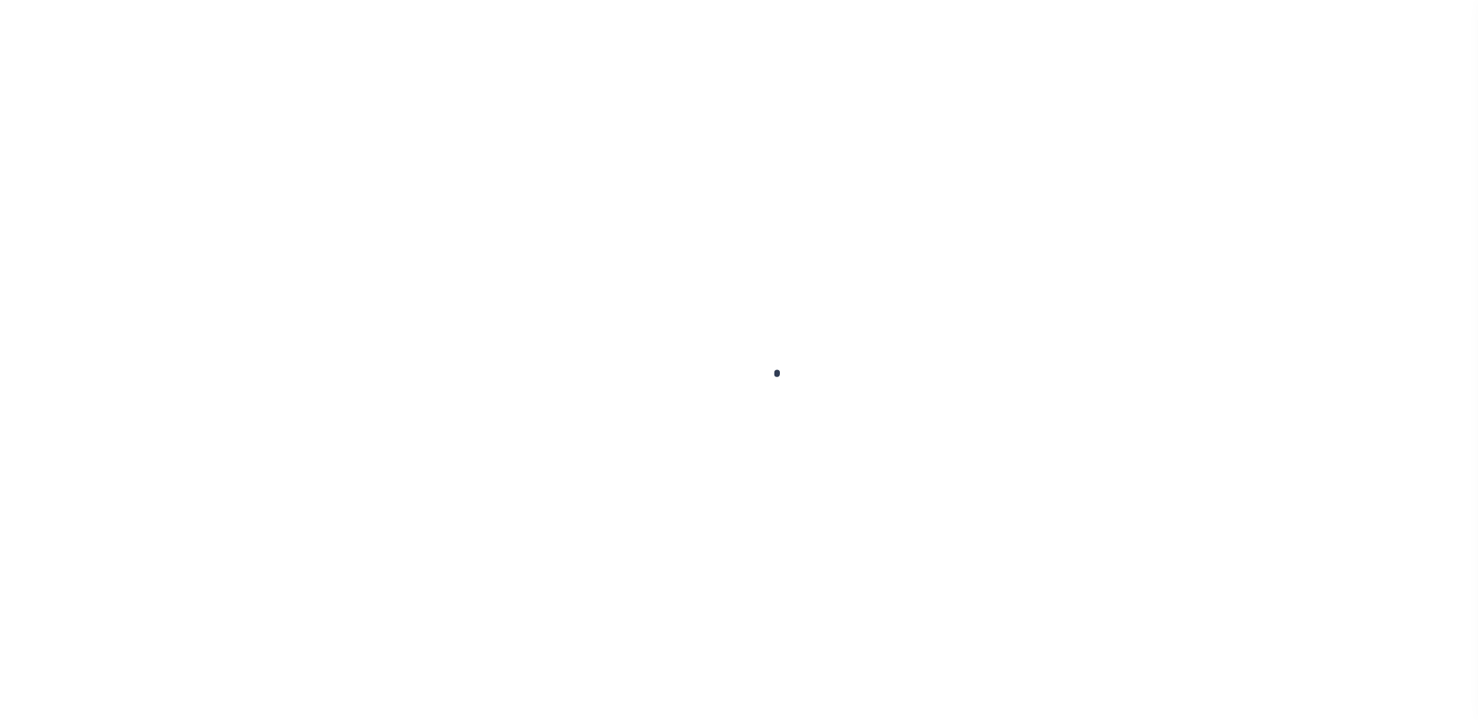
scroll to position [234, 0]
type input "2000026431"
type input "Buck Creek Game Ranch LP"
select select
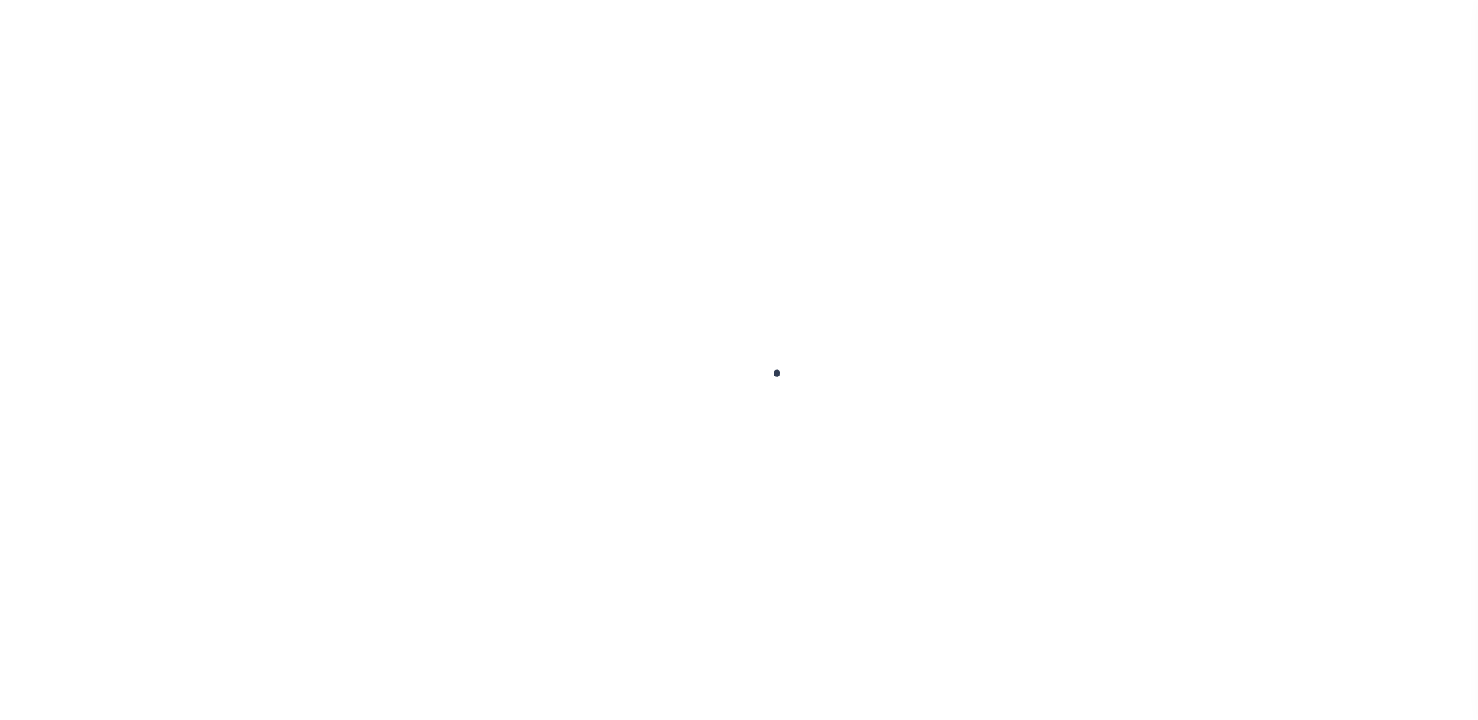
select select "400"
select select "NonEscrow"
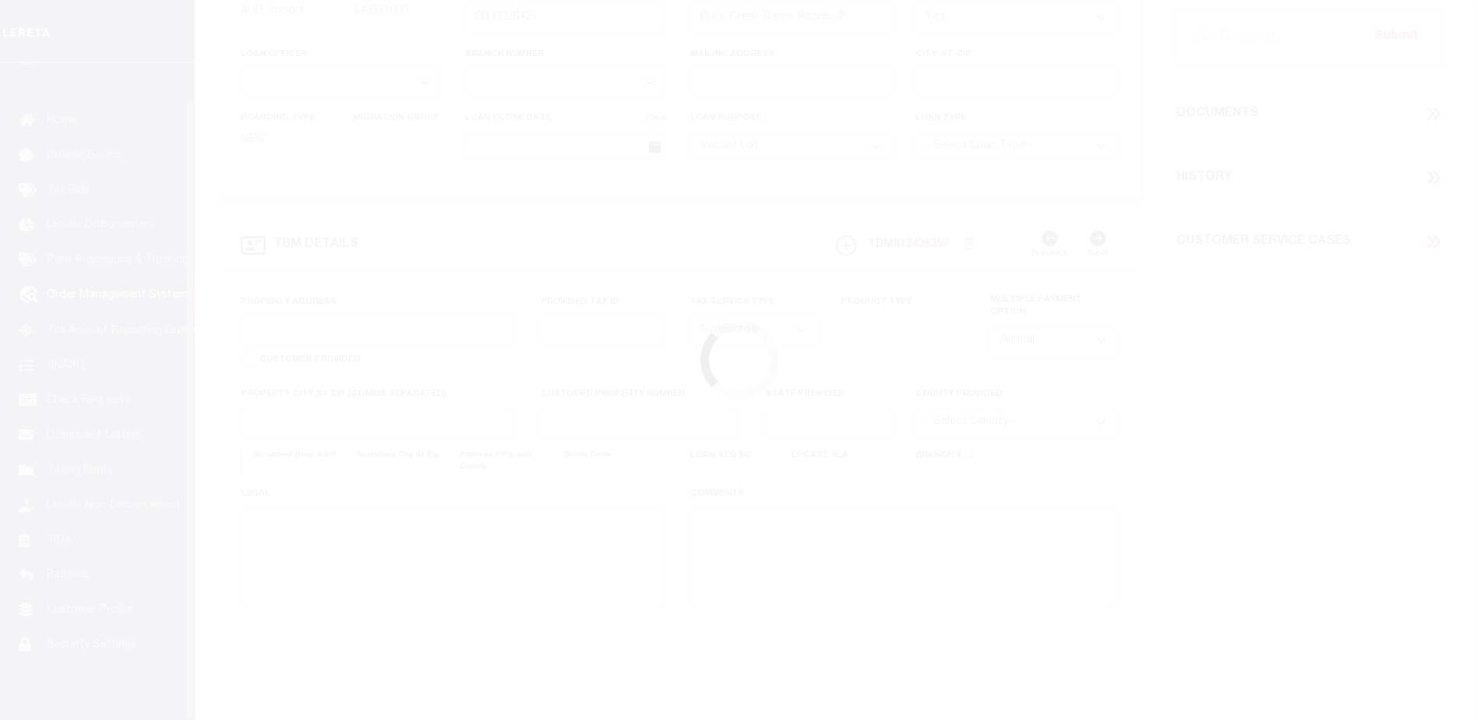
scroll to position [39, 0]
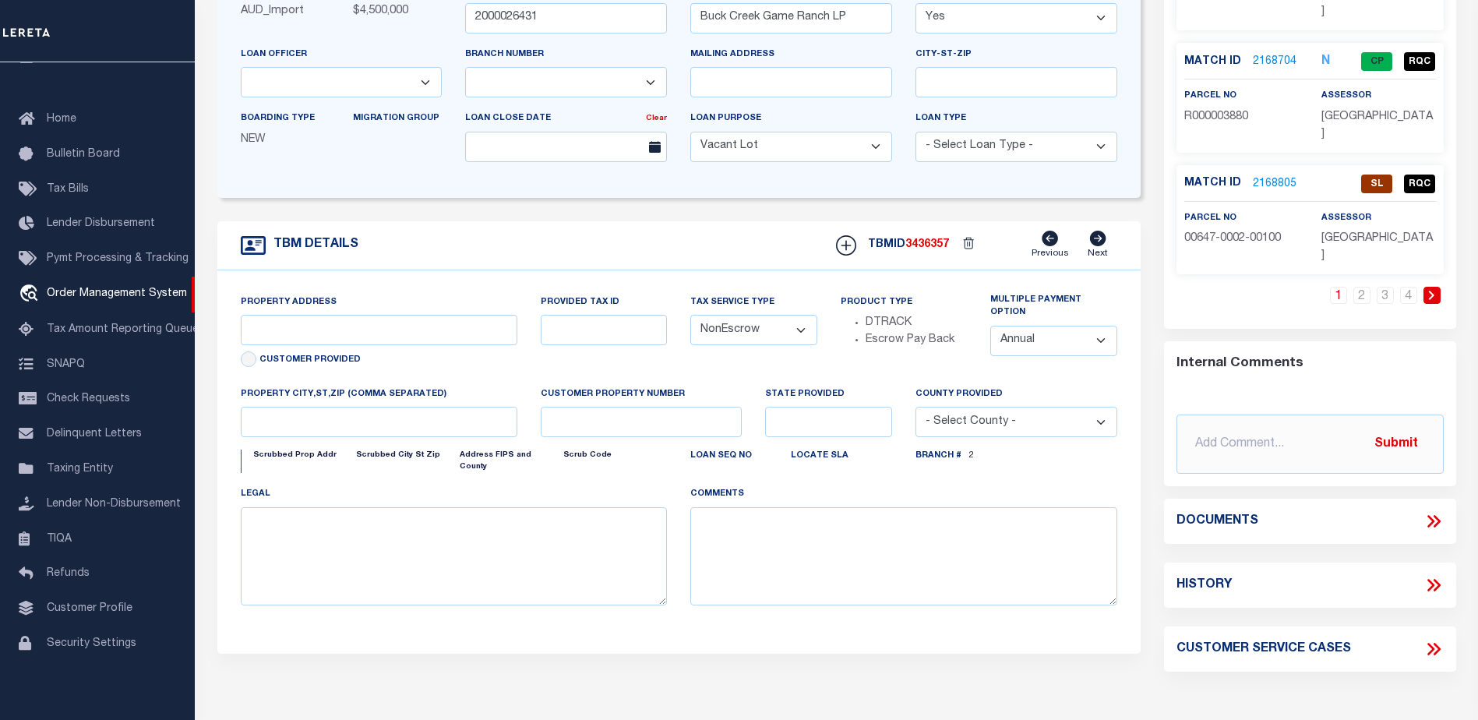
click at [1280, 176] on link "2168805" at bounding box center [1275, 184] width 44 height 16
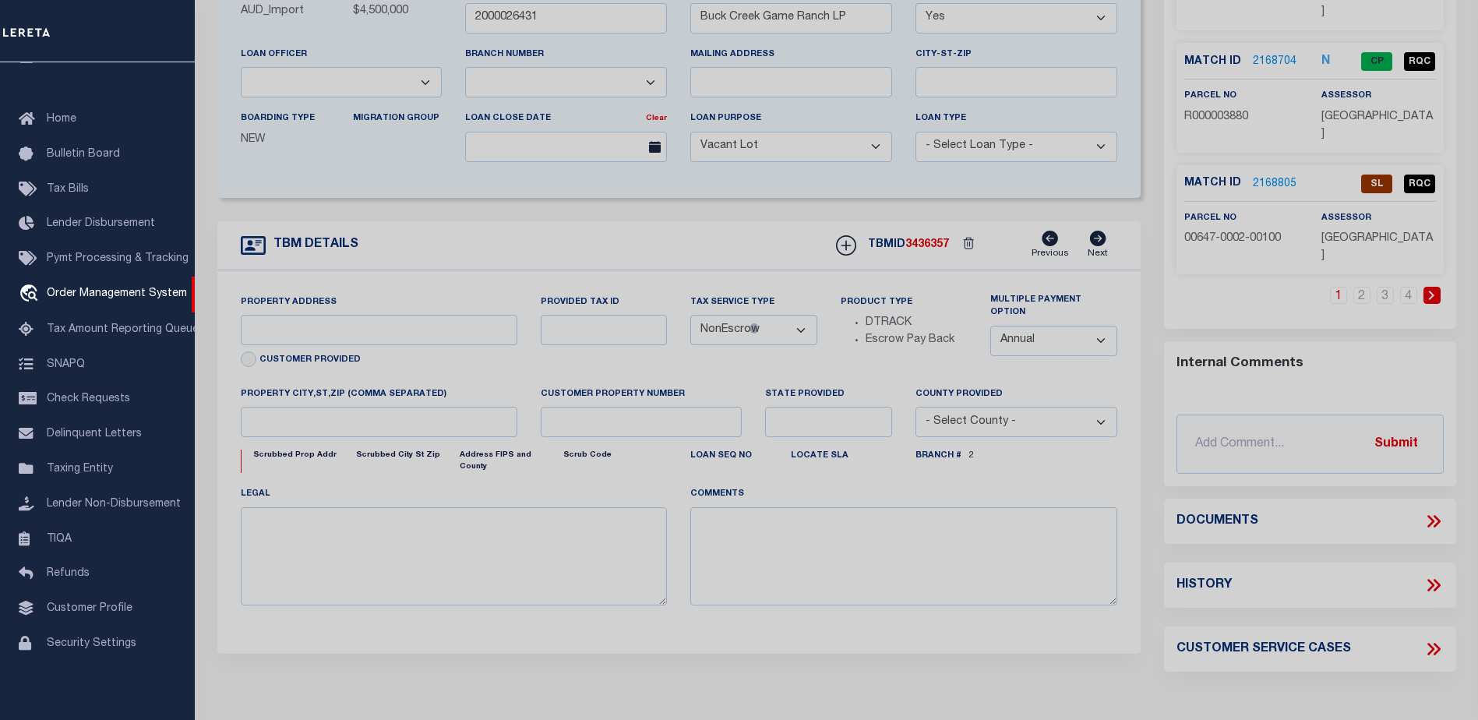
select select "490"
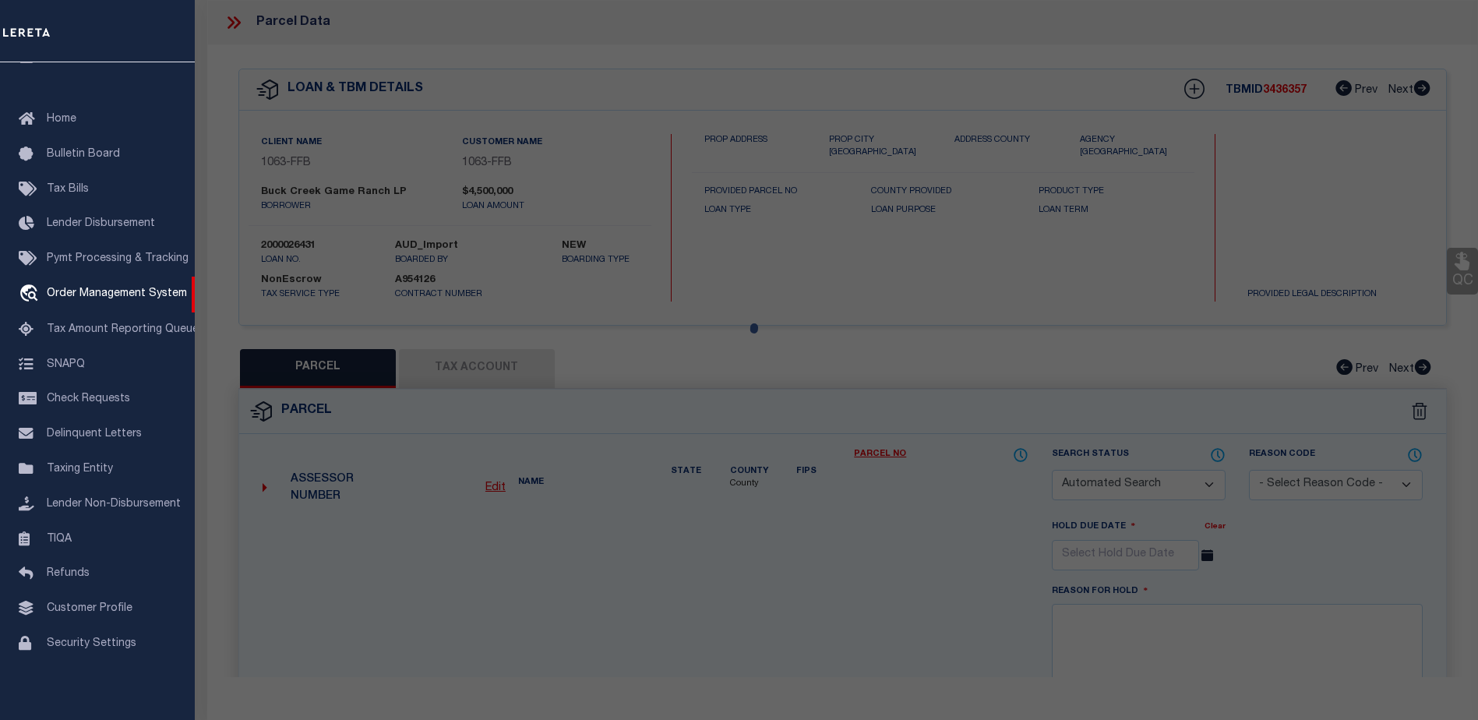
checkbox input "false"
select select "SL"
type input "[PERSON_NAME] ASSETS LTD A TX PARTNE"
type input "00647.0002.00100"
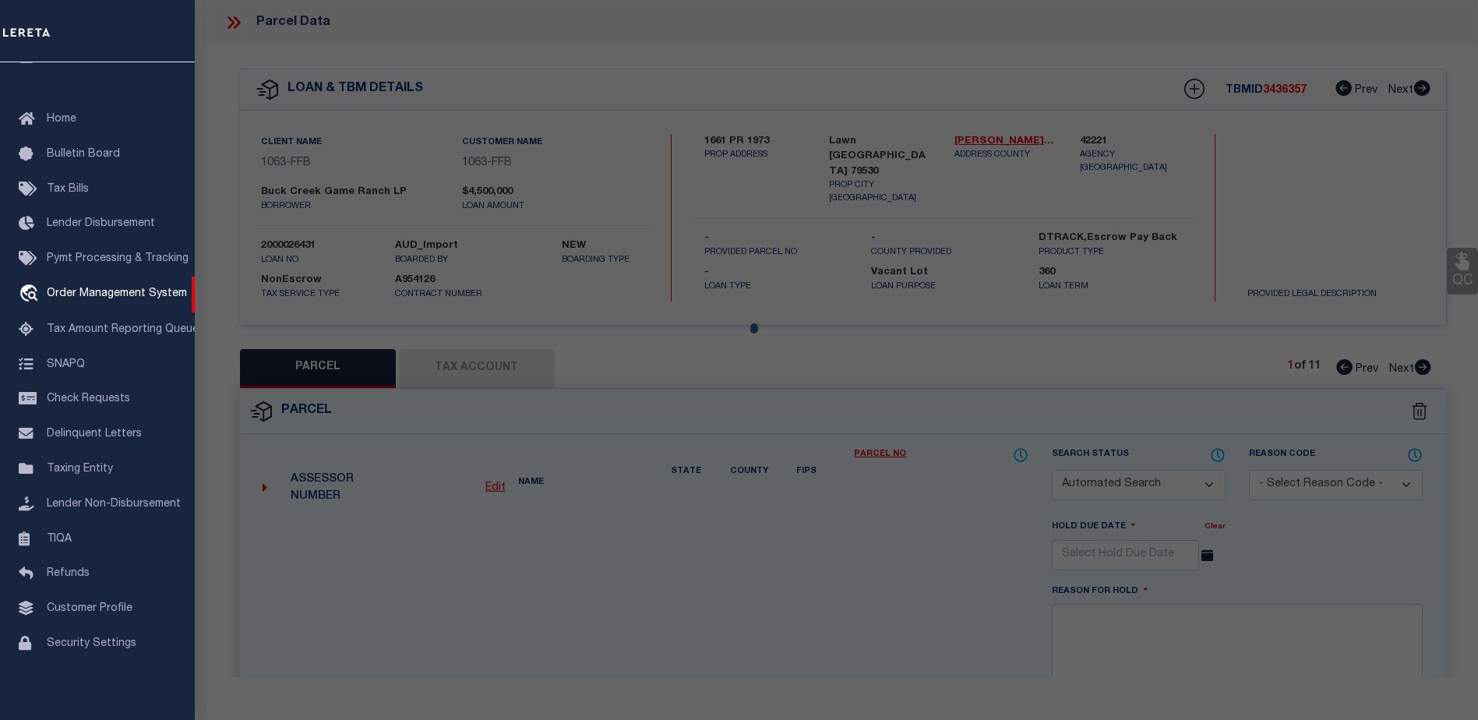
type textarea "E [PERSON_NAME][GEOGRAPHIC_DATA]: 647, SU: 2"
type textarea "duplicate payee"
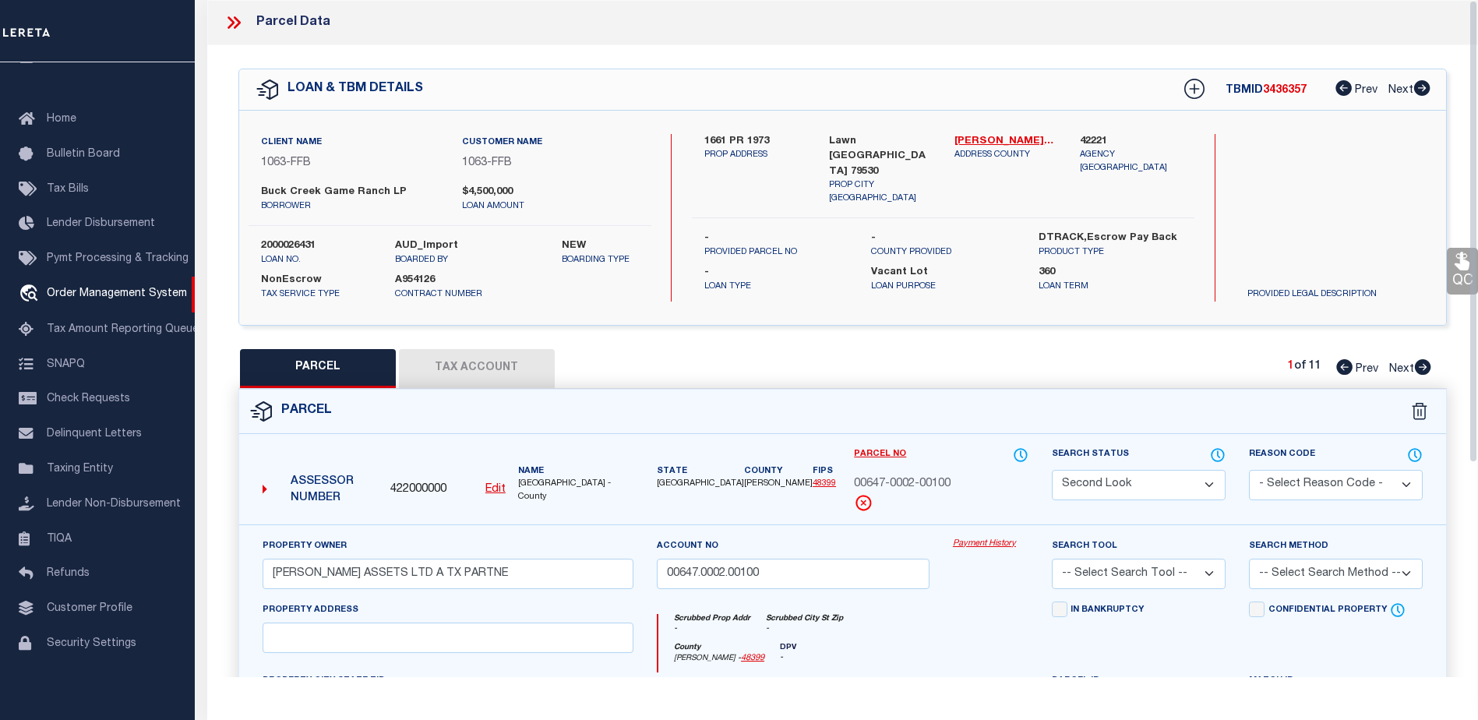
click at [1121, 485] on select "Automated Search Bad Parcel Complete Duplicate Parcel High Dollar Reporting In …" at bounding box center [1139, 485] width 174 height 30
select select "QC"
click at [1052, 470] on select "Automated Search Bad Parcel Complete Duplicate Parcel High Dollar Reporting In …" at bounding box center [1139, 485] width 174 height 30
type input "1661 PR 1973"
select select
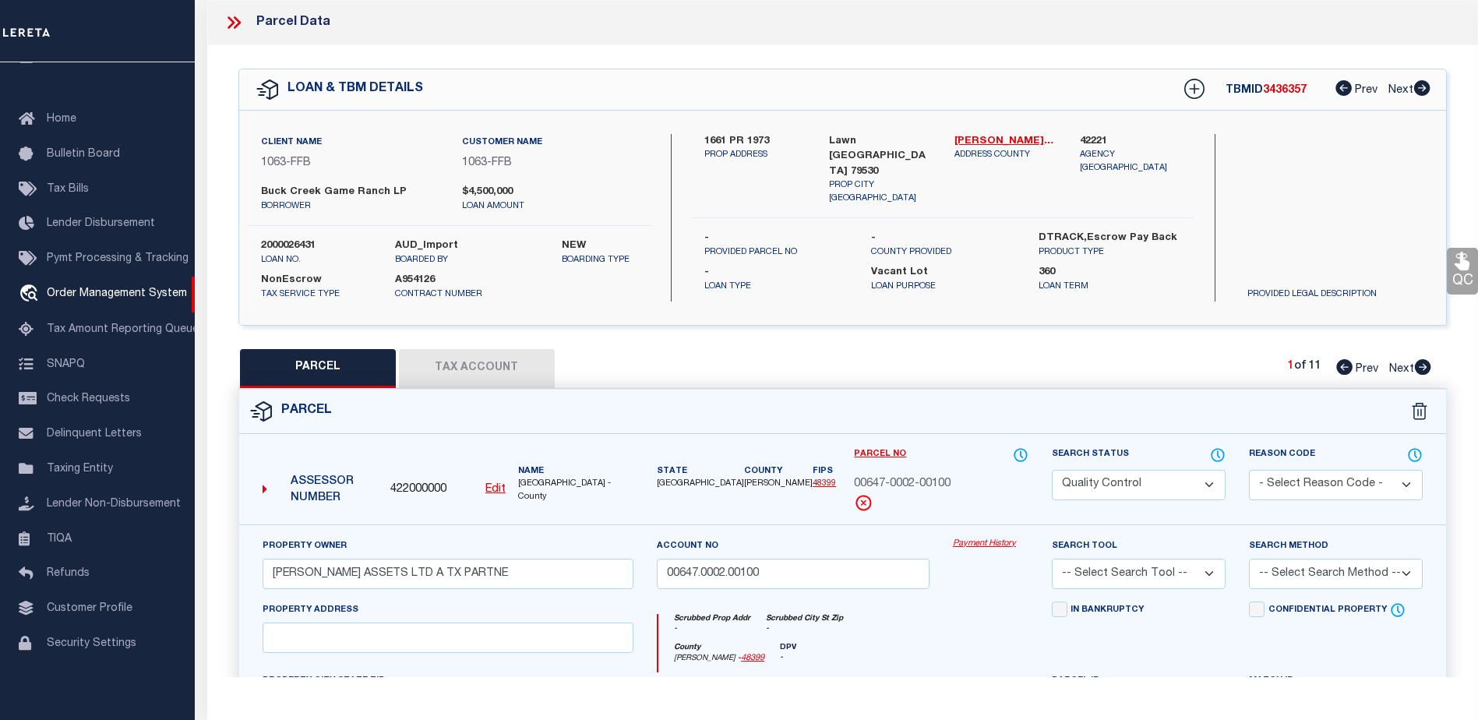
type input "Lawn [GEOGRAPHIC_DATA] 79530"
type input "[GEOGRAPHIC_DATA]"
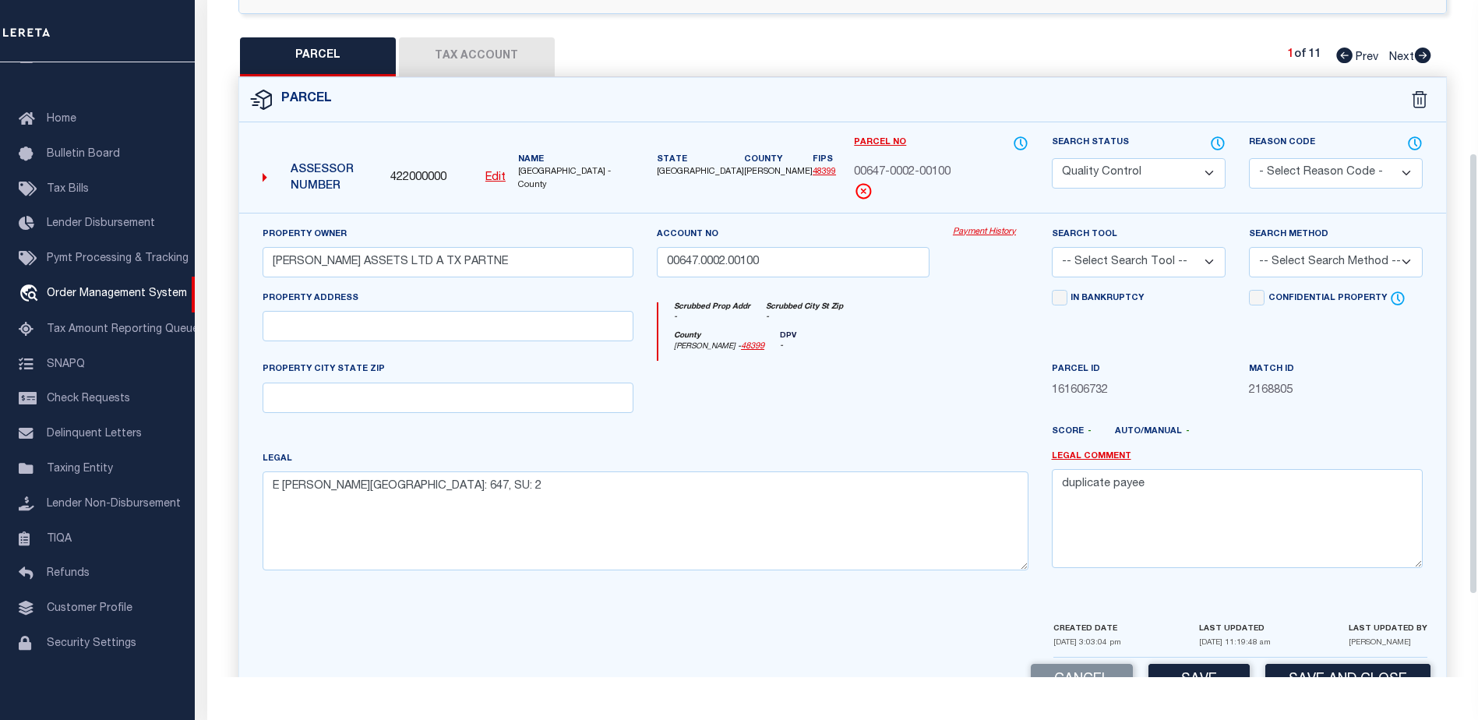
select select "773"
click at [487, 331] on input "text" at bounding box center [448, 326] width 371 height 30
click at [878, 407] on div at bounding box center [793, 393] width 296 height 64
click at [400, 319] on input "text" at bounding box center [448, 326] width 371 height 30
paste input "199 CR"
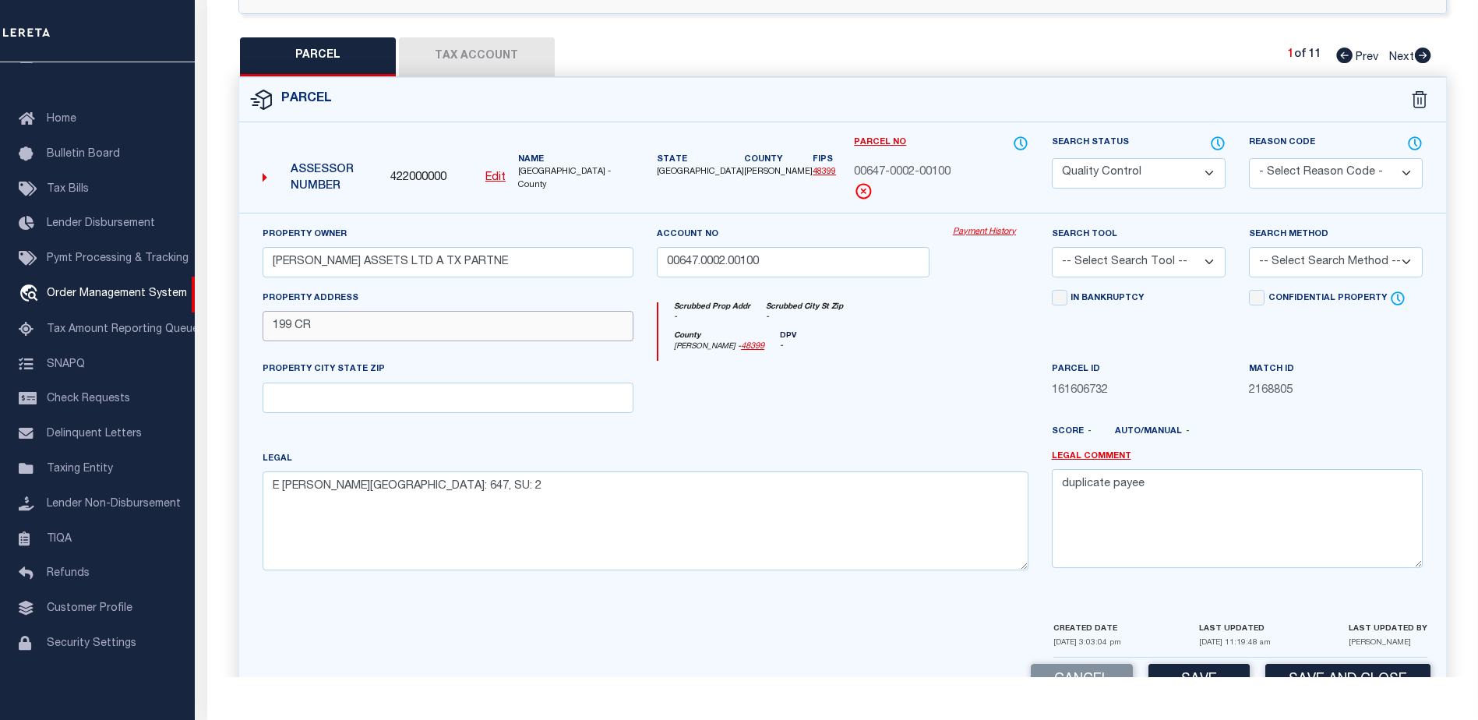
type input "199 CR"
click at [377, 403] on input "text" at bounding box center [448, 398] width 371 height 30
paste input "Lawn [GEOGRAPHIC_DATA] 79530"
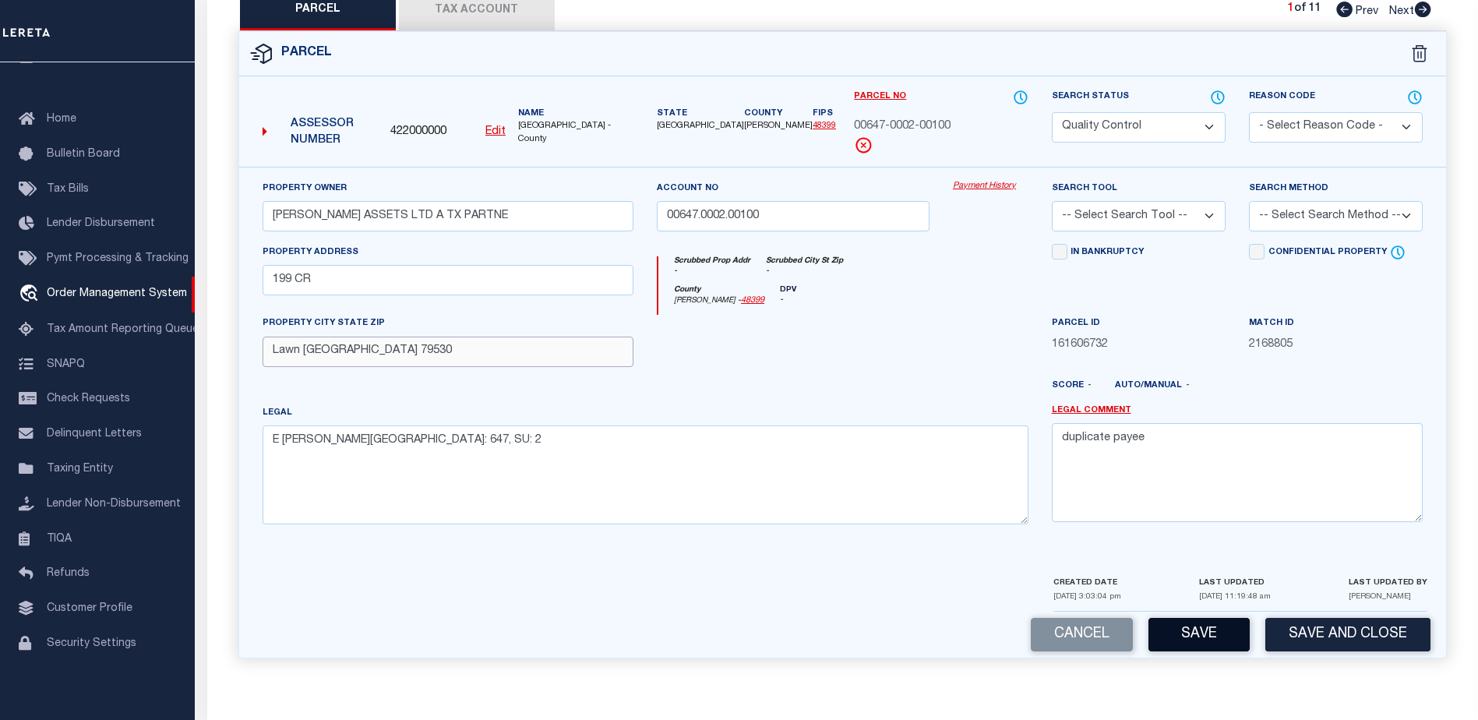
type input "Lawn [GEOGRAPHIC_DATA] 79530"
click at [1197, 630] on button "Save" at bounding box center [1198, 635] width 101 height 34
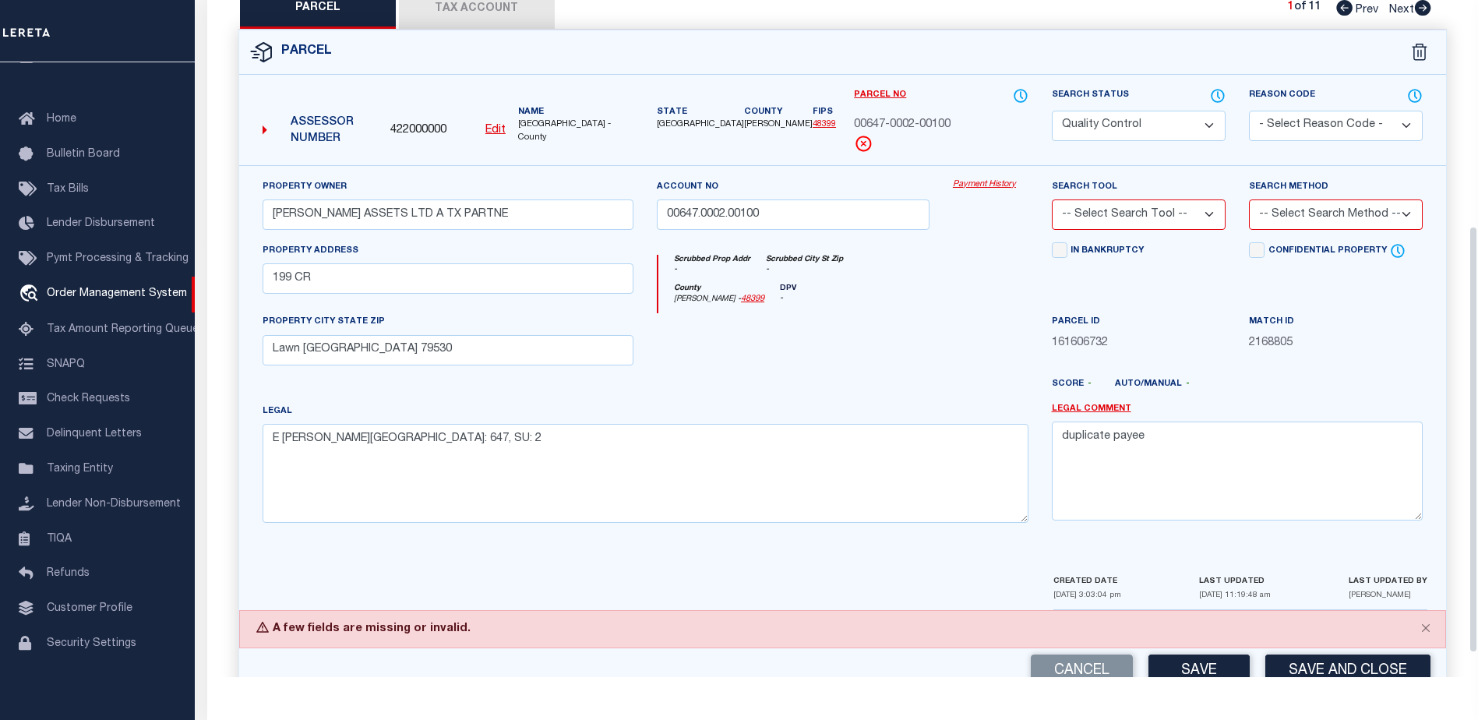
scroll to position [397, 0]
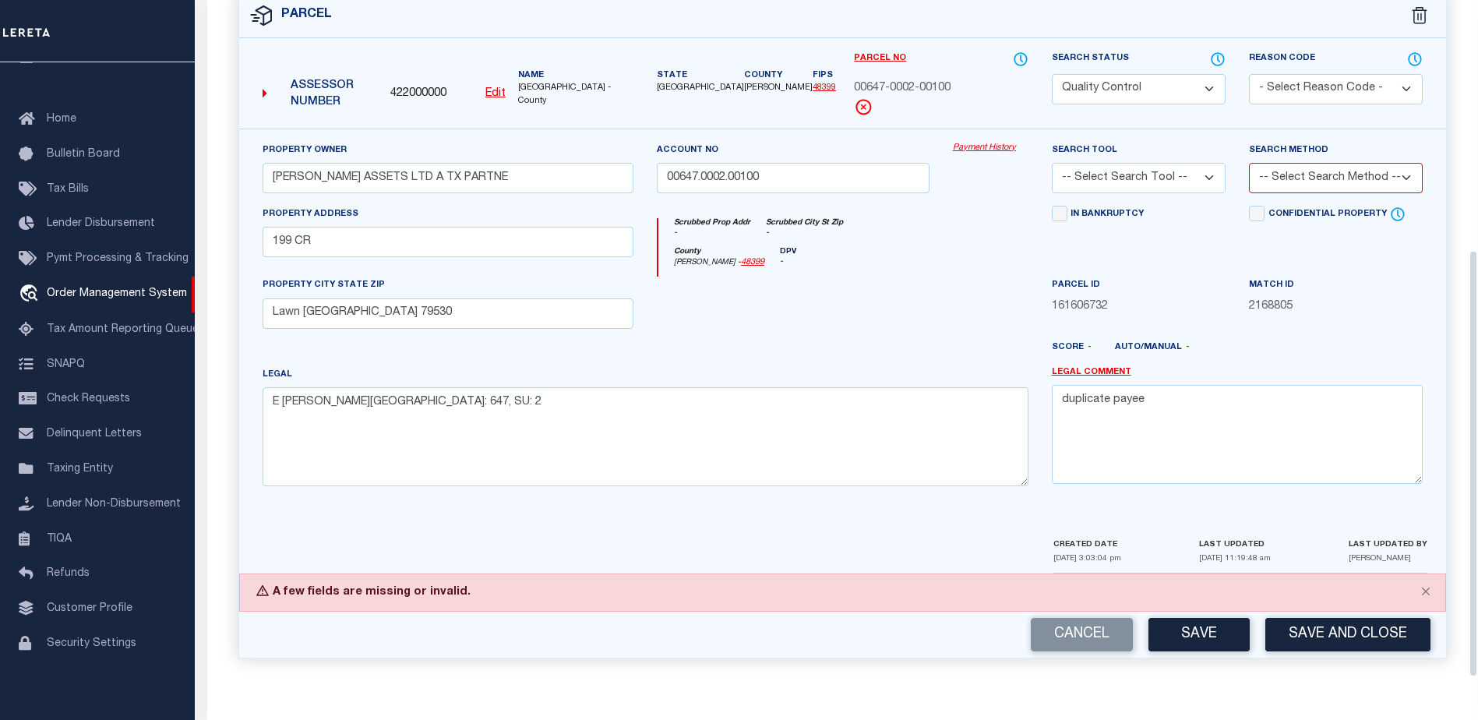
click at [1156, 181] on select "-- Select Search Tool -- 3rd Party Website Agency File Agency Website ATLS CNV-…" at bounding box center [1139, 178] width 174 height 30
select select "PHN"
click at [1052, 163] on select "-- Select Search Tool -- 3rd Party Website Agency File Agency Website ATLS CNV-…" at bounding box center [1139, 178] width 174 height 30
click at [1300, 182] on select "-- Select Search Method -- Property Address Legal Liability Info Provided" at bounding box center [1336, 178] width 174 height 30
select select "LEG"
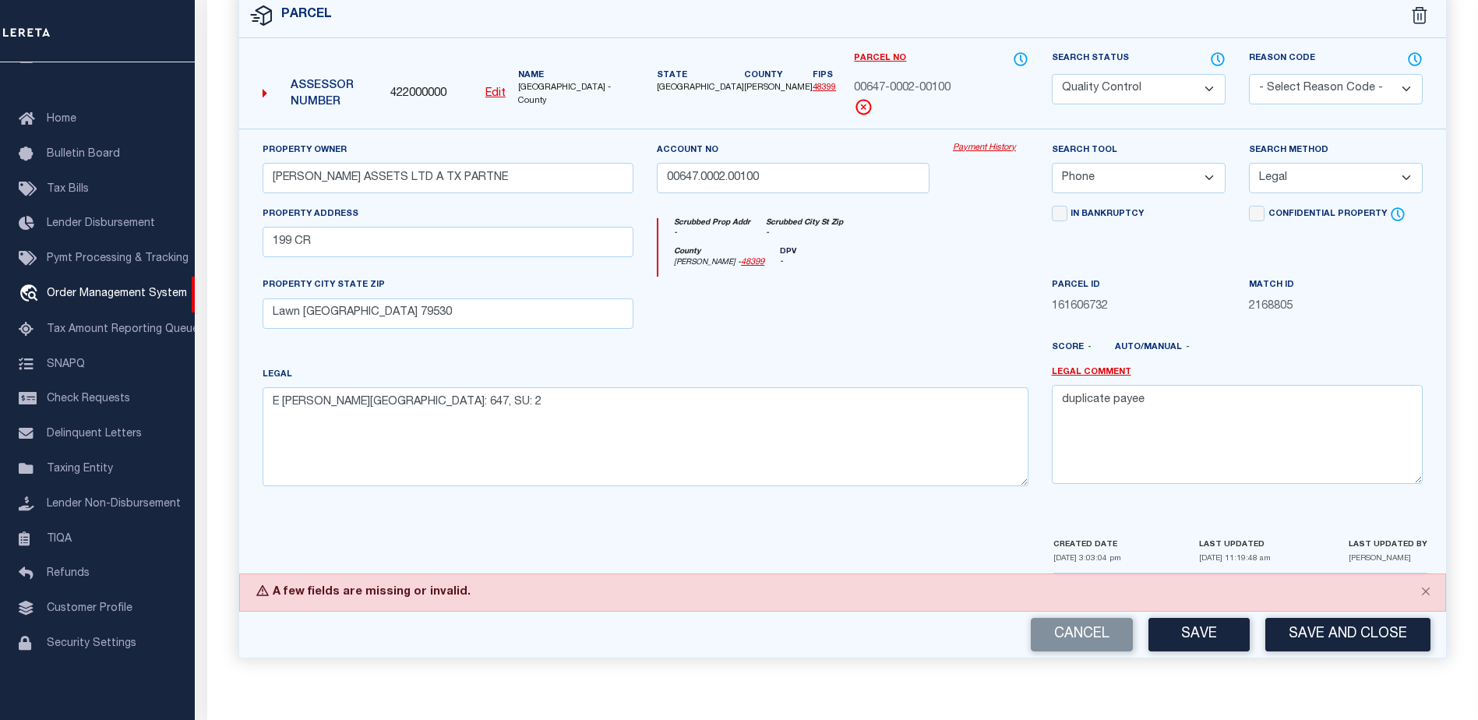
click at [1249, 163] on select "-- Select Search Method -- Property Address Legal Liability Info Provided" at bounding box center [1336, 178] width 174 height 30
click at [1189, 638] on button "Save" at bounding box center [1198, 635] width 101 height 34
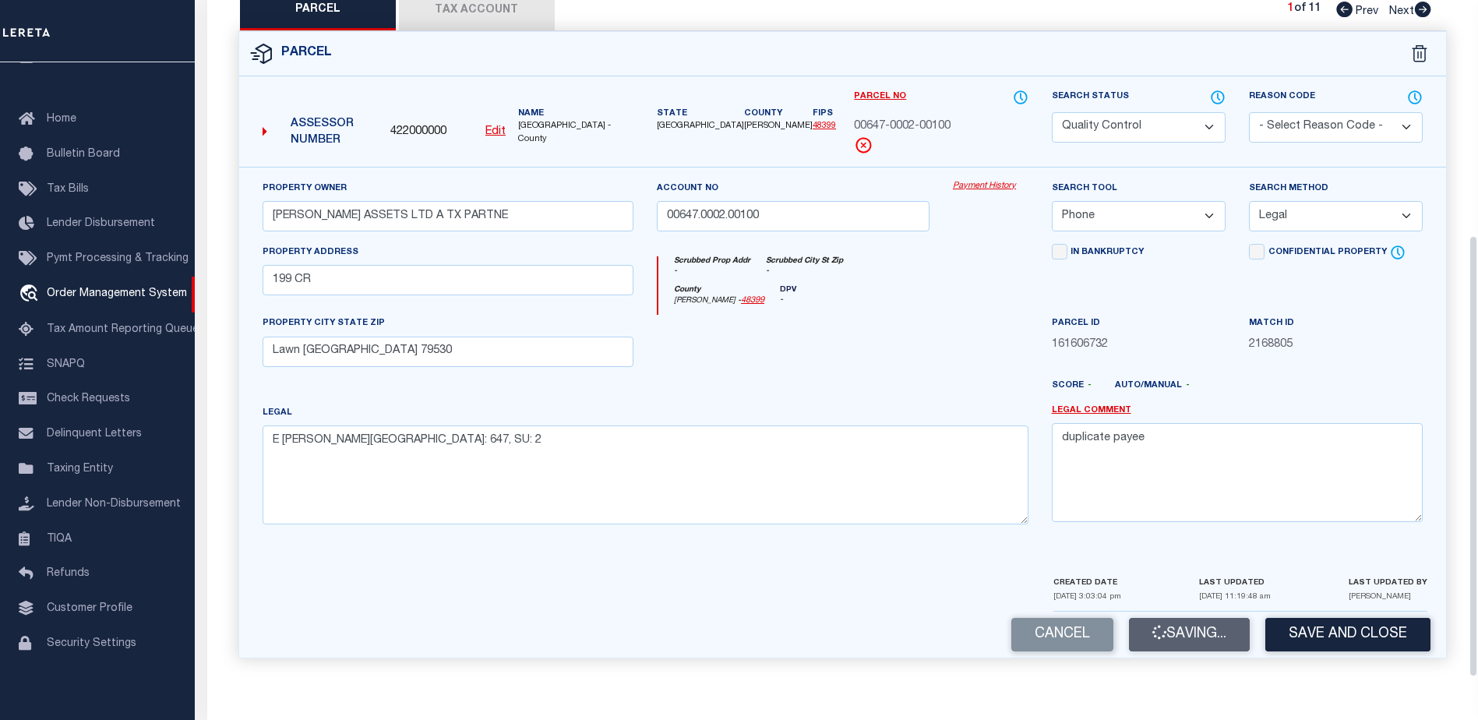
scroll to position [359, 0]
select select "AS"
select select
checkbox input "false"
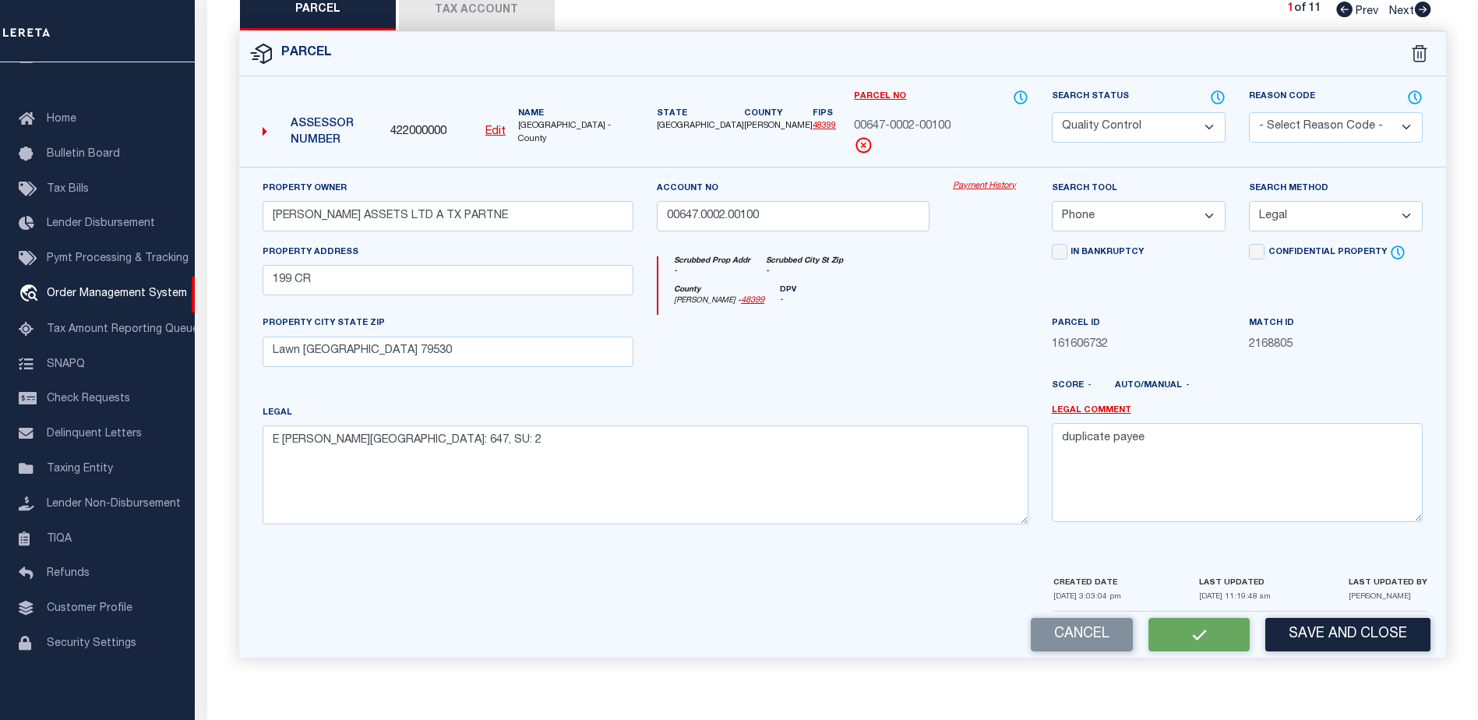
checkbox input "false"
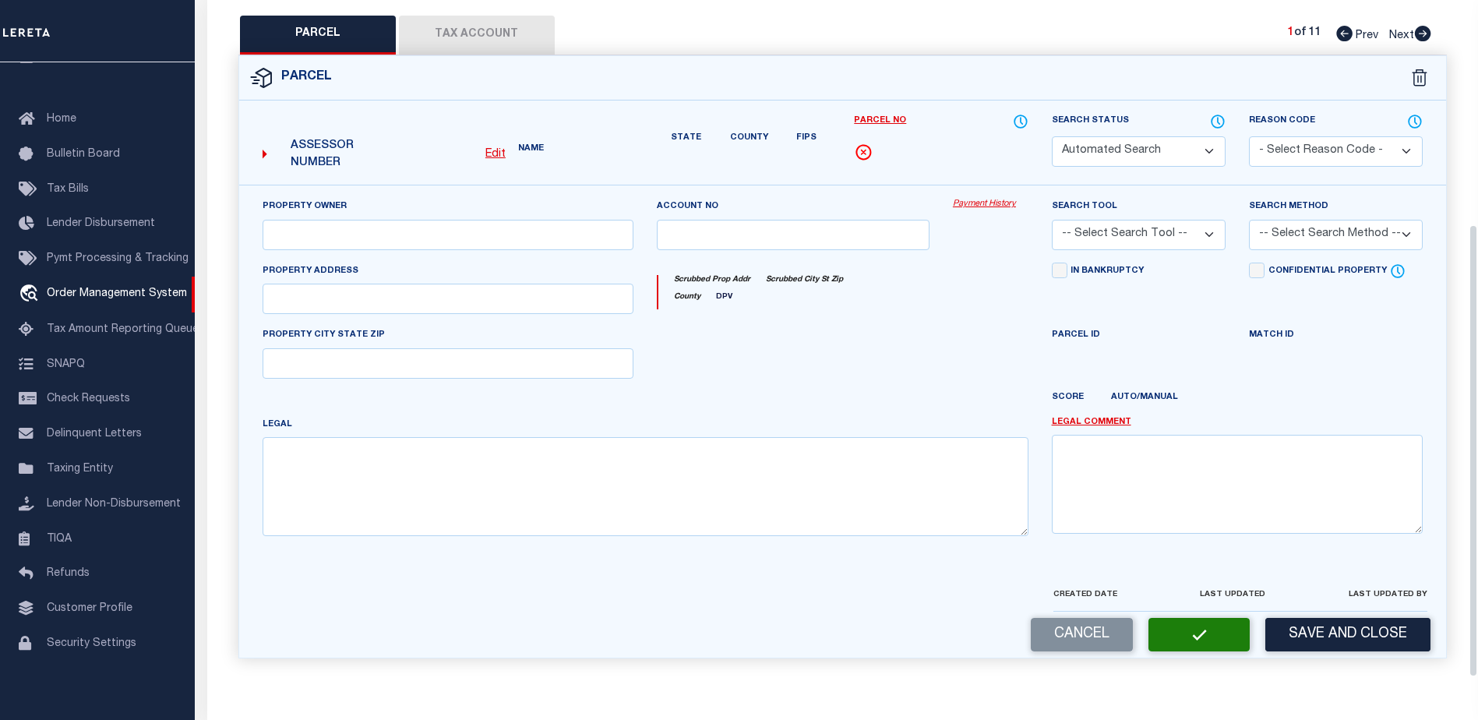
select select "QC"
type input "[PERSON_NAME] ASSETS LTD A TX PARTNE"
type input "00647.0002.00100"
select select "PHN"
select select "LEG"
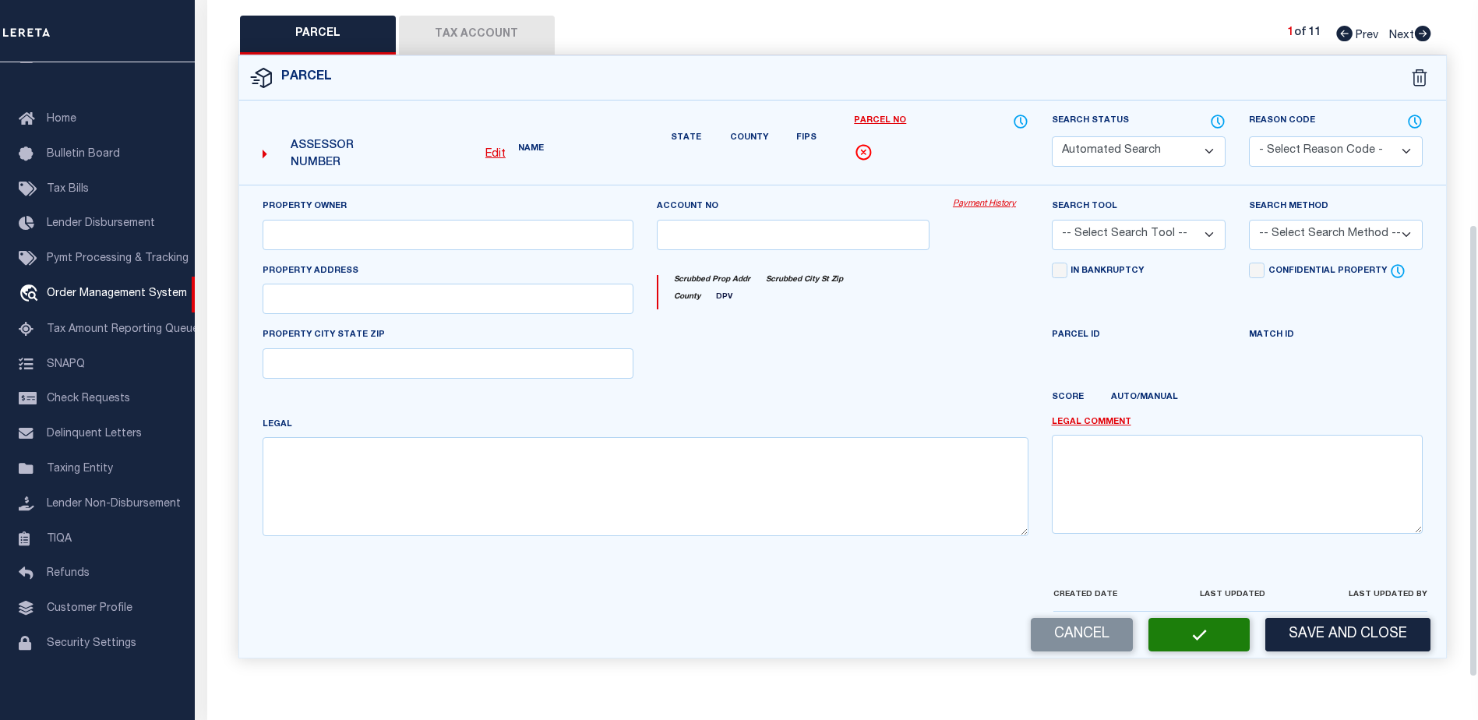
type textarea "E [PERSON_NAME][GEOGRAPHIC_DATA]: 647, SU: 2"
type textarea "duplicate payee"
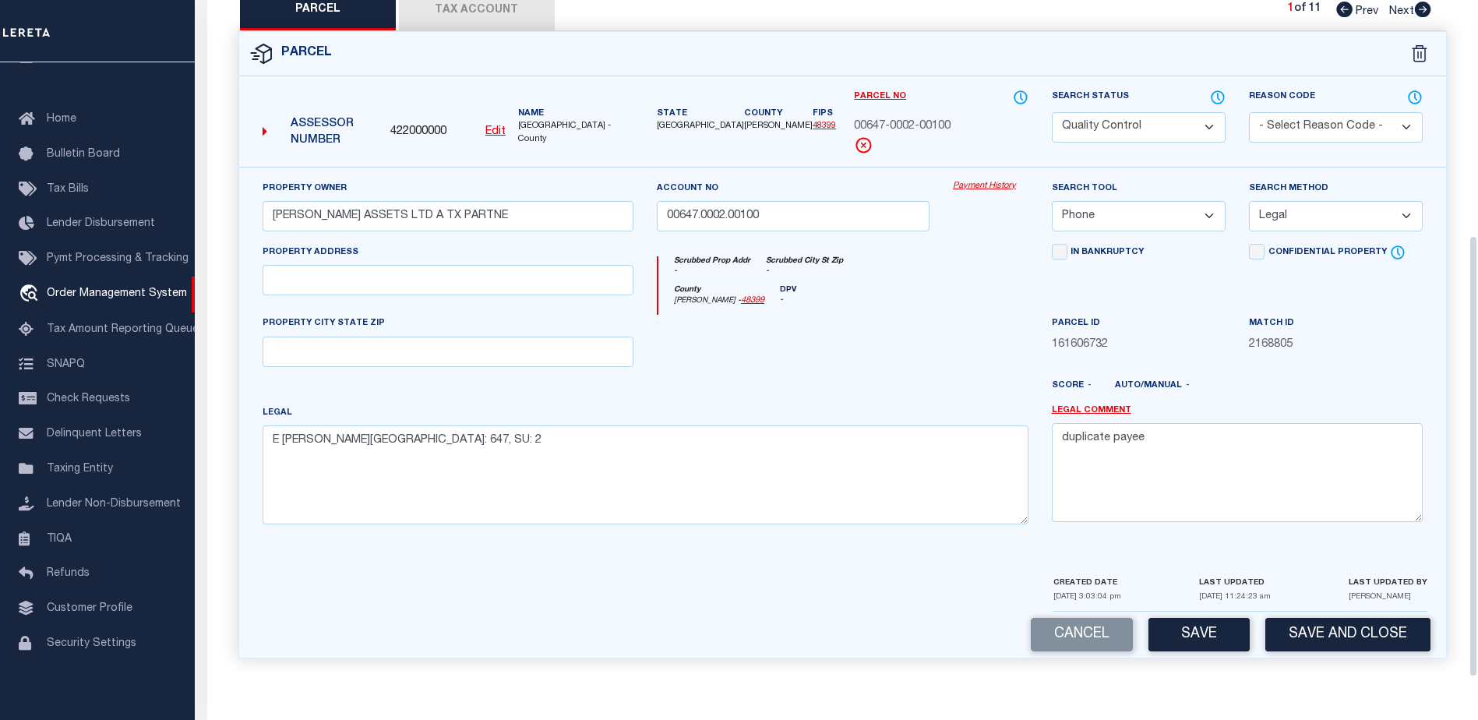
scroll to position [313, 0]
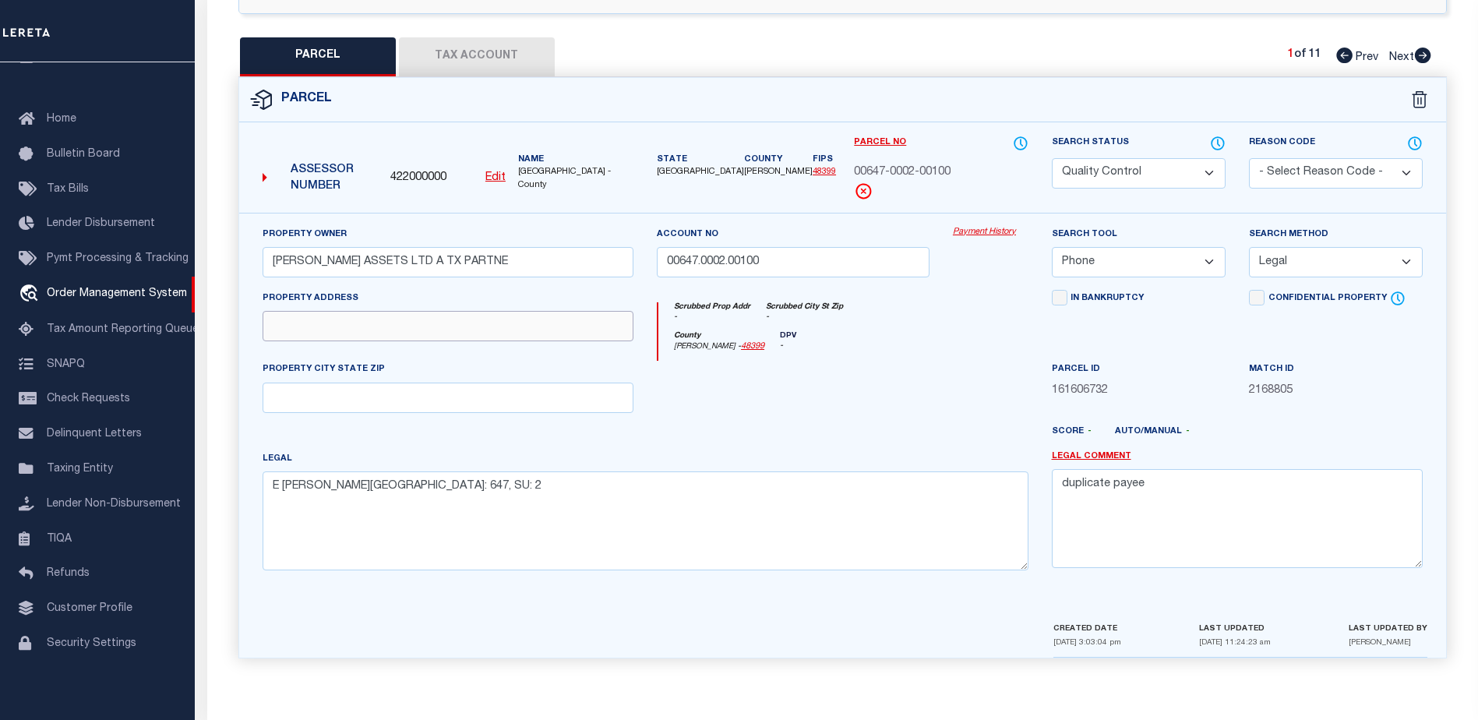
click at [383, 330] on input "text" at bounding box center [448, 326] width 371 height 30
click at [941, 328] on div "Scrubbed Prop Addr - Scrubbed City St Zip -" at bounding box center [842, 316] width 369 height 29
click at [324, 333] on input "text" at bounding box center [448, 326] width 371 height 30
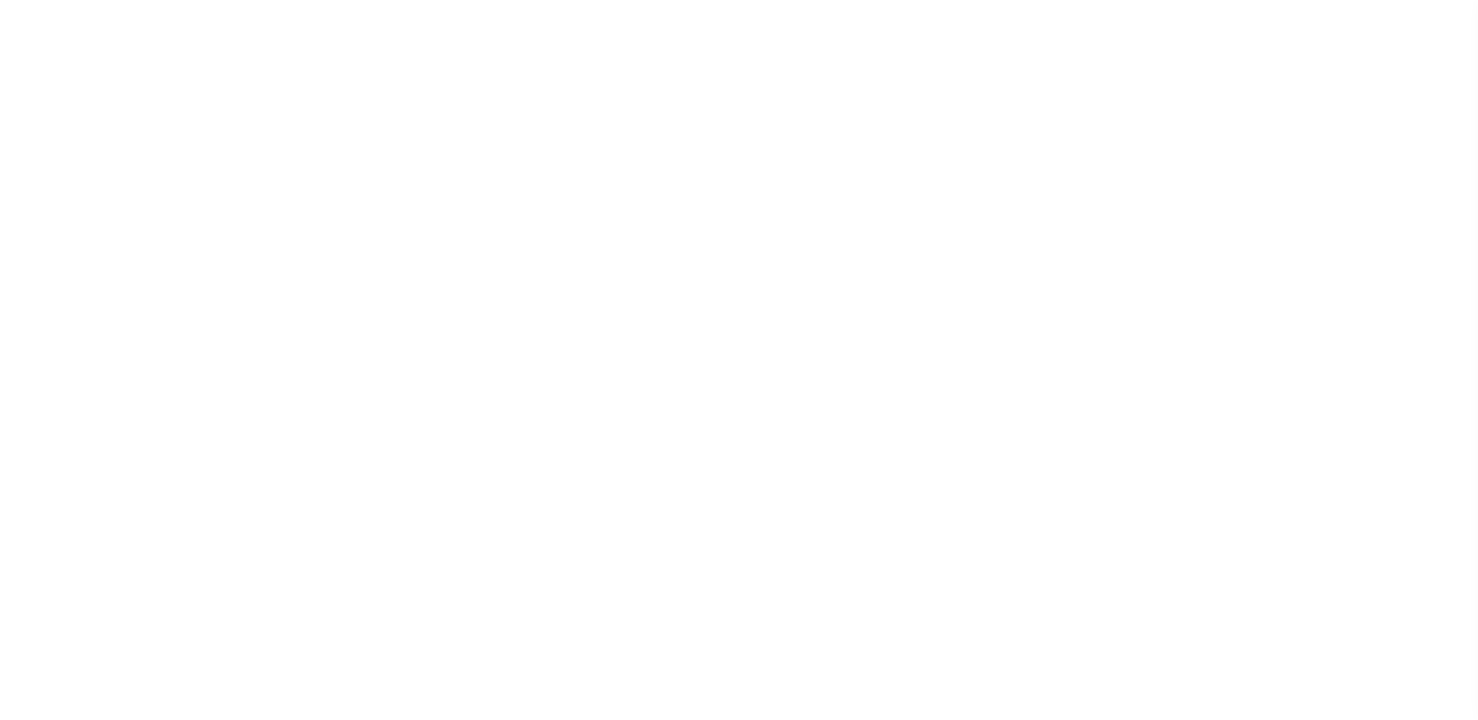
select select "400"
select select "NonEscrow"
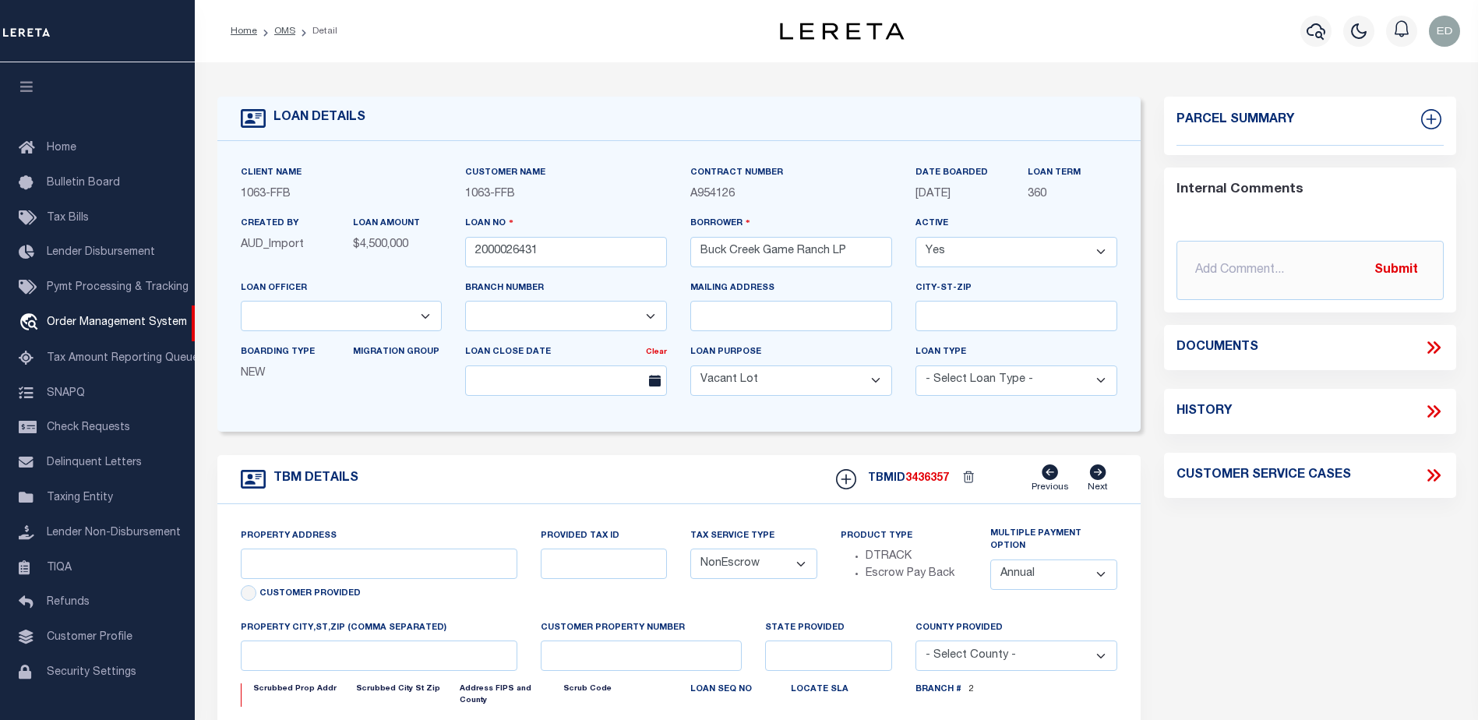
type input "1661 PR 1973"
select select
type input "Lawn [GEOGRAPHIC_DATA] 79530"
type input "[GEOGRAPHIC_DATA]"
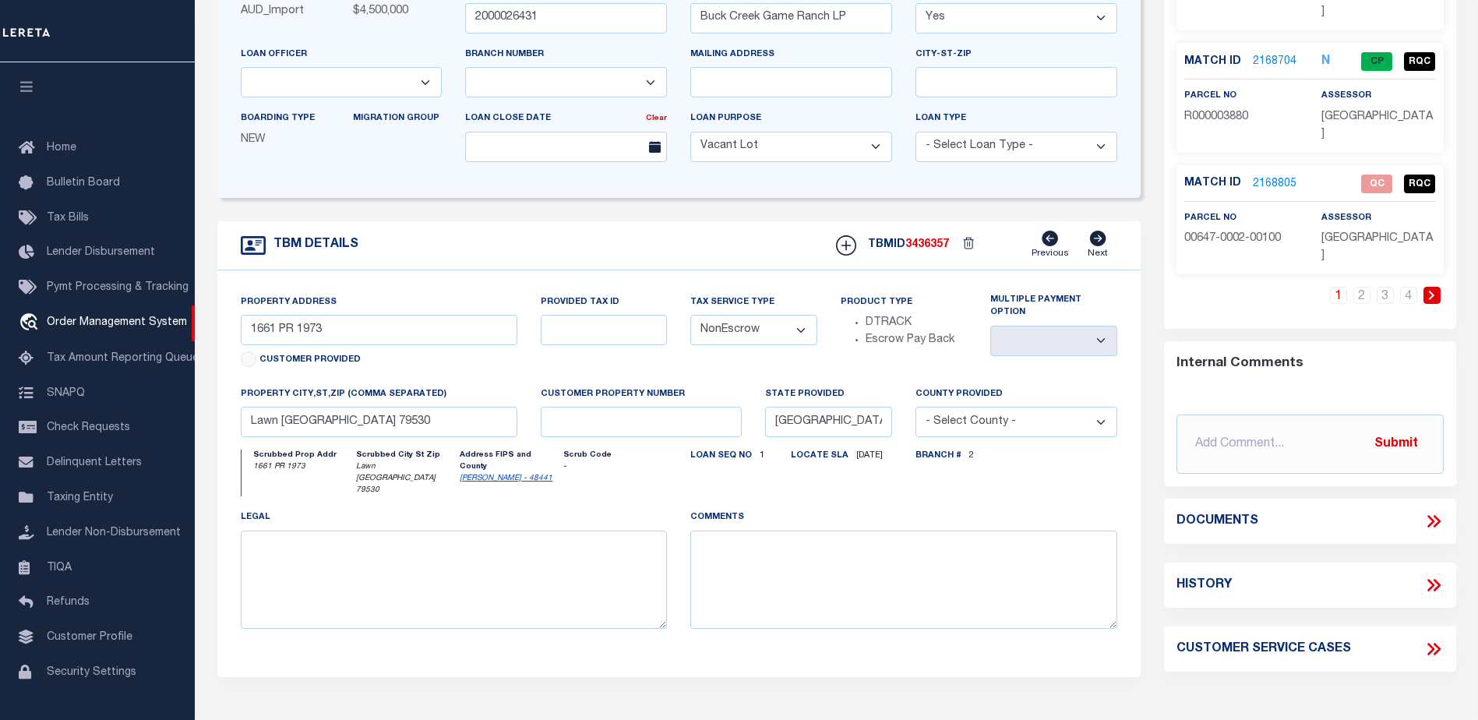
scroll to position [39, 0]
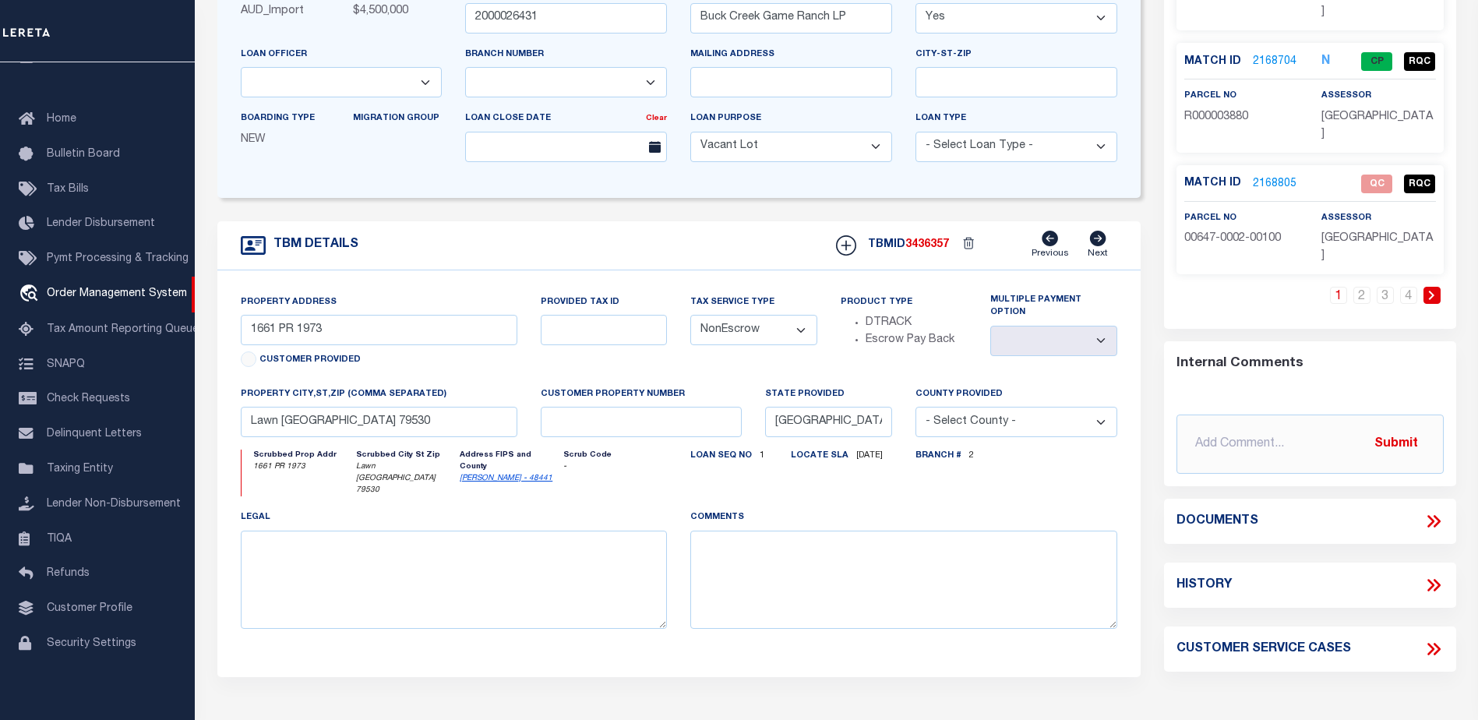
select select "490"
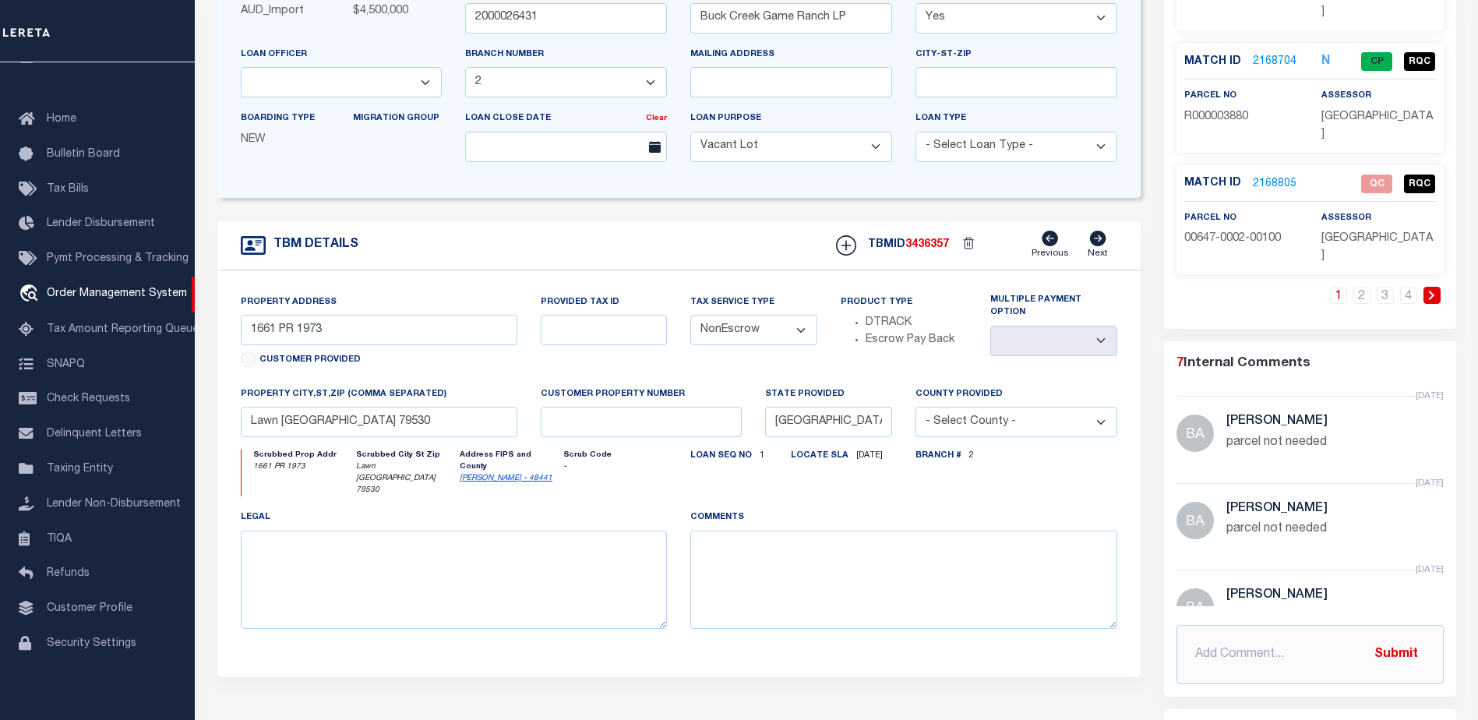
select select "773"
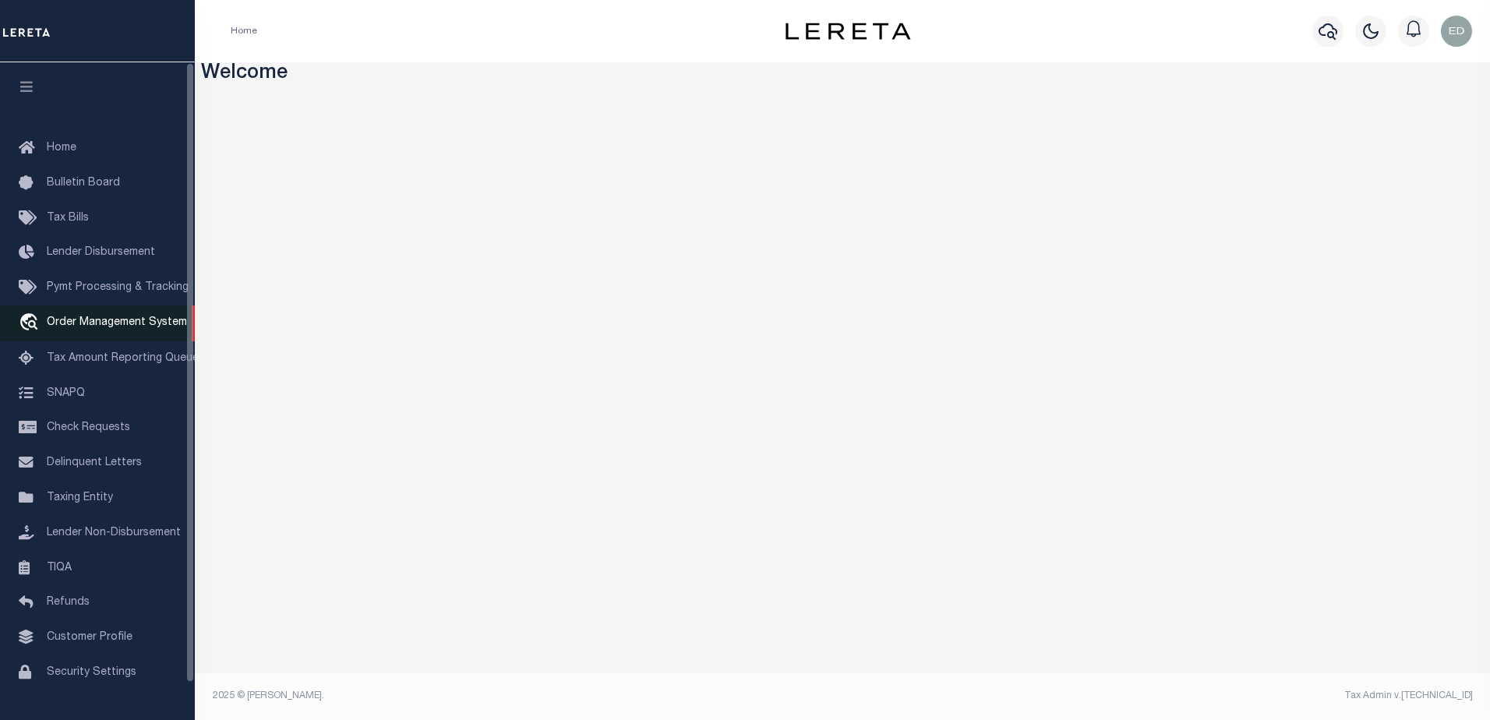
click at [97, 324] on span "Order Management System" at bounding box center [117, 322] width 140 height 11
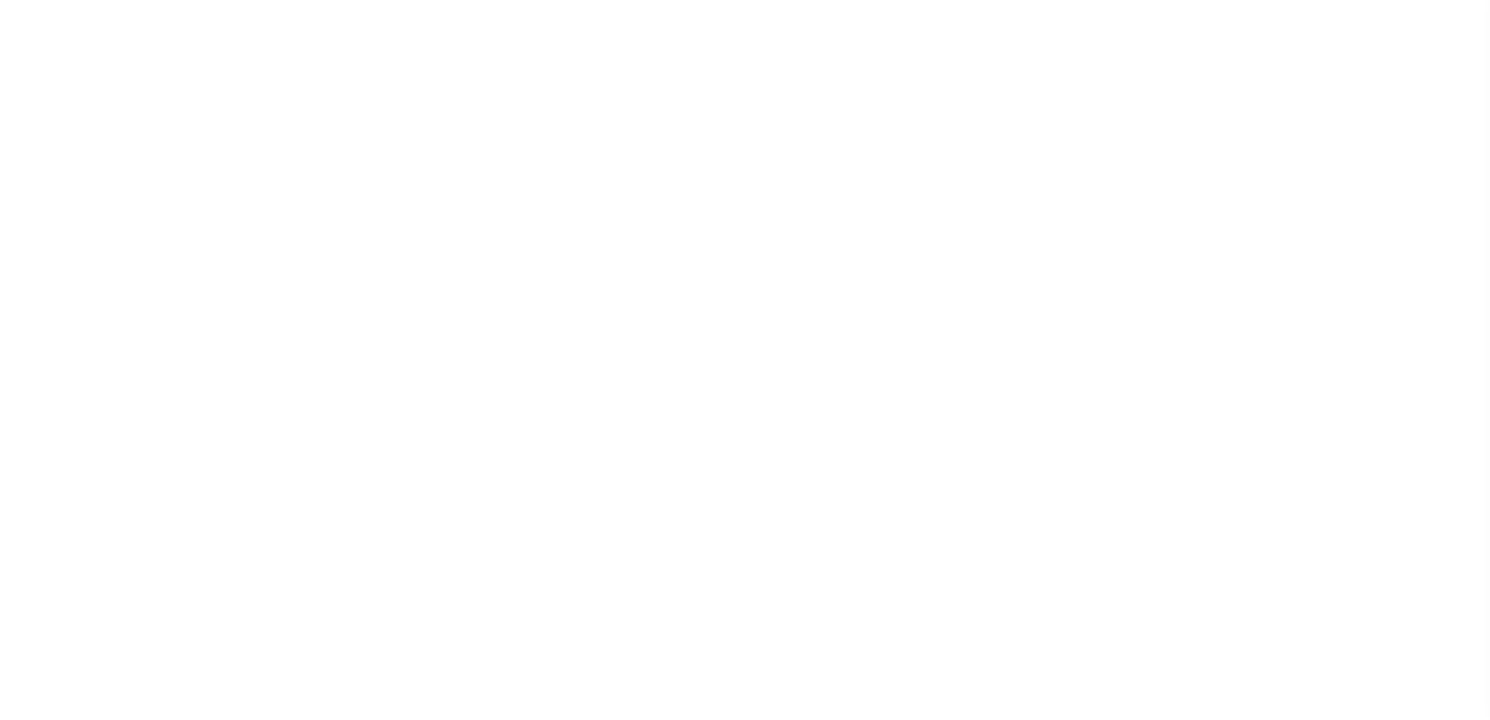
select select "200"
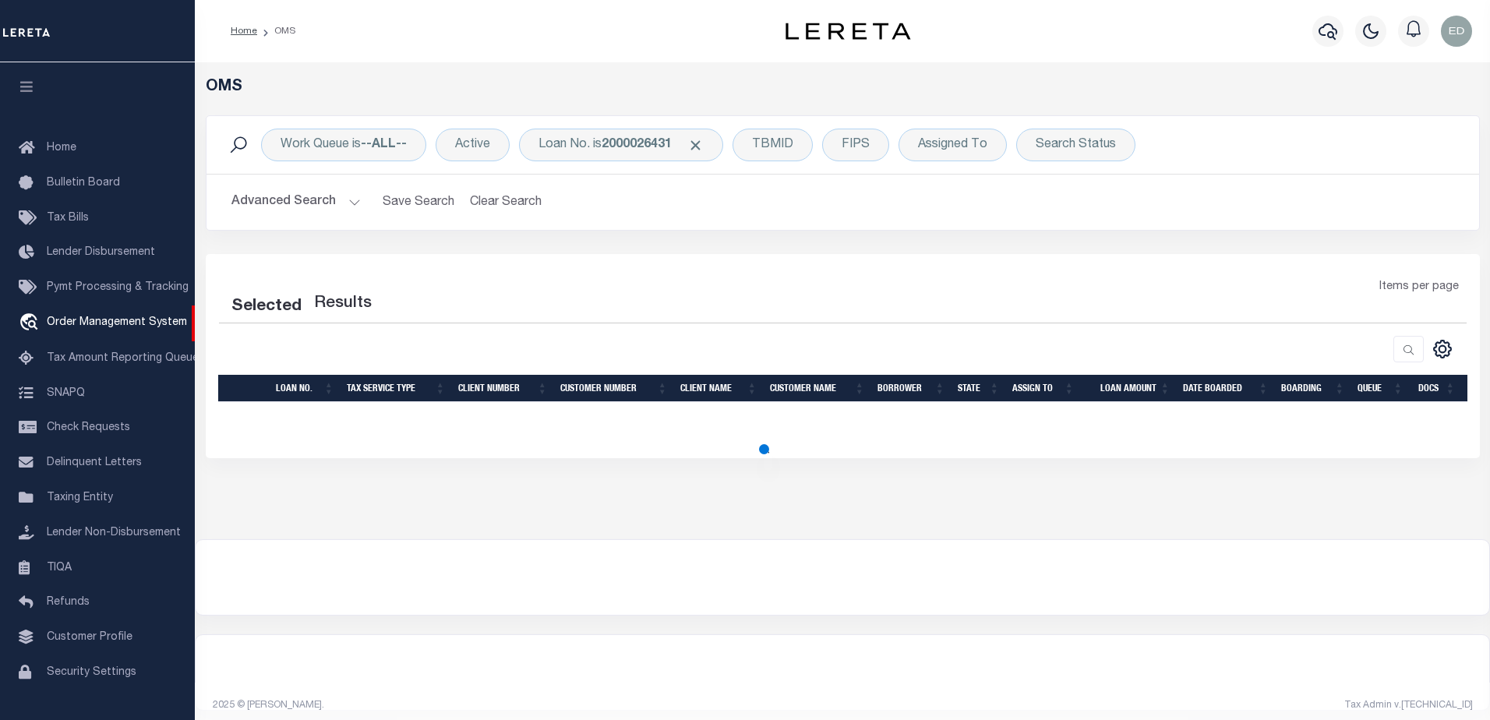
select select "200"
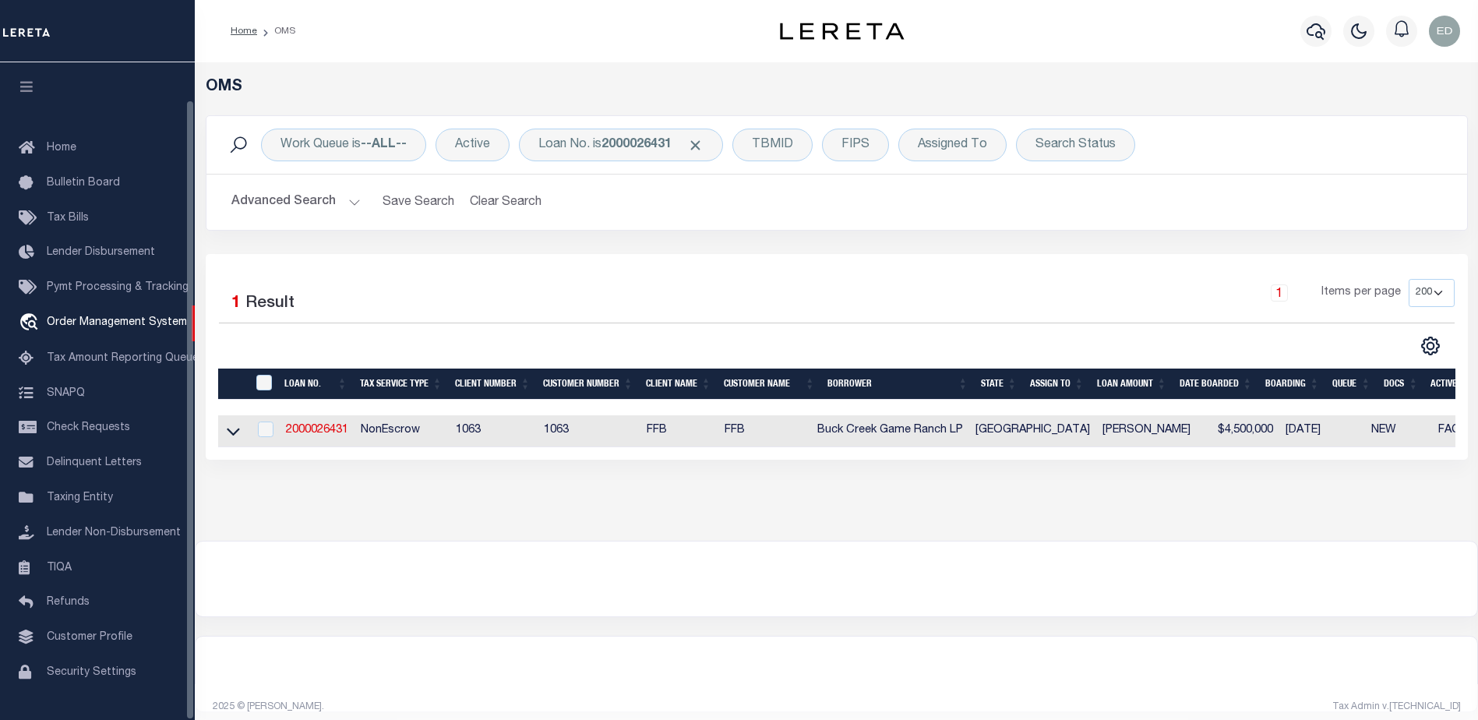
scroll to position [39, 0]
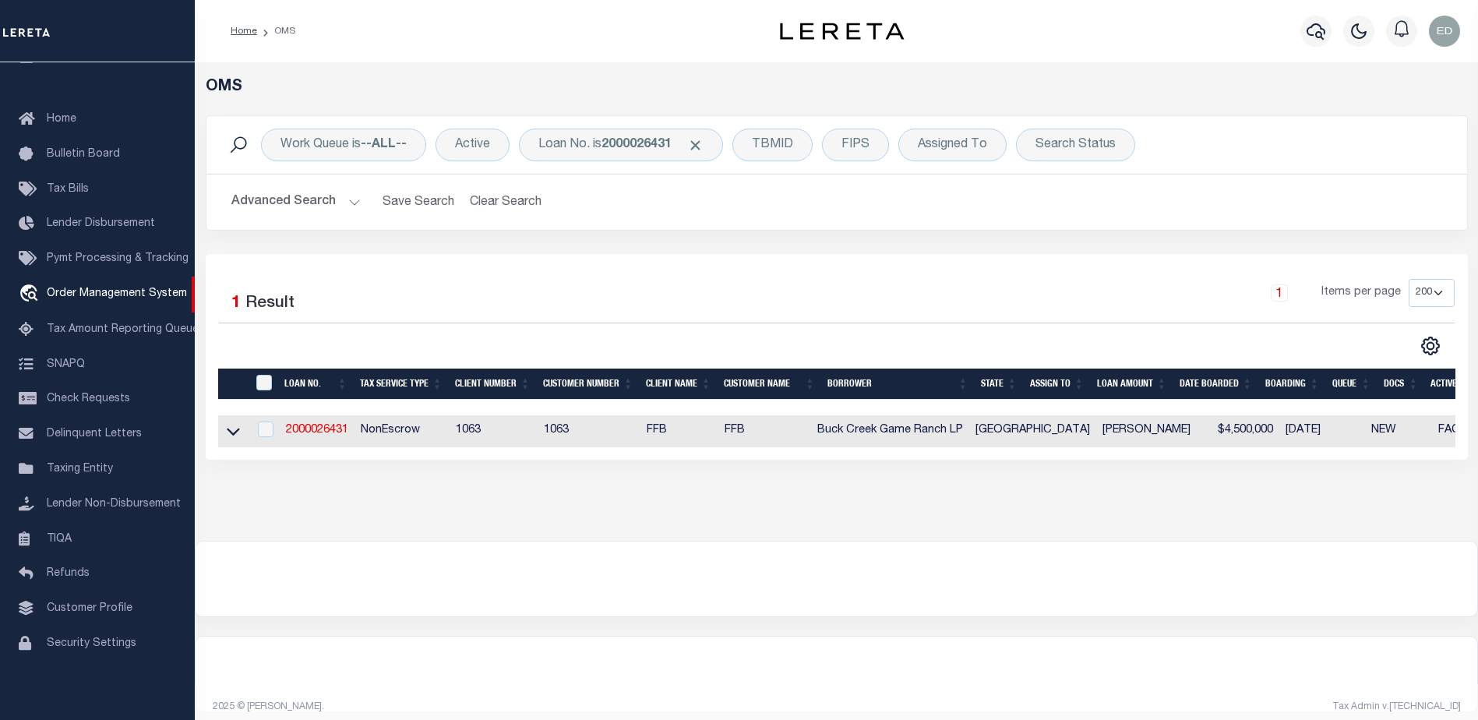
click at [331, 424] on td "2000026431" at bounding box center [317, 431] width 75 height 32
checkbox input "true"
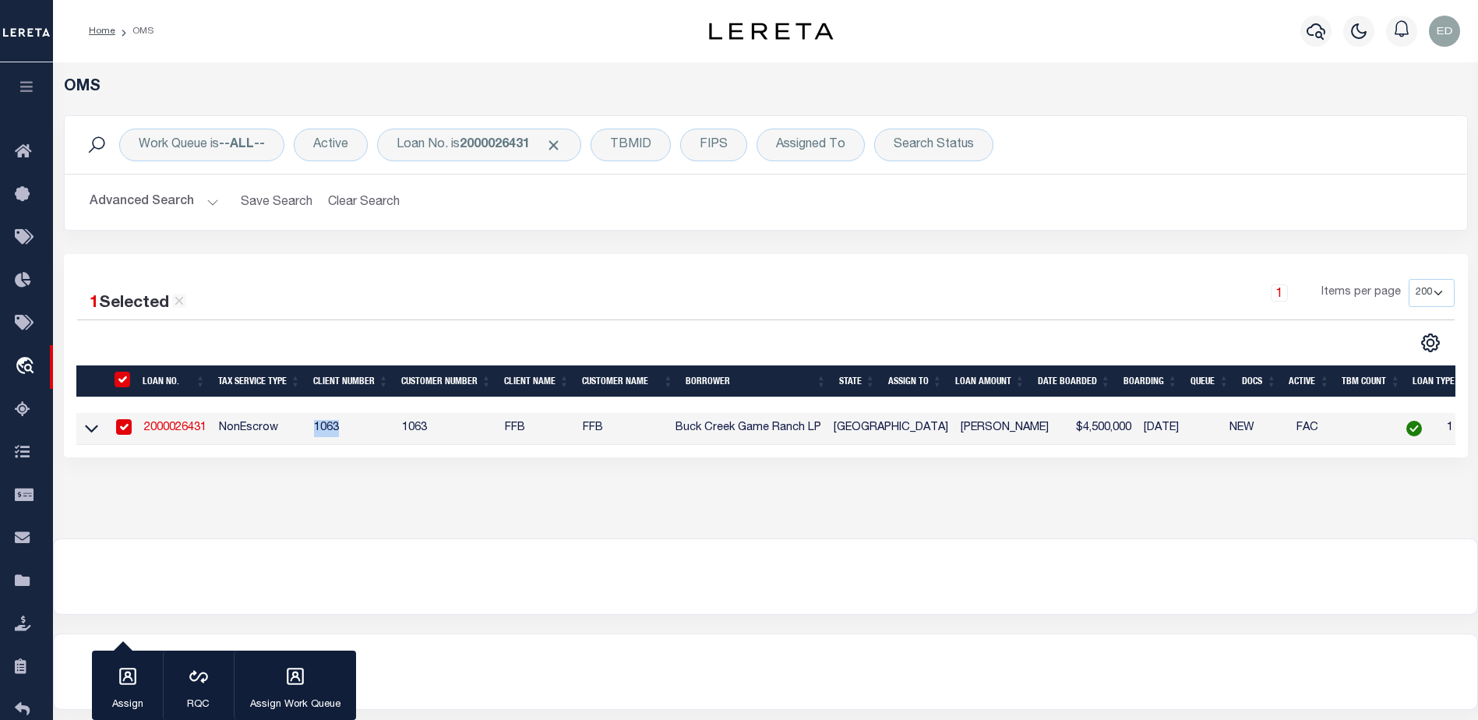
click at [331, 424] on td "1063" at bounding box center [352, 429] width 88 height 32
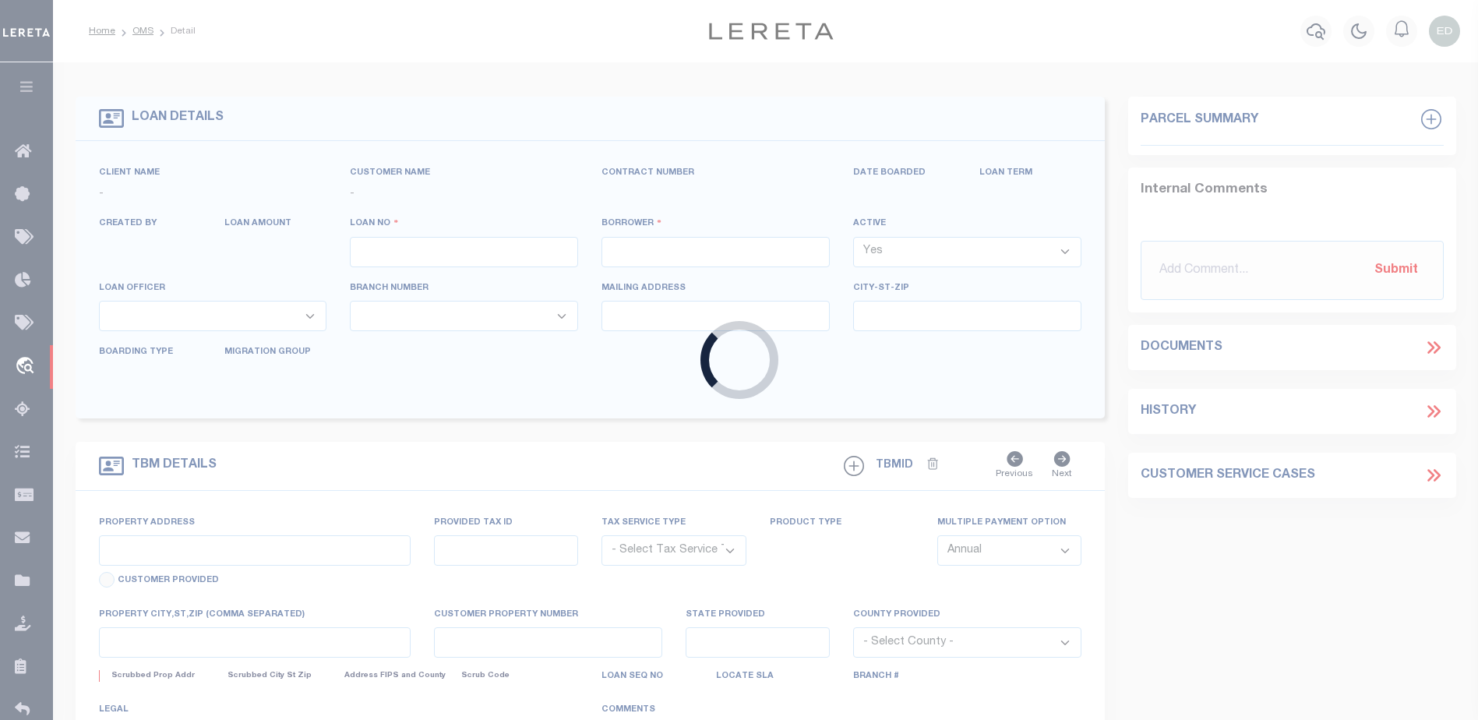
type input "2000026431"
type input "Buck Creek Game Ranch LP"
select select
select select "400"
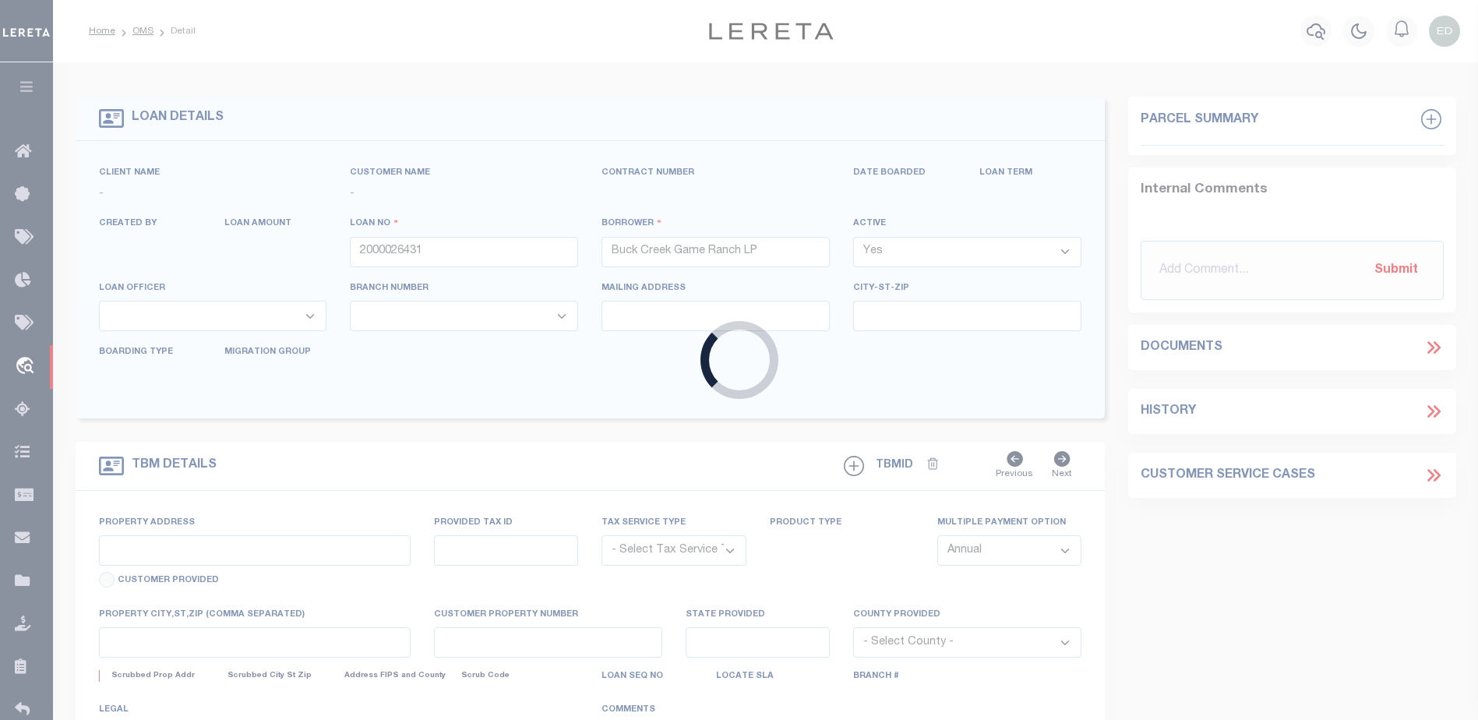
select select "NonEscrow"
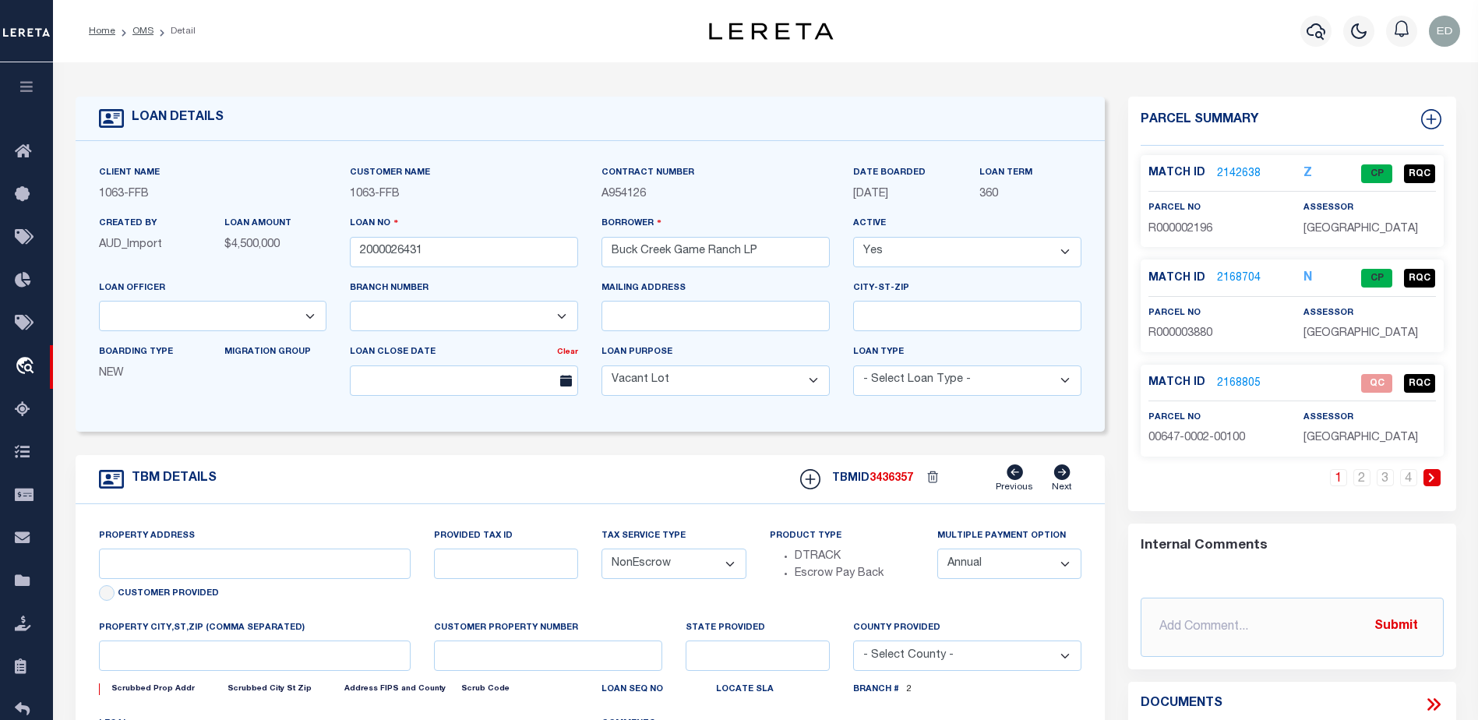
type input "1661 PR 1973"
select select
type input "Lawn [GEOGRAPHIC_DATA] 79530"
type input "[GEOGRAPHIC_DATA]"
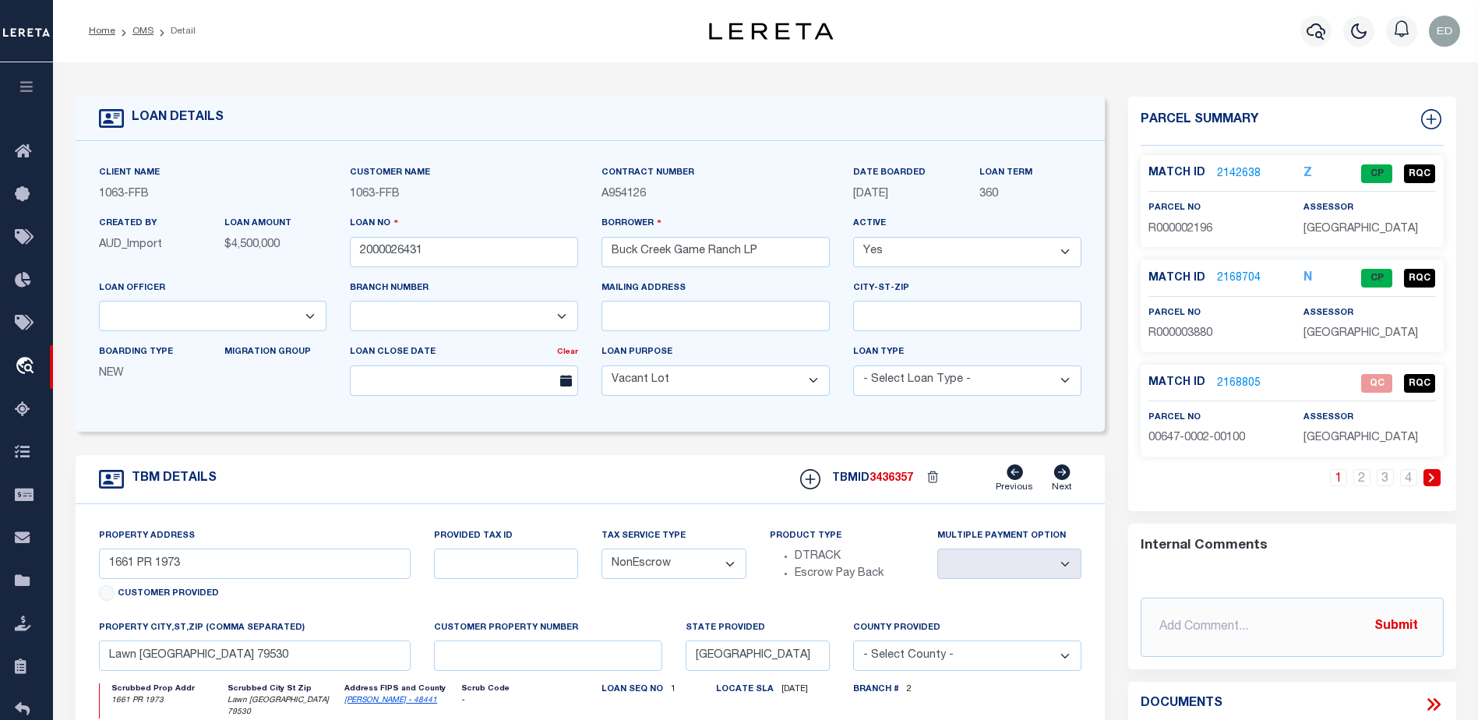
scroll to position [234, 0]
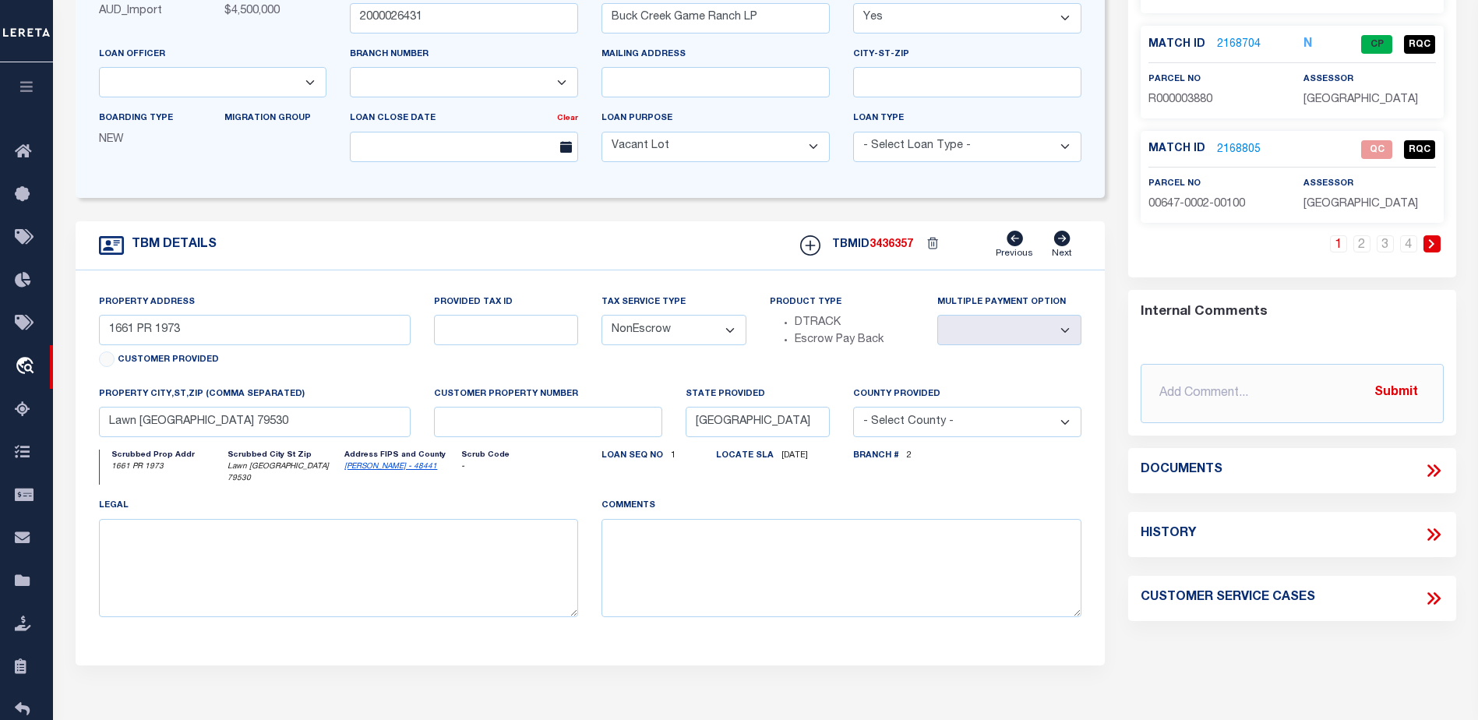
select select "490"
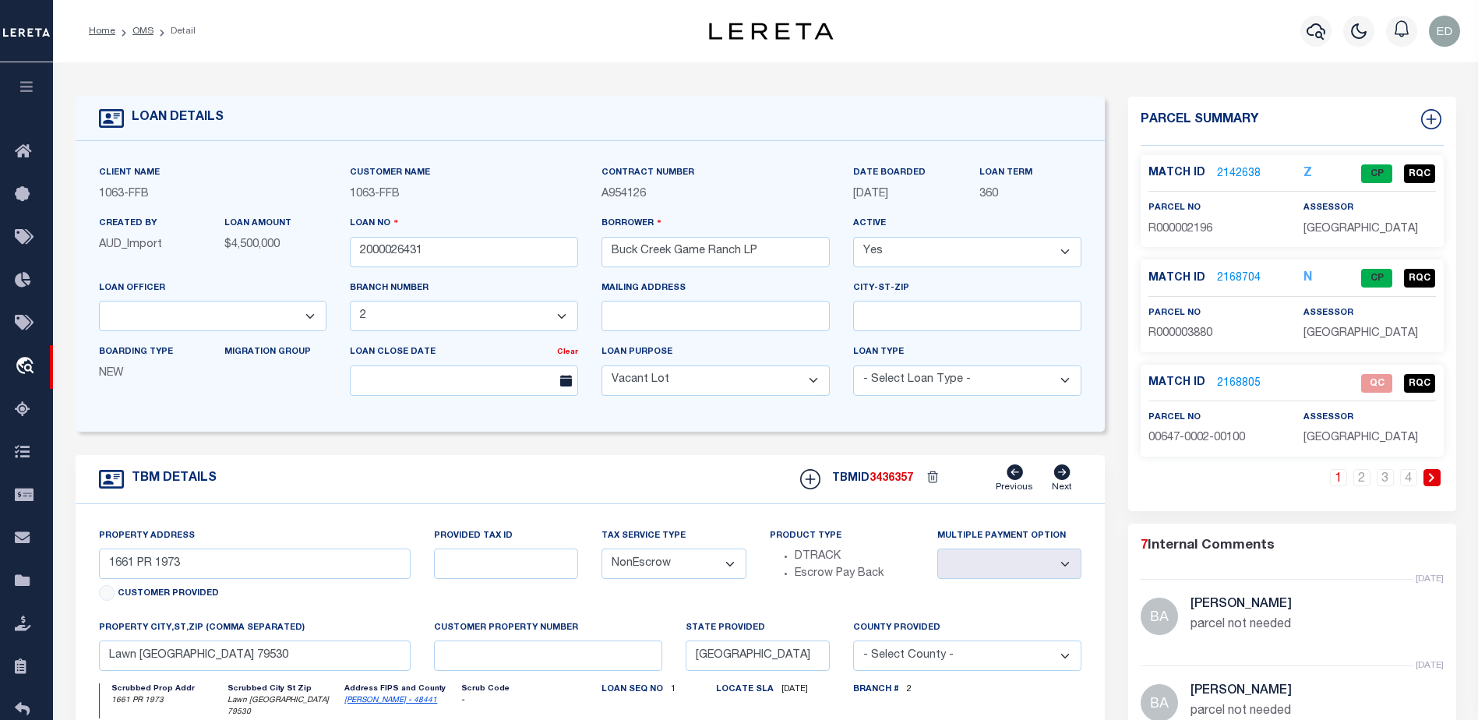
select select "773"
click at [1244, 380] on link "2168805" at bounding box center [1239, 384] width 44 height 16
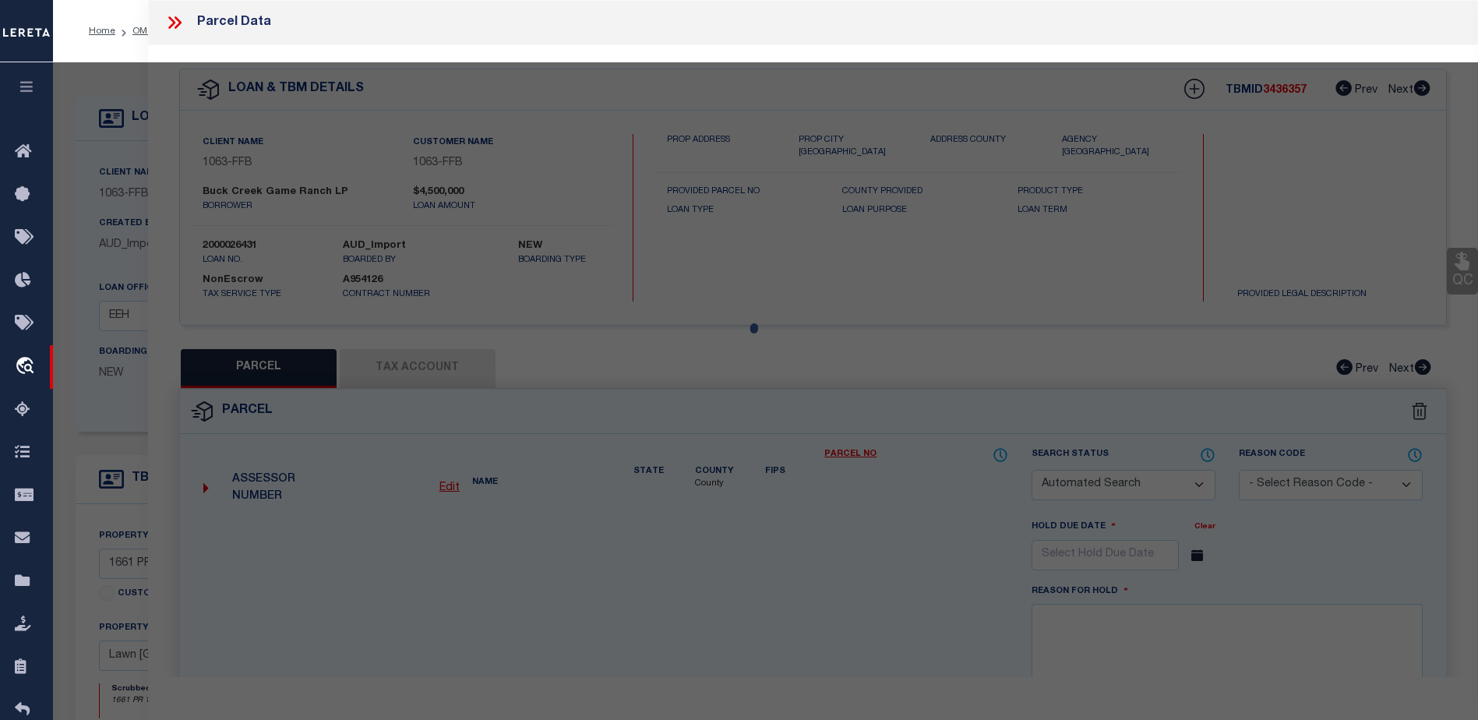
checkbox input "false"
select select "QC"
type input "[PERSON_NAME] ASSETS LTD A TX PARTNE"
type input "00647.0002.00100"
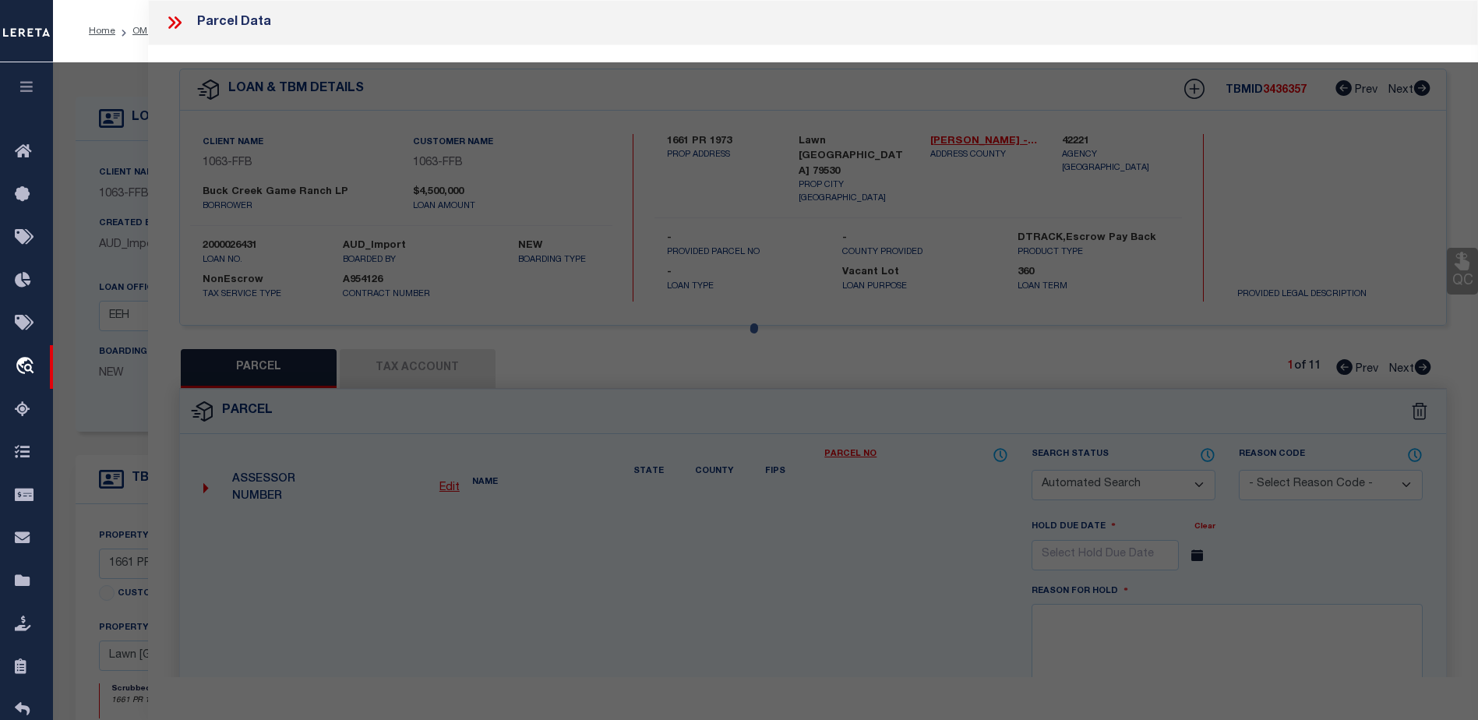
type textarea "E [PERSON_NAME][GEOGRAPHIC_DATA]: 647, SU: 2"
type textarea "duplicate payee"
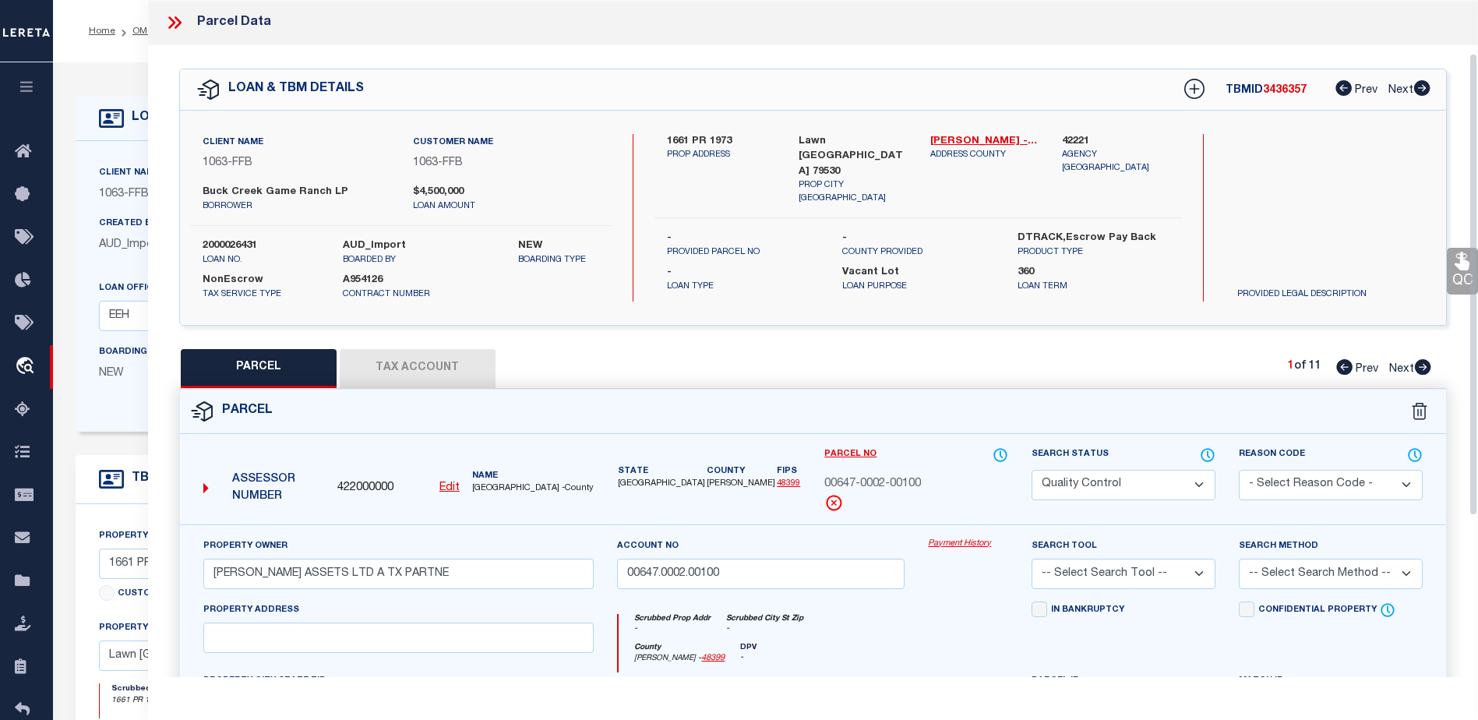
scroll to position [312, 0]
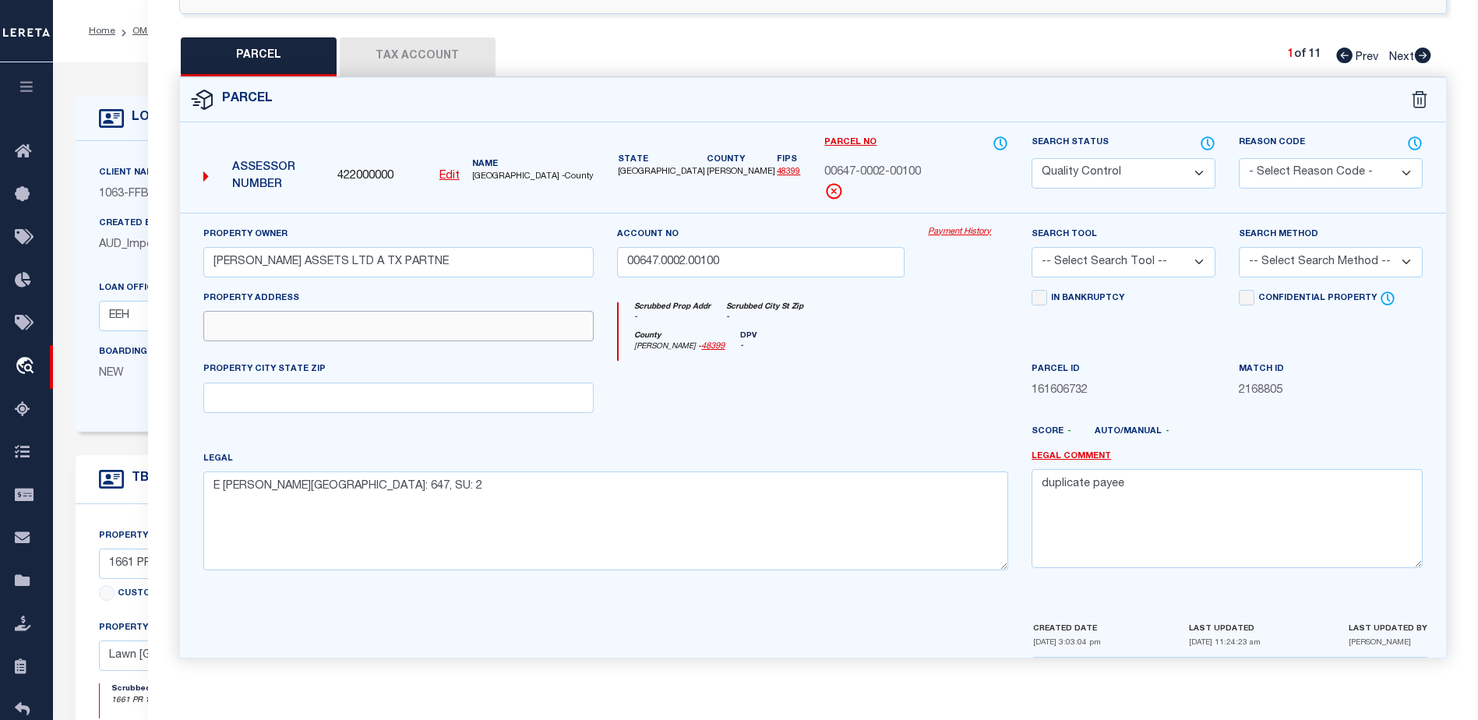
click at [340, 335] on input "text" at bounding box center [398, 326] width 391 height 30
drag, startPoint x: 353, startPoint y: 326, endPoint x: 205, endPoint y: 301, distance: 150.3
click at [205, 301] on div "Property Address" at bounding box center [398, 315] width 391 height 51
copy label "Property Address"
drag, startPoint x: 283, startPoint y: 187, endPoint x: 226, endPoint y: 166, distance: 60.6
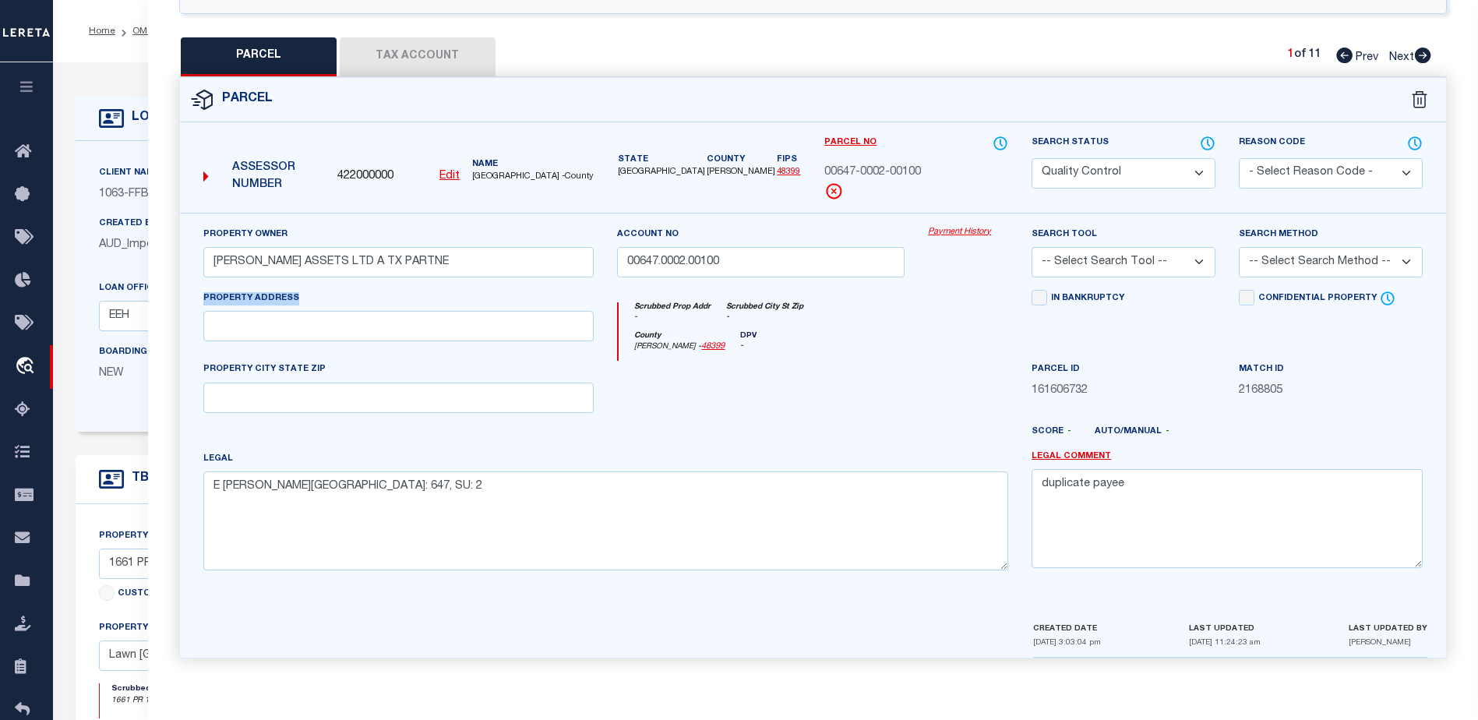
click at [226, 166] on label "Assessor Number" at bounding box center [264, 177] width 122 height 48
copy label "Assessor Number"
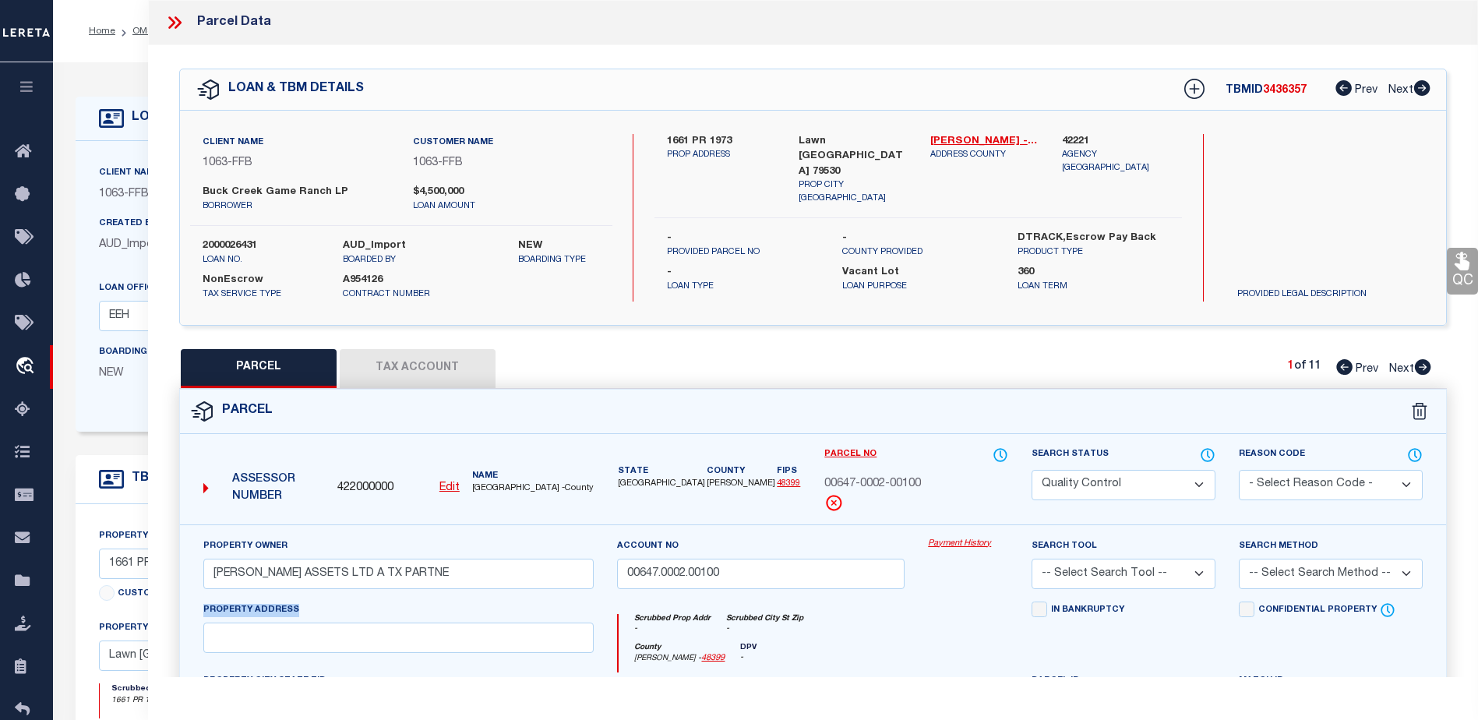
click at [178, 25] on icon at bounding box center [178, 22] width 7 height 12
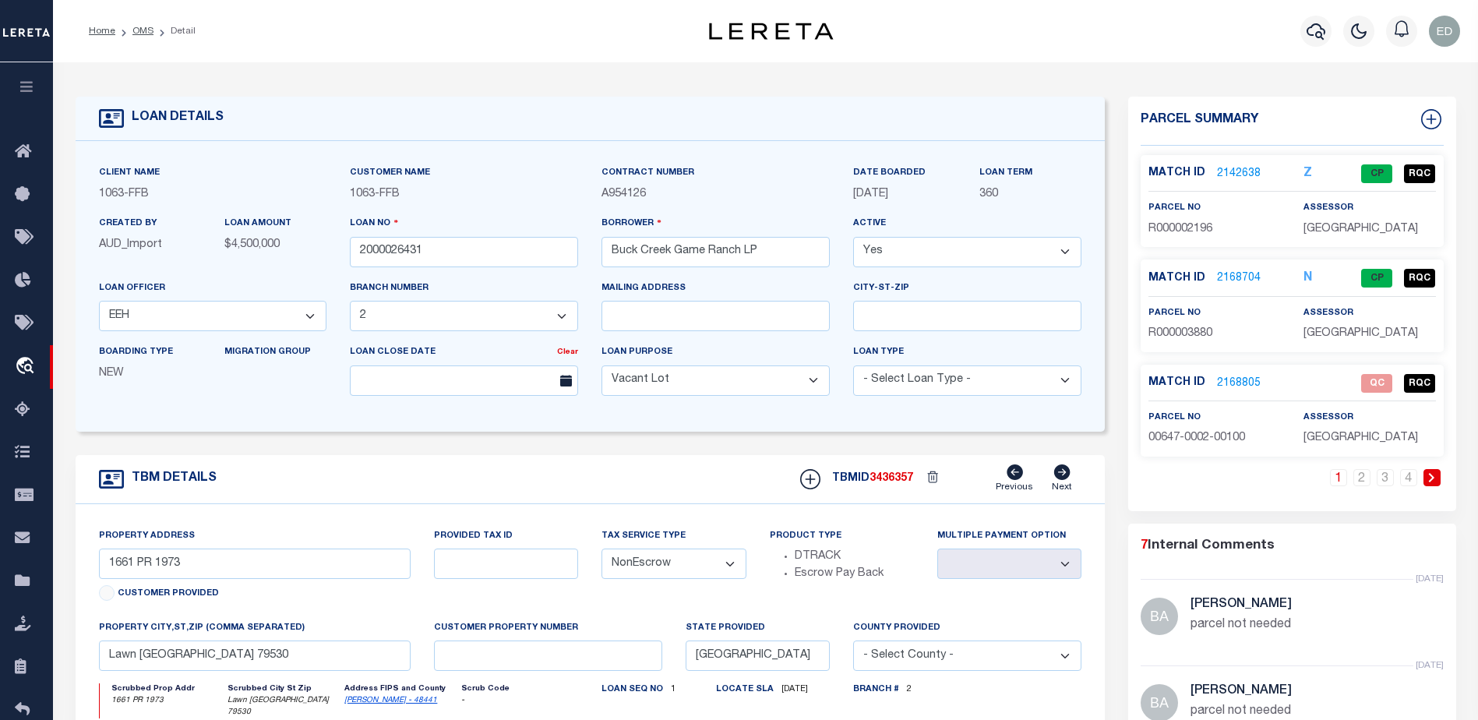
click at [1248, 386] on link "2168805" at bounding box center [1239, 384] width 44 height 16
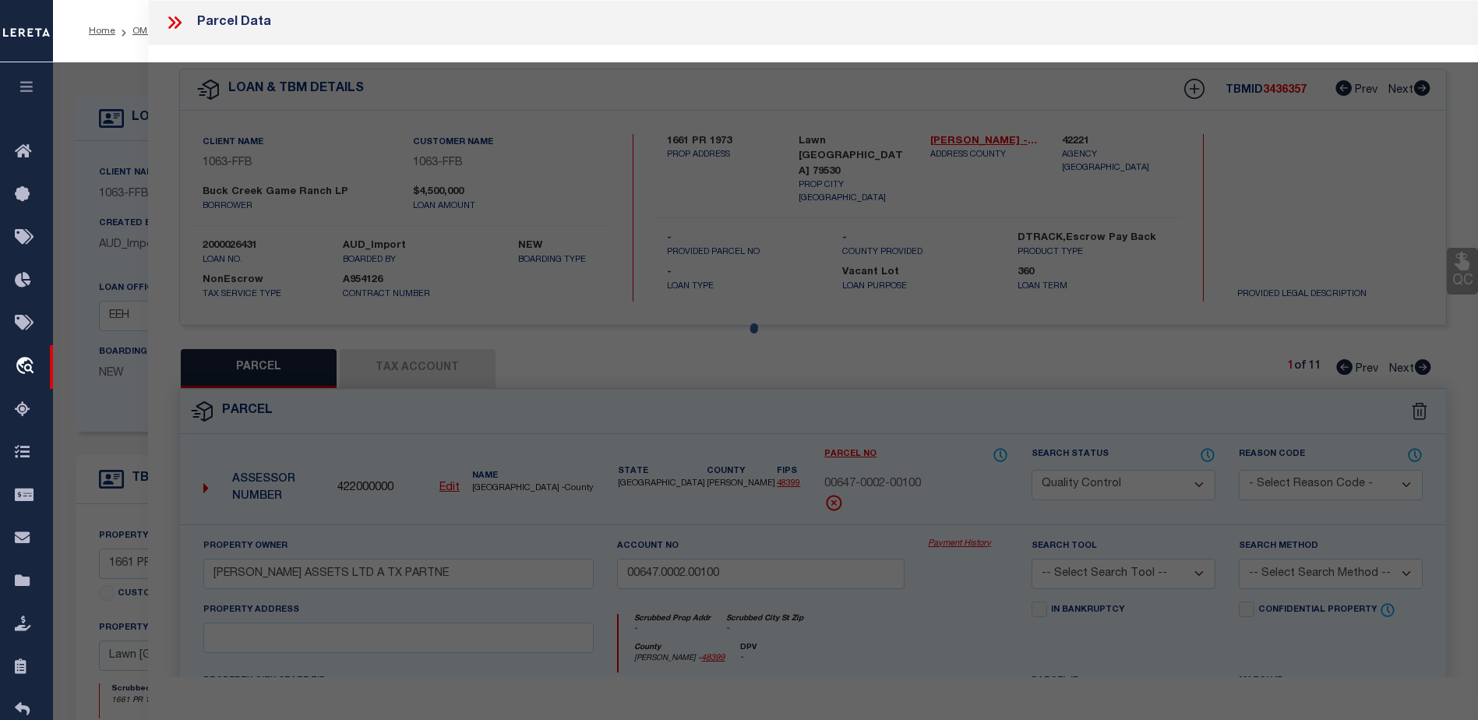
select select "AS"
checkbox input "false"
select select "QC"
type input "[PERSON_NAME] ASSETS LTD A TX PARTNE"
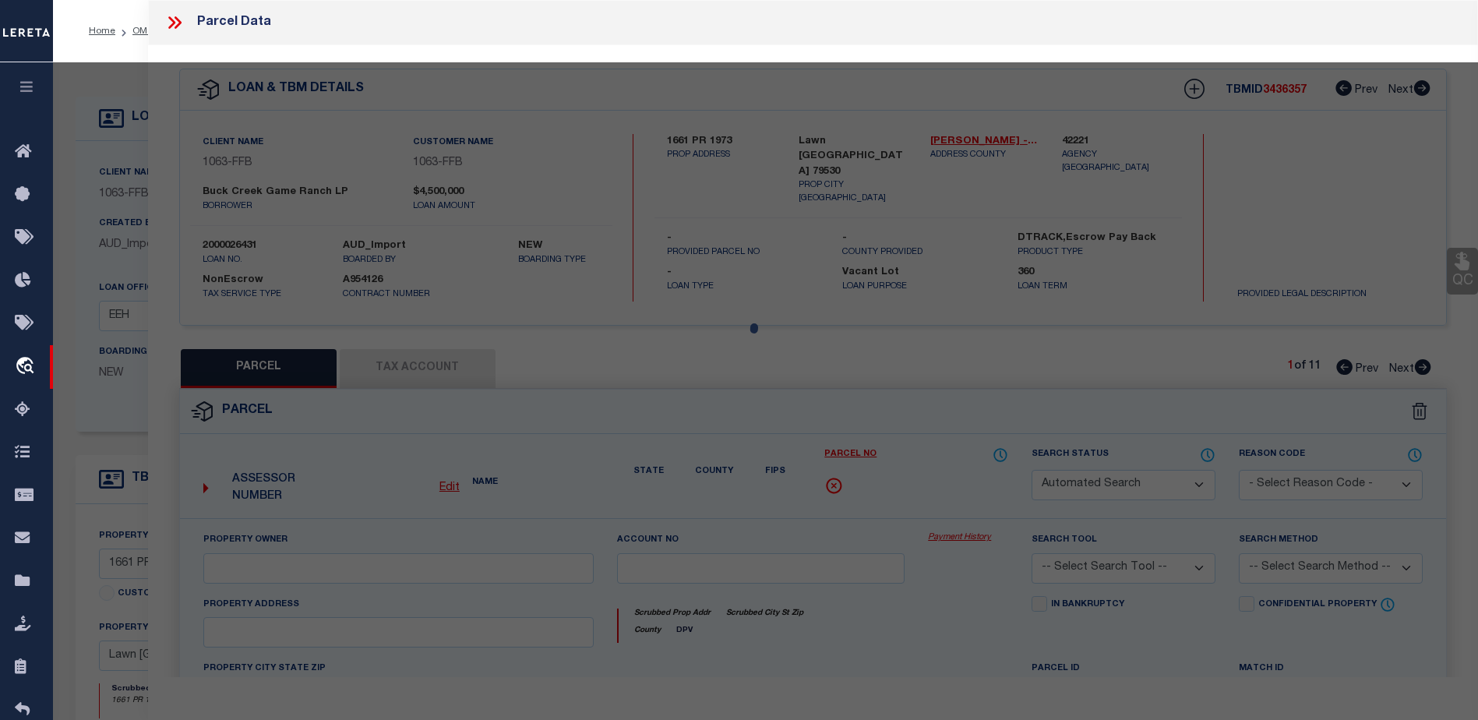
type input "00647.0002.00100"
type textarea "E [PERSON_NAME][GEOGRAPHIC_DATA]: 647, SU: 2"
type textarea "duplicate payee"
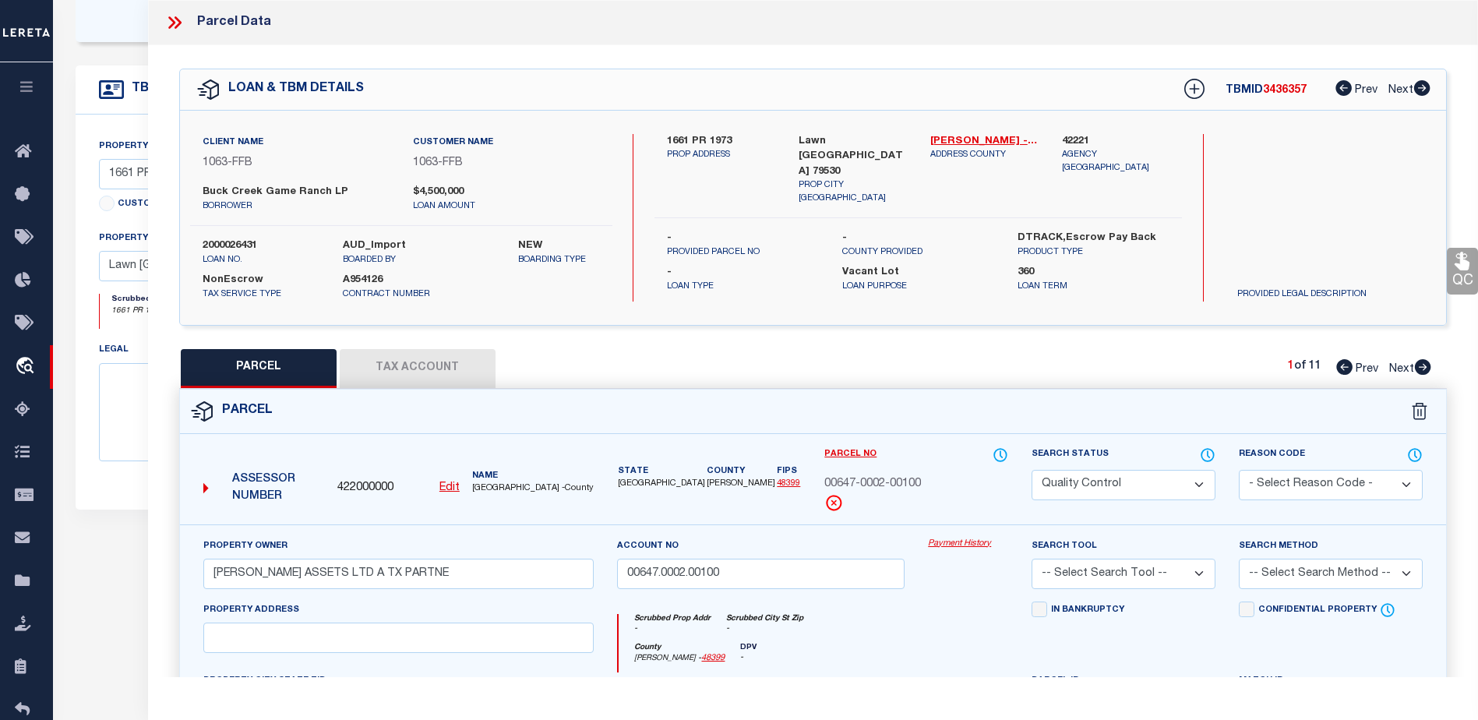
click at [174, 30] on icon at bounding box center [174, 22] width 20 height 20
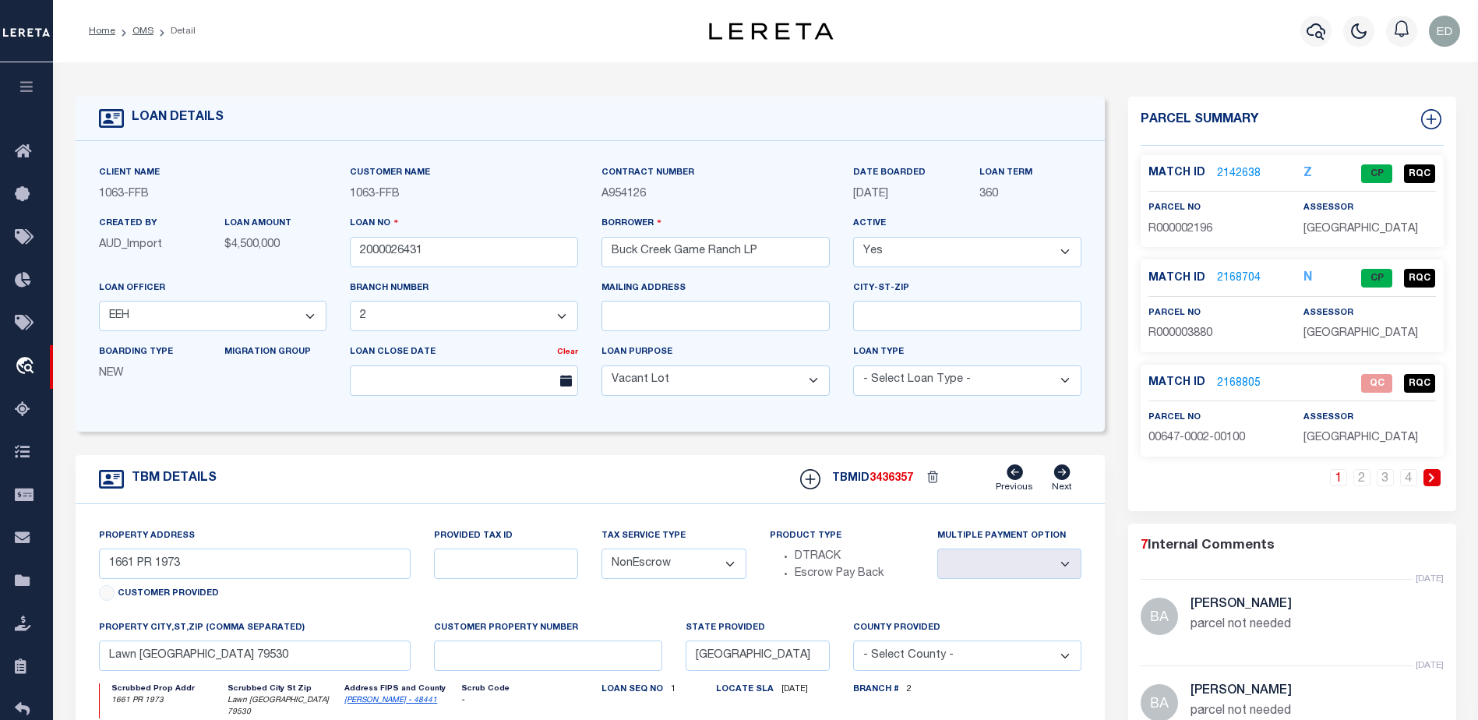
click at [1243, 379] on link "2168805" at bounding box center [1239, 384] width 44 height 16
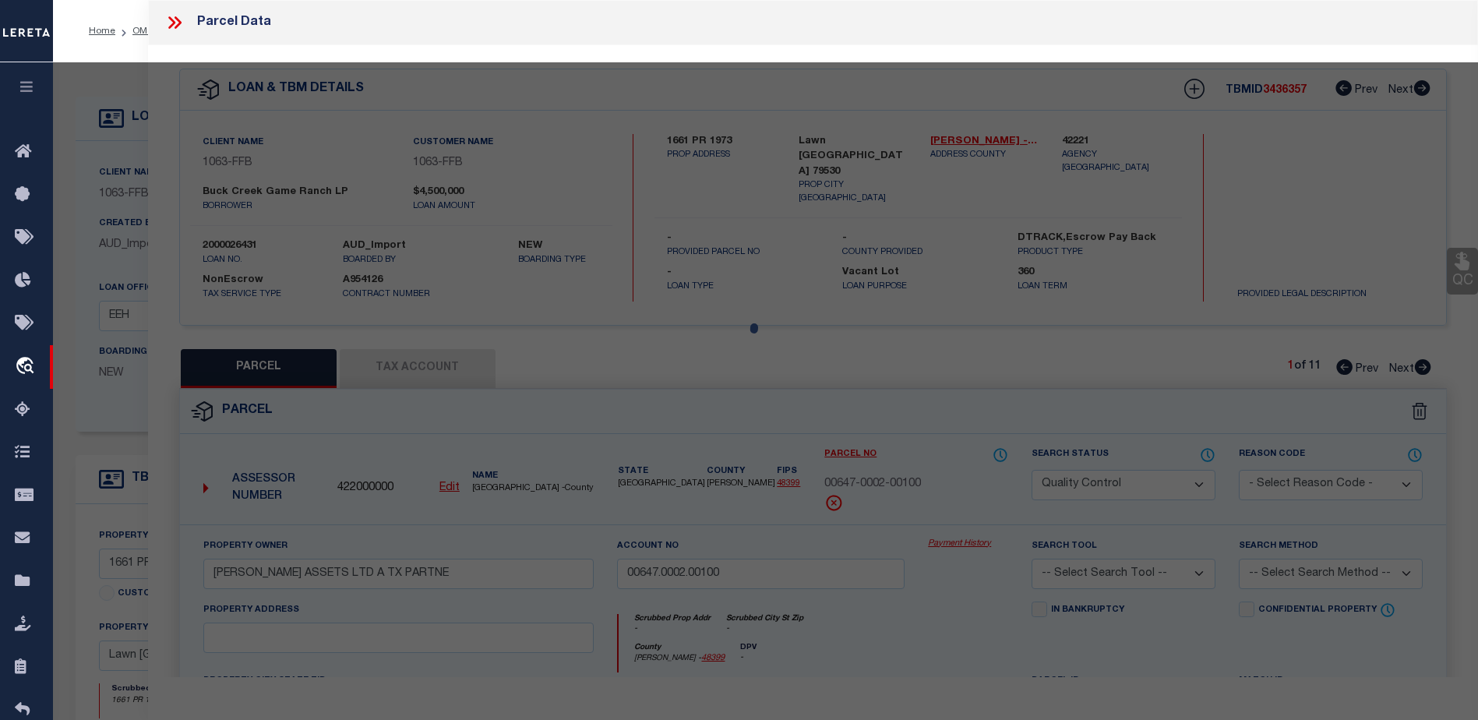
select select "AS"
checkbox input "false"
select select "QC"
type input "[PERSON_NAME] ASSETS LTD A TX PARTNE"
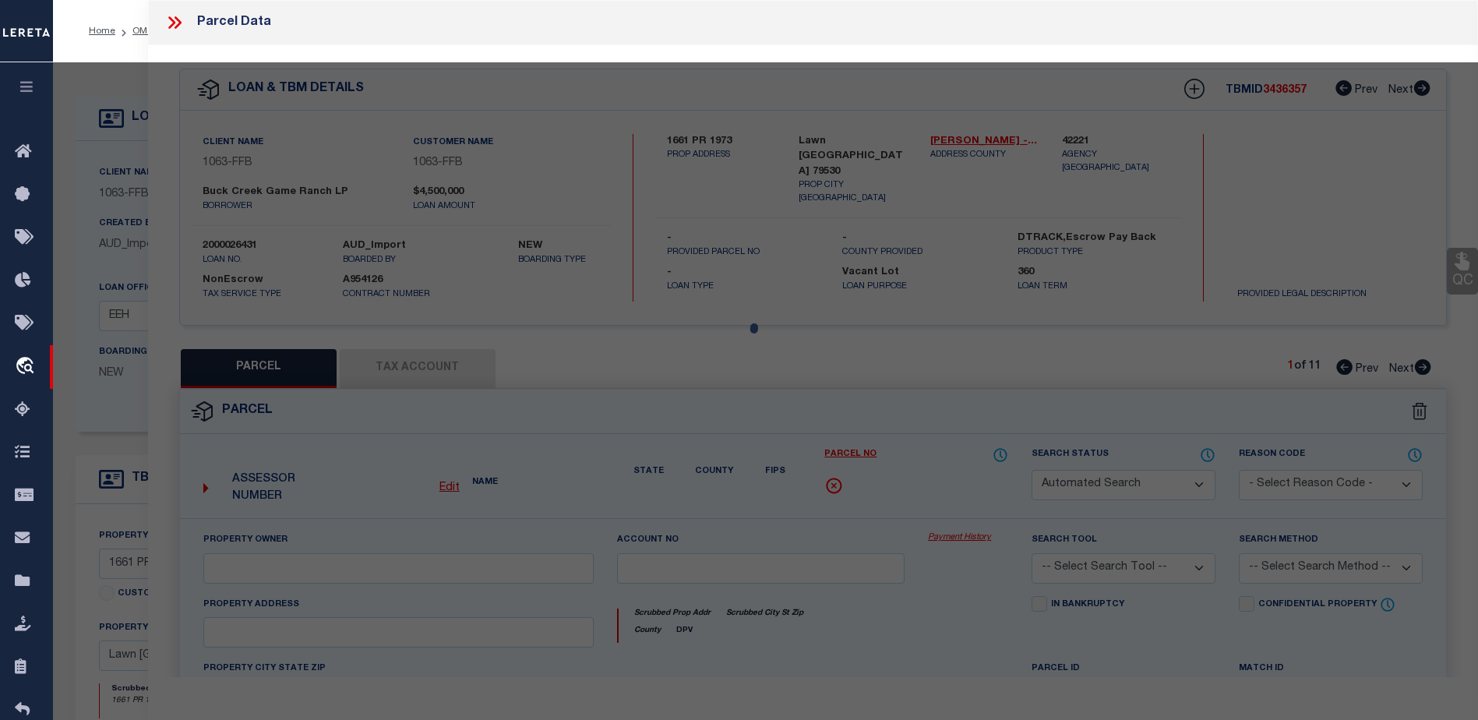
type input "00647.0002.00100"
type textarea "E [PERSON_NAME][GEOGRAPHIC_DATA]: 647, SU: 2"
type textarea "duplicate payee"
